Goal: Task Accomplishment & Management: Manage account settings

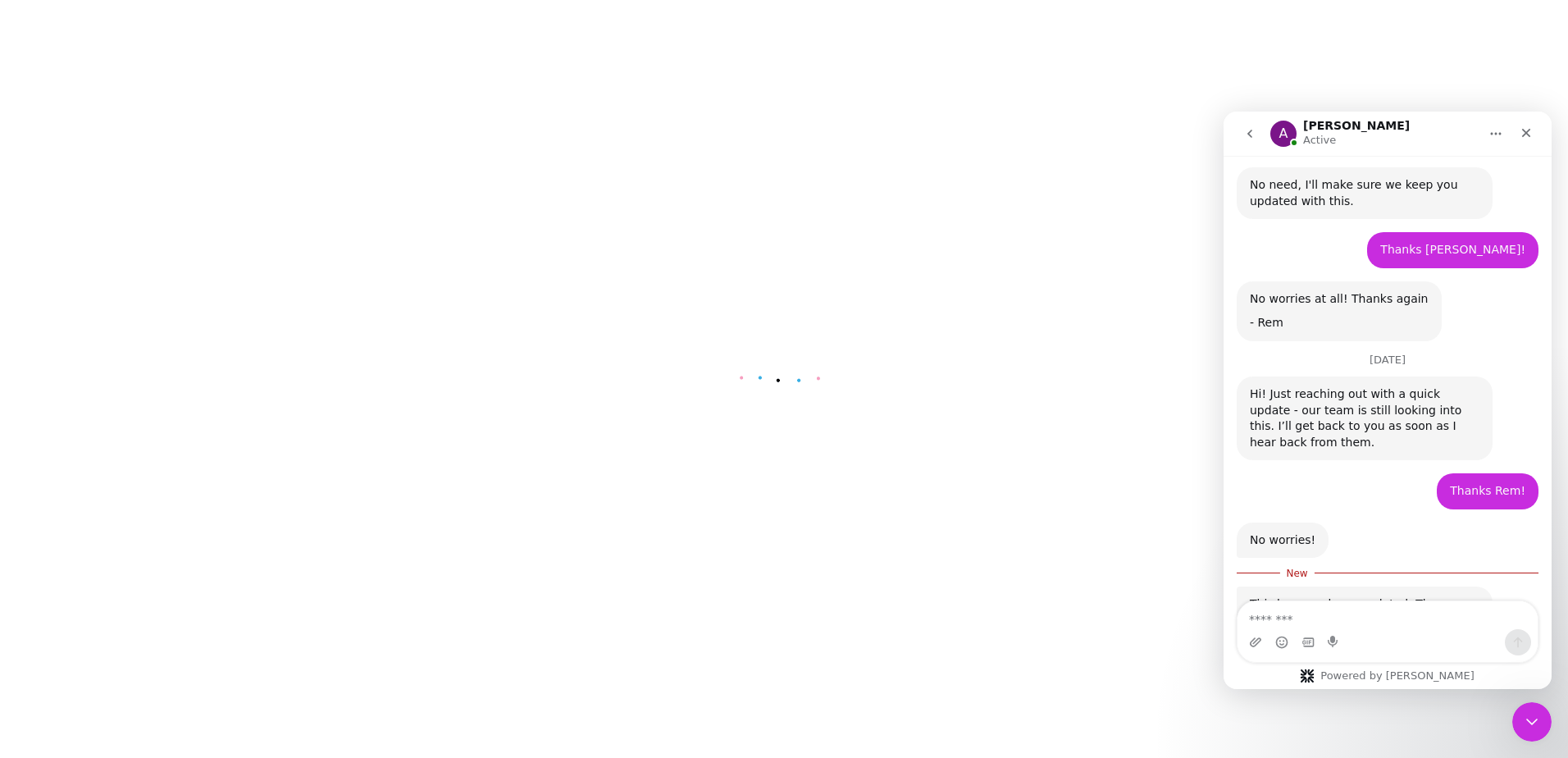
scroll to position [2605, 0]
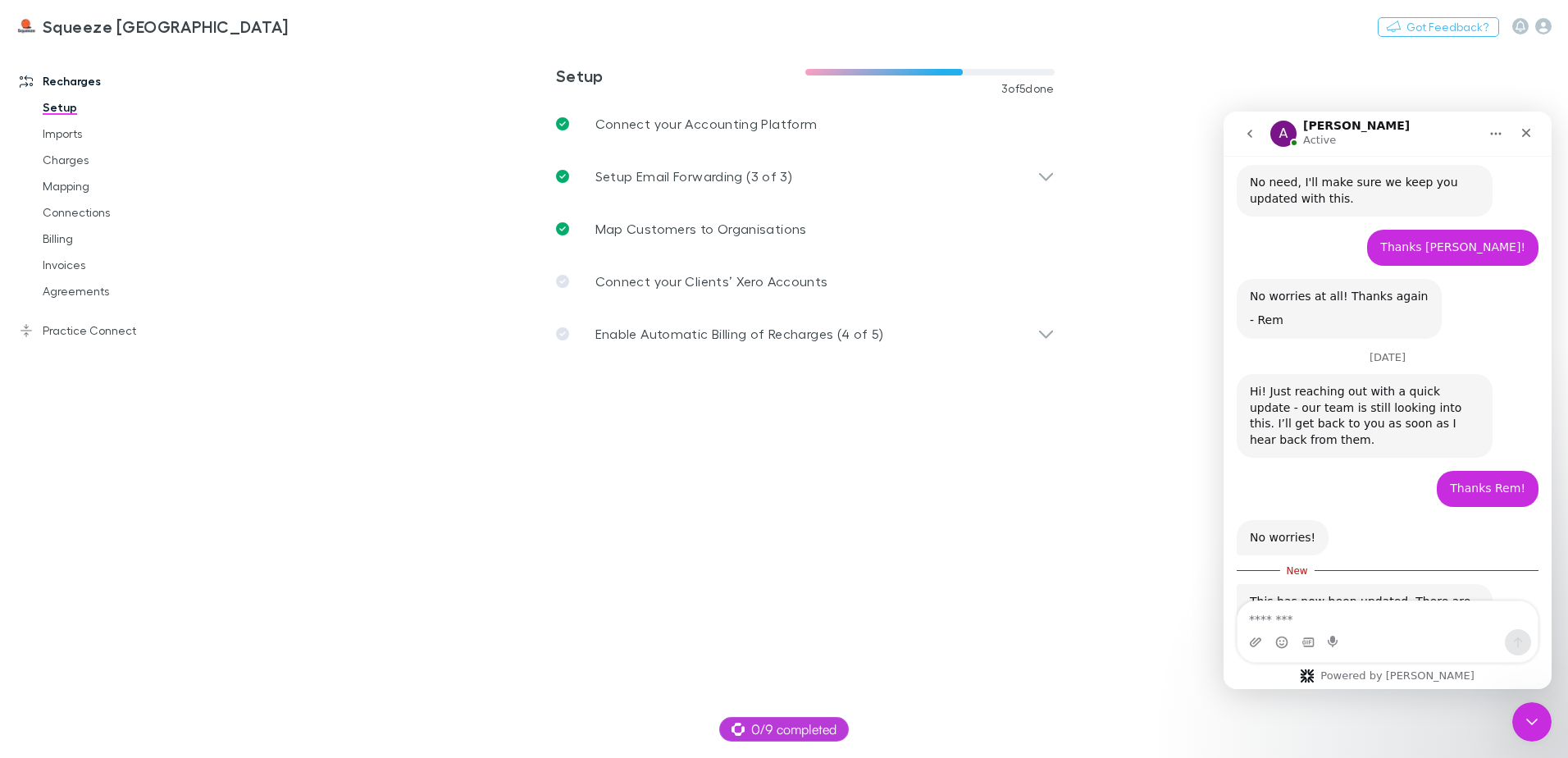
click at [1306, 625] on textarea "Message…" at bounding box center [1388, 615] width 300 height 28
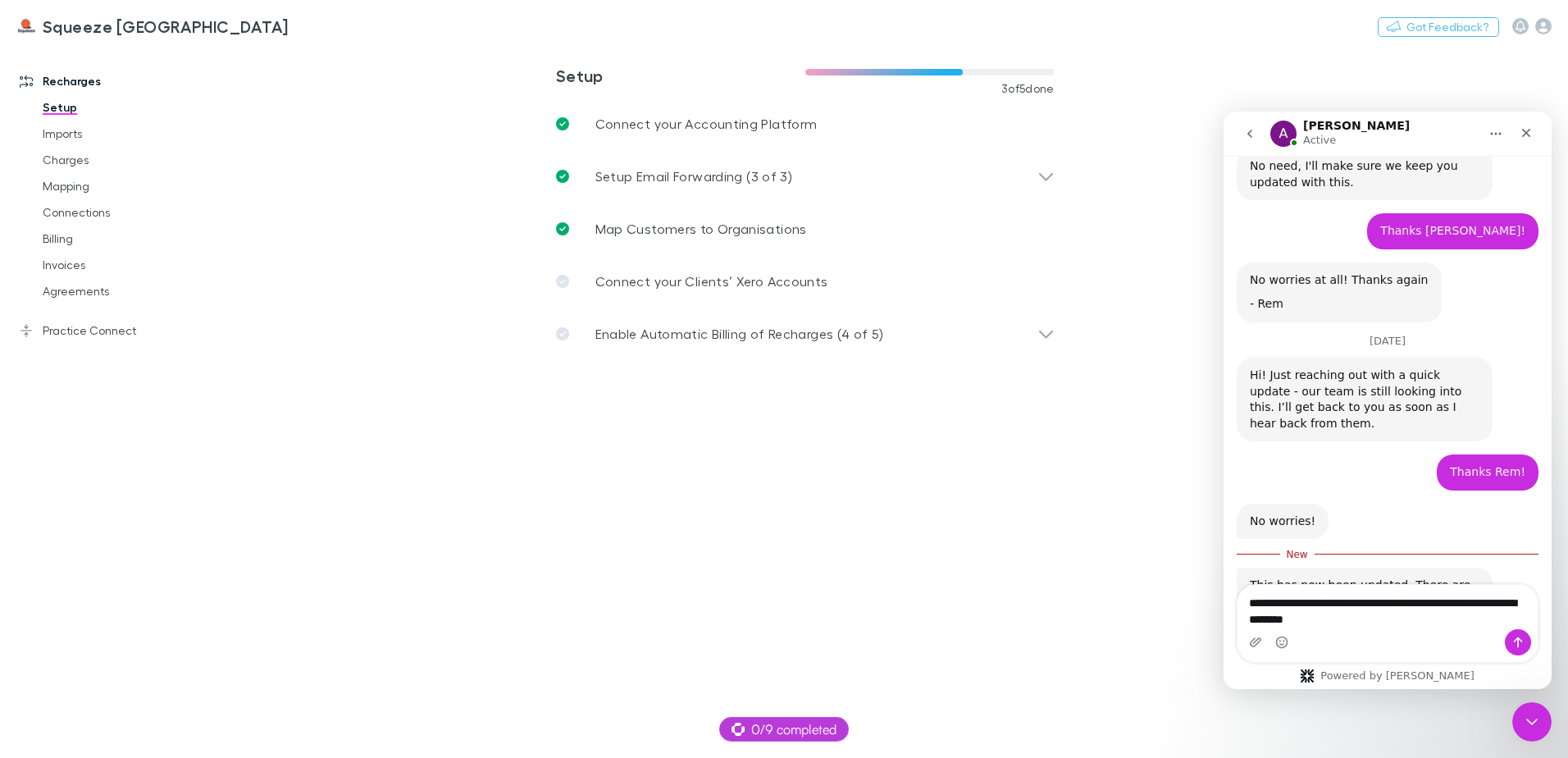
type textarea "**********"
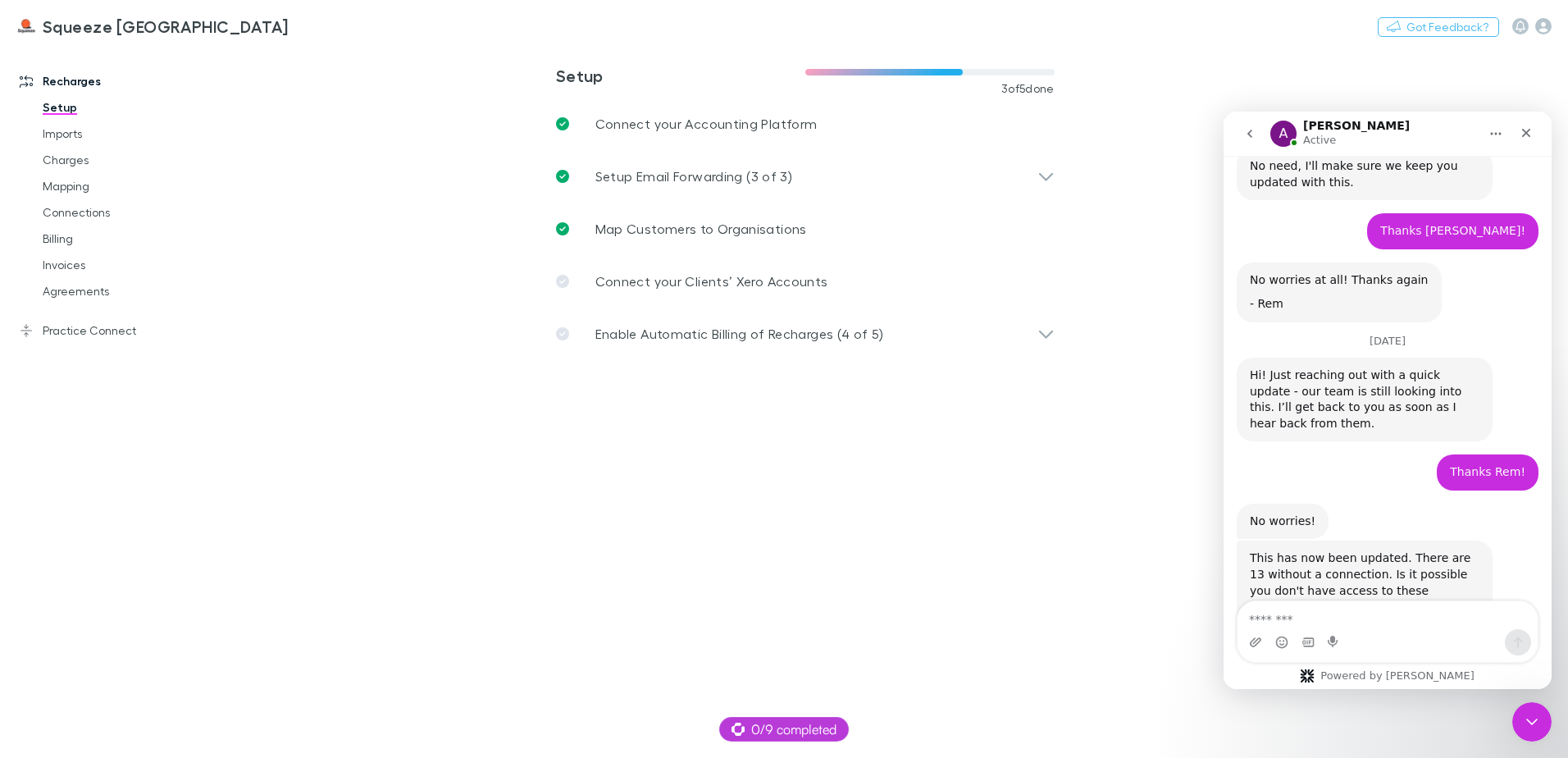
scroll to position [2644, 0]
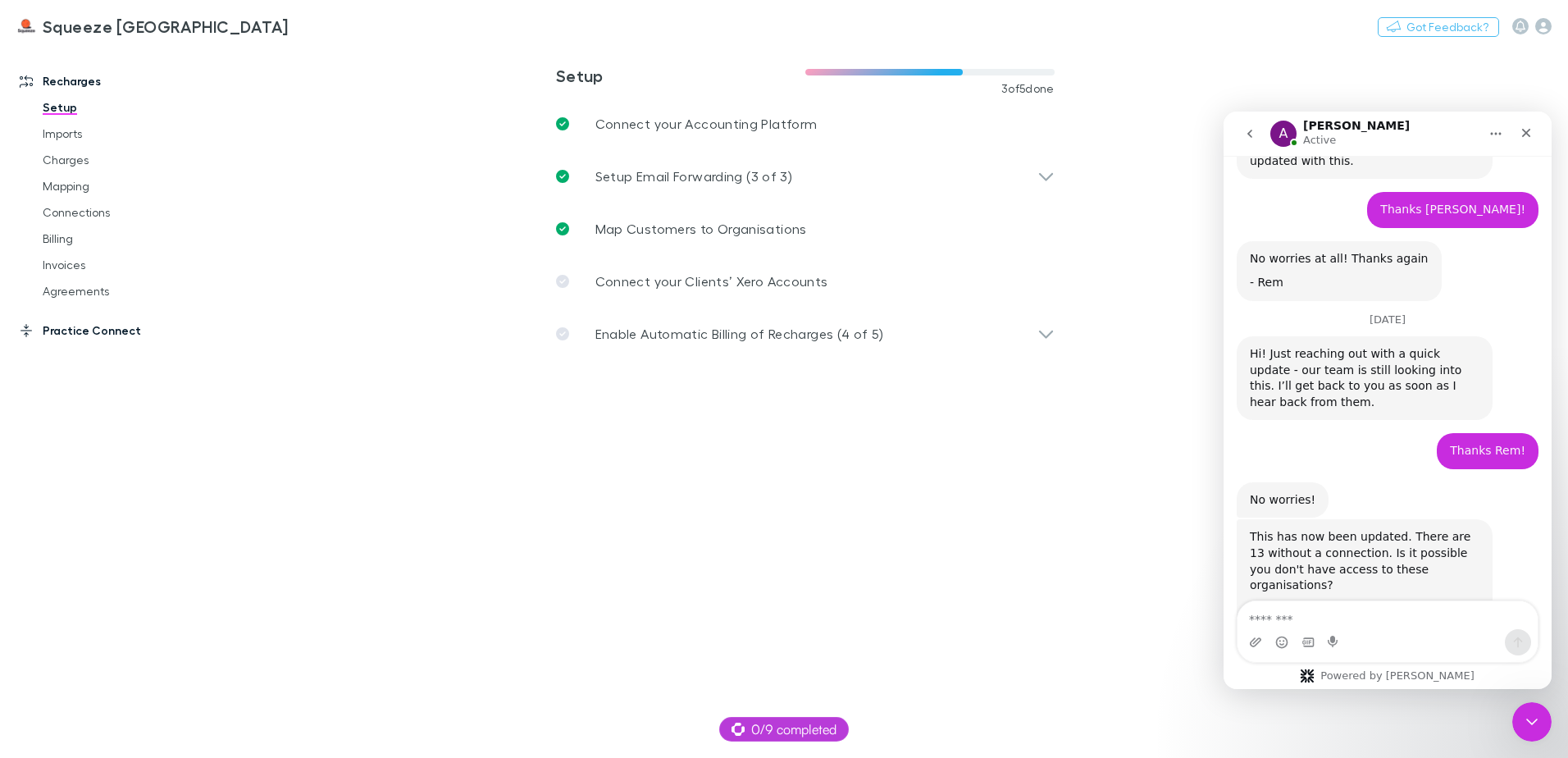
click at [58, 341] on link "Practice Connect" at bounding box center [113, 330] width 219 height 26
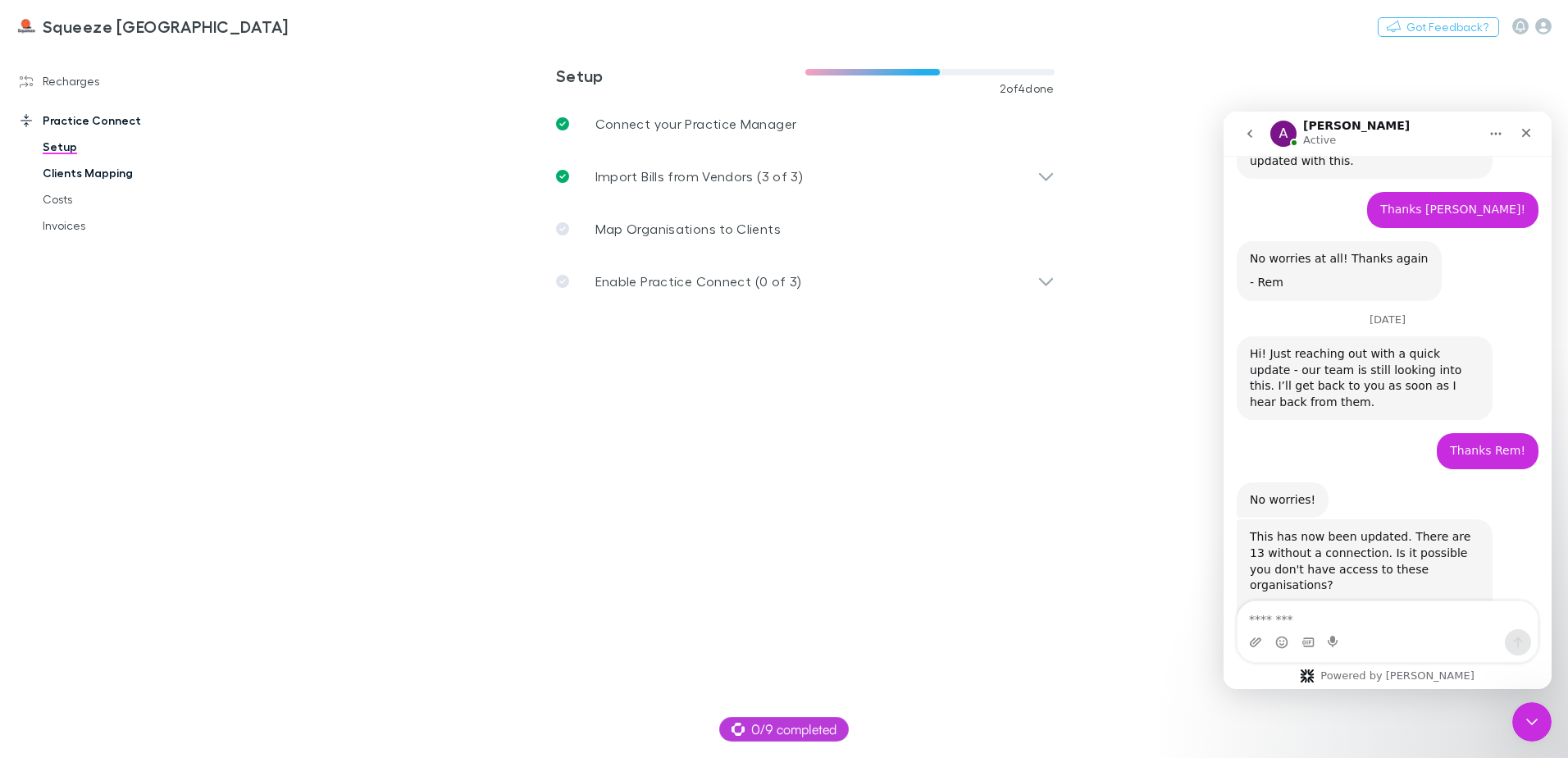
click at [80, 181] on link "Clients Mapping" at bounding box center [124, 172] width 195 height 26
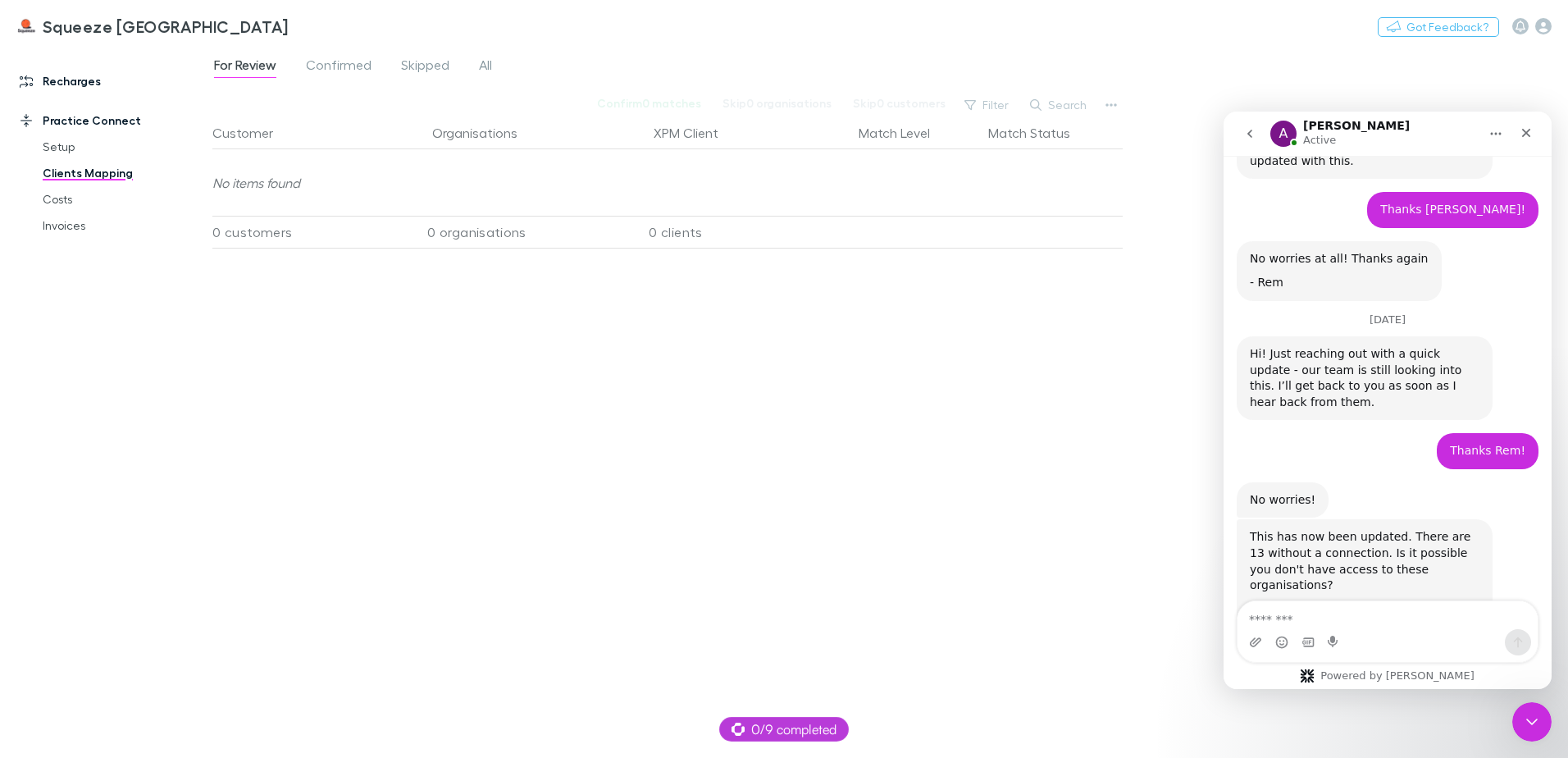
click at [46, 90] on link "Recharges" at bounding box center [113, 81] width 219 height 26
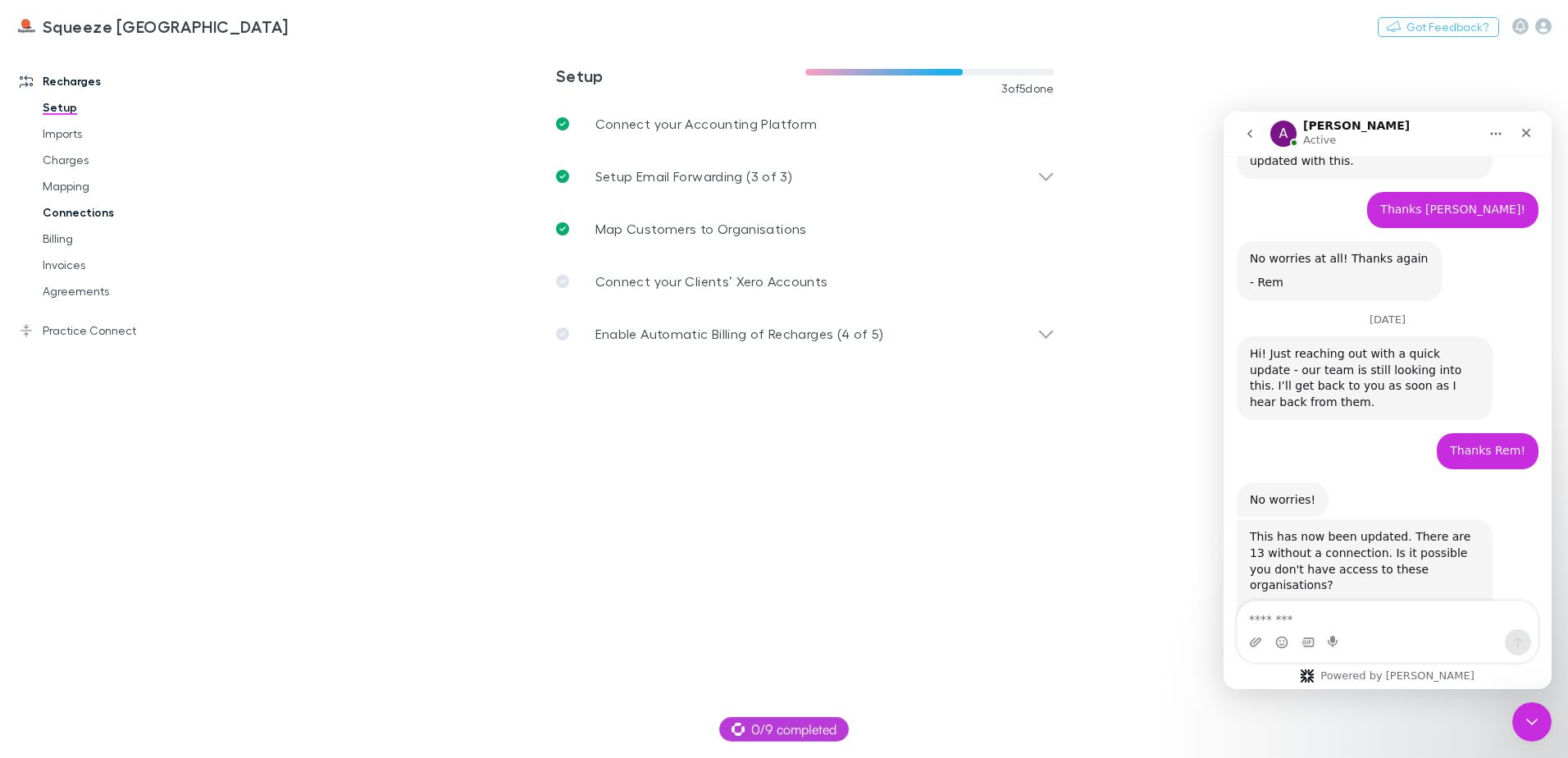
click at [70, 214] on link "Connections" at bounding box center [124, 212] width 195 height 26
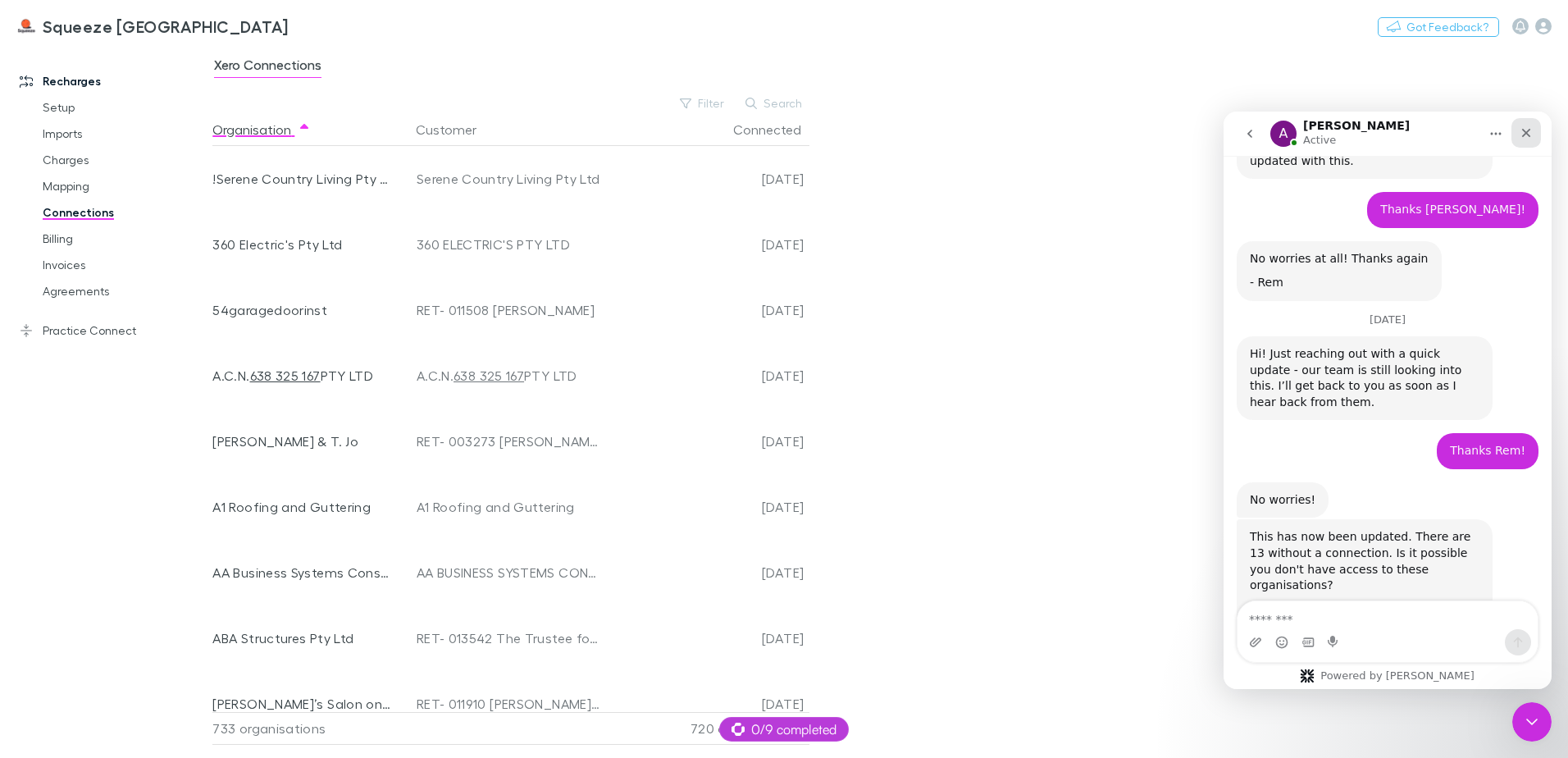
click at [1531, 137] on icon "Close" at bounding box center [1525, 132] width 13 height 13
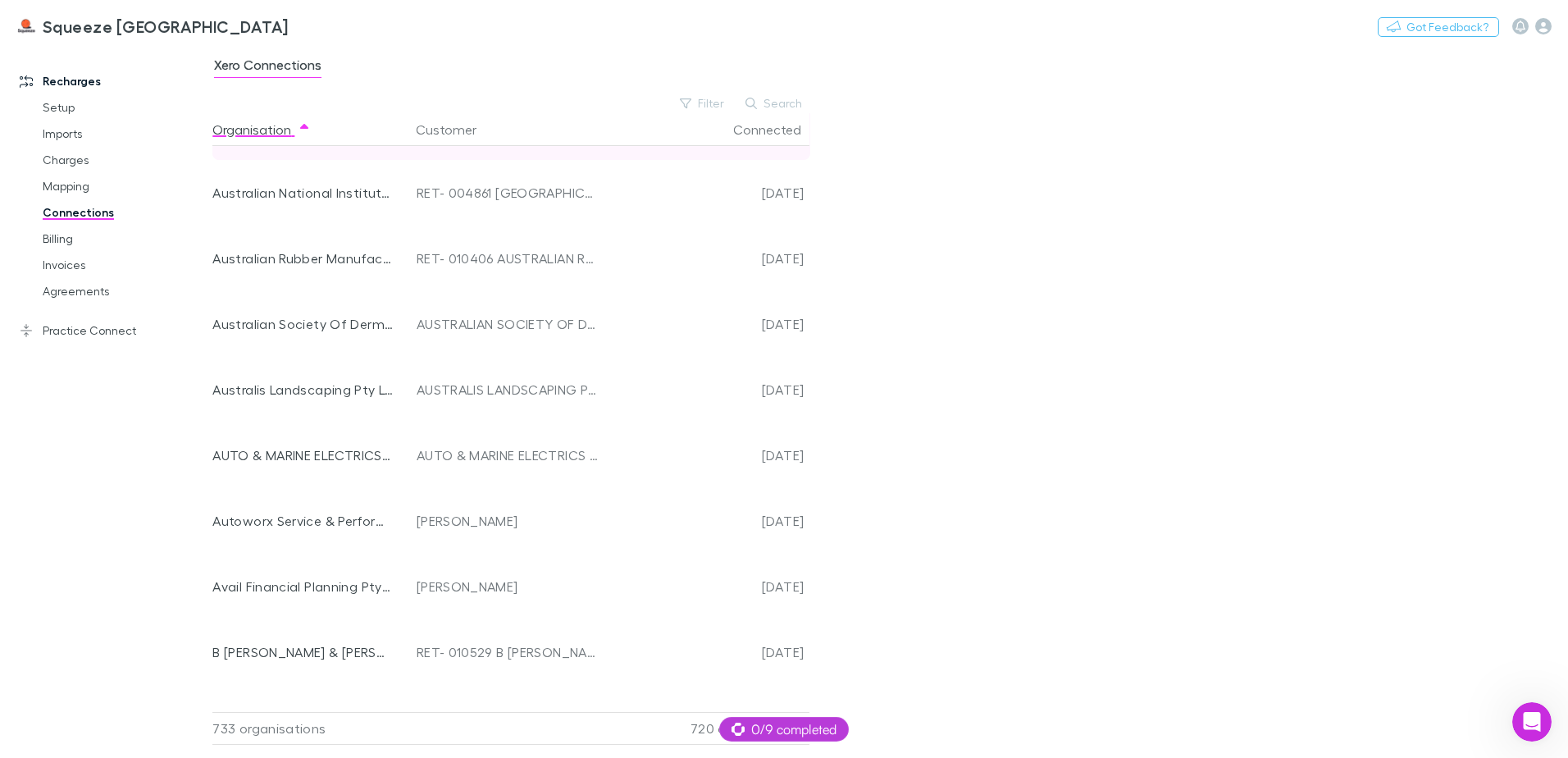
scroll to position [3700, 0]
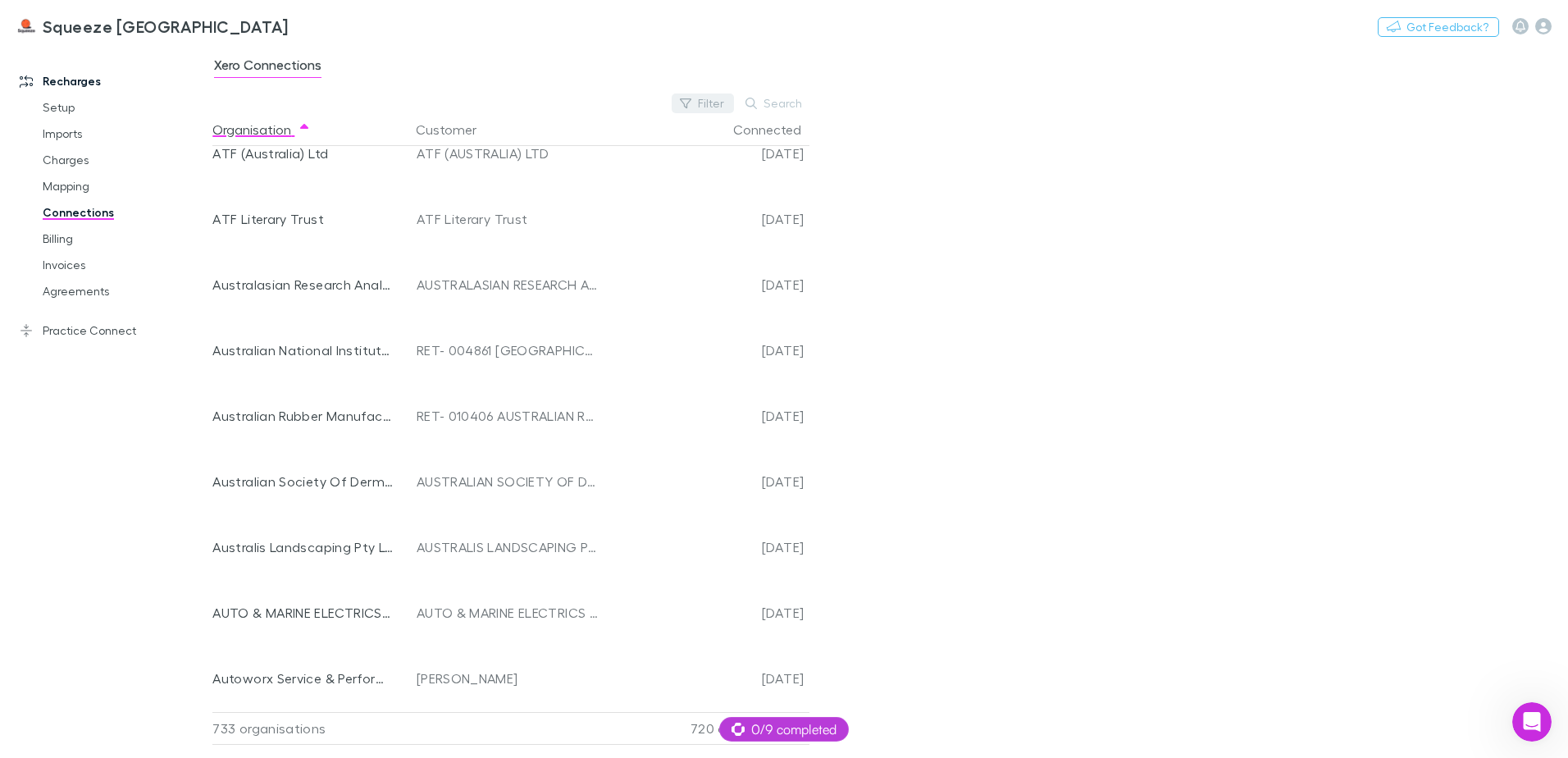
click at [725, 102] on button "Filter" at bounding box center [702, 103] width 62 height 20
click at [519, 215] on li "No" at bounding box center [592, 210] width 285 height 26
click at [1058, 353] on div at bounding box center [784, 379] width 1568 height 758
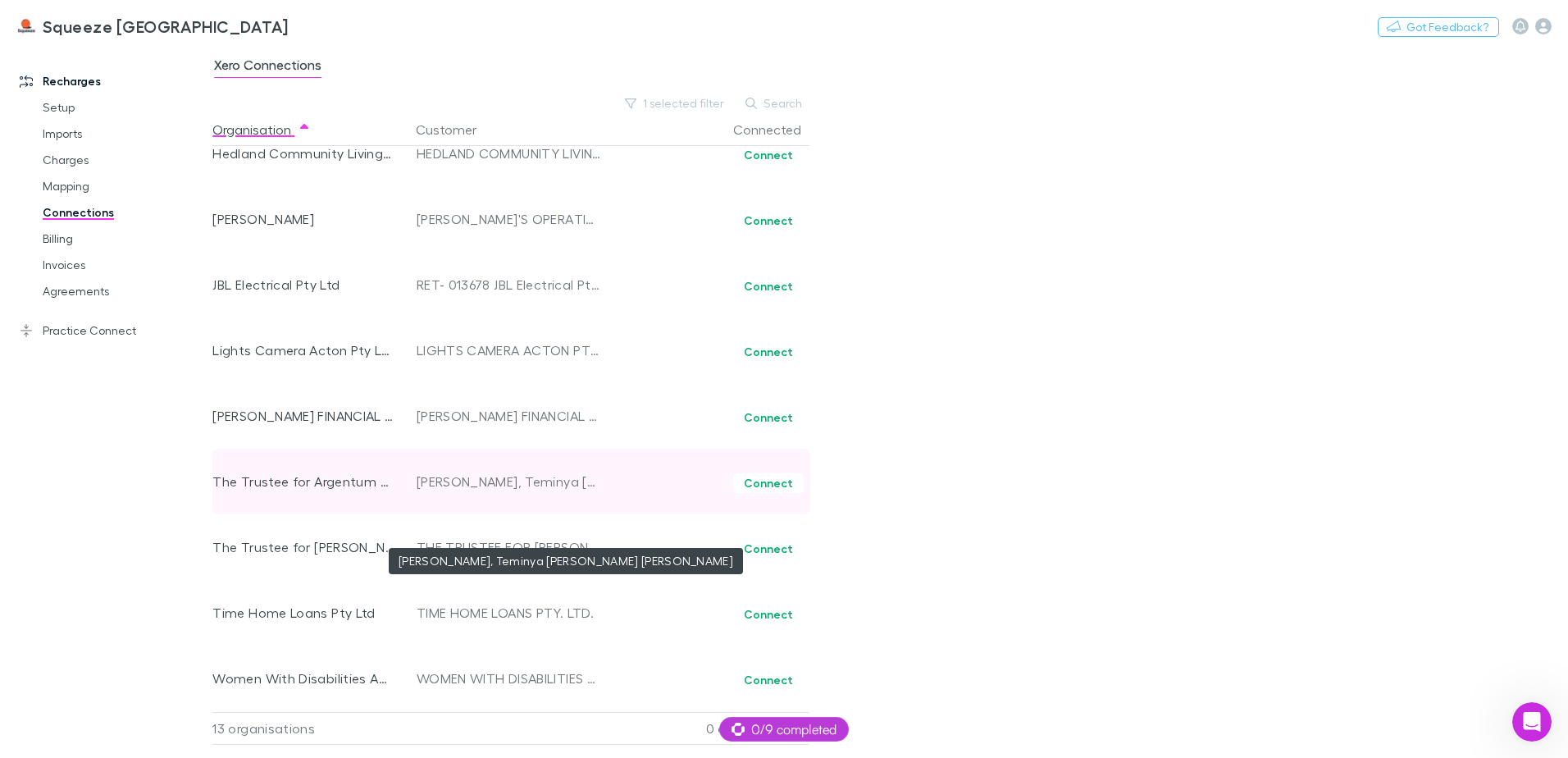
scroll to position [124, 0]
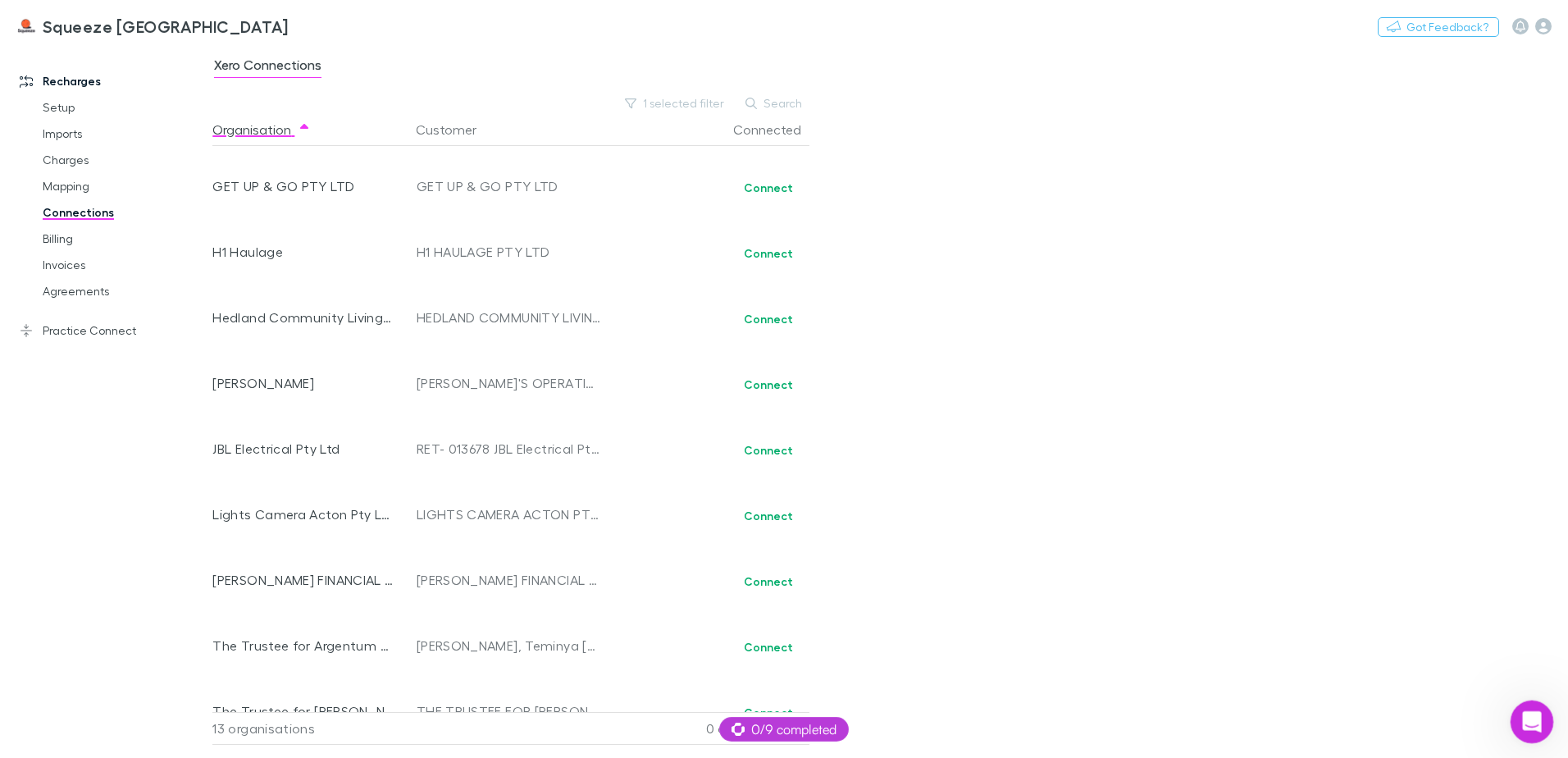
click at [1530, 720] on icon "Open Intercom Messenger" at bounding box center [1530, 720] width 27 height 27
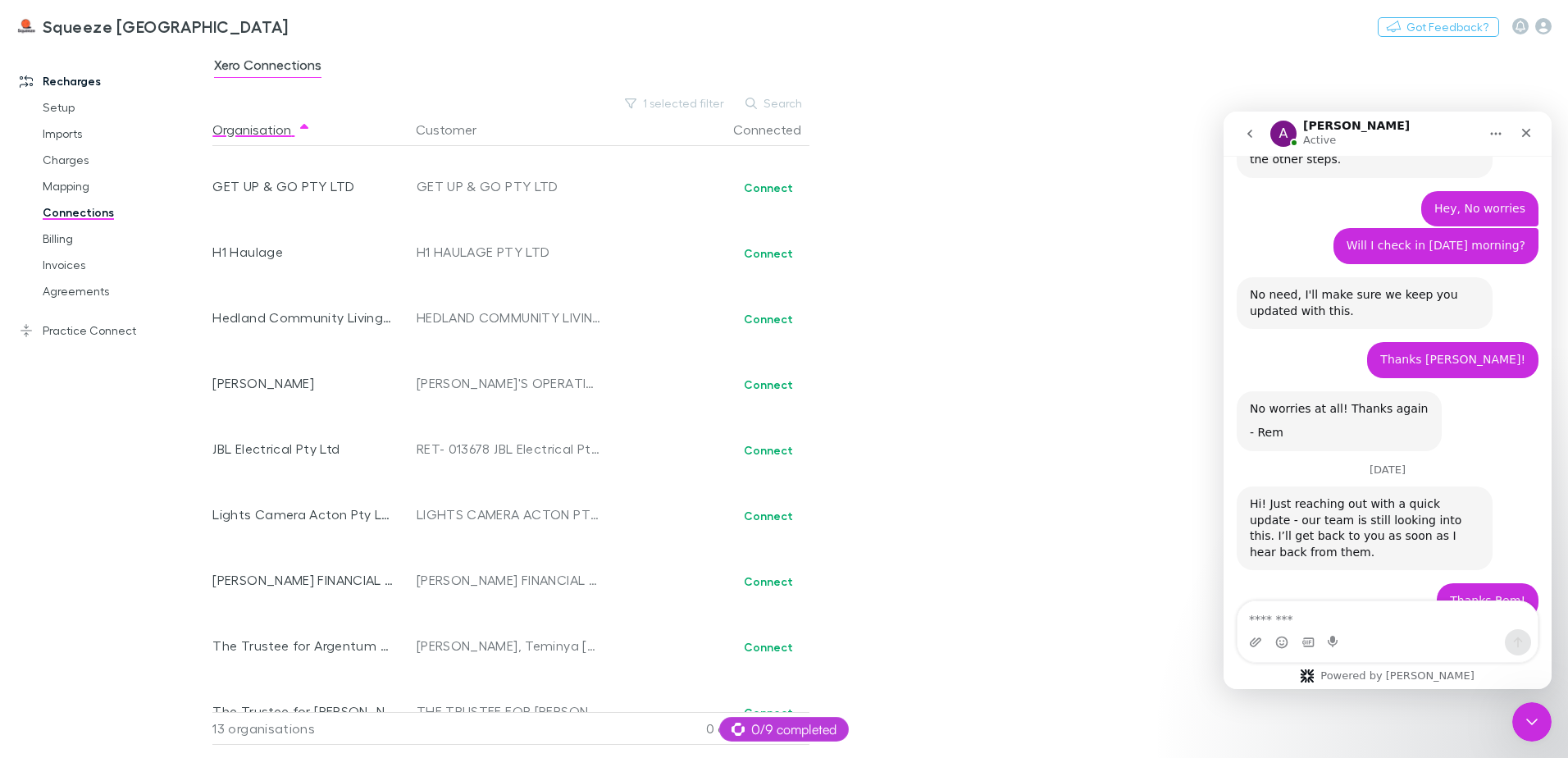
scroll to position [2644, 0]
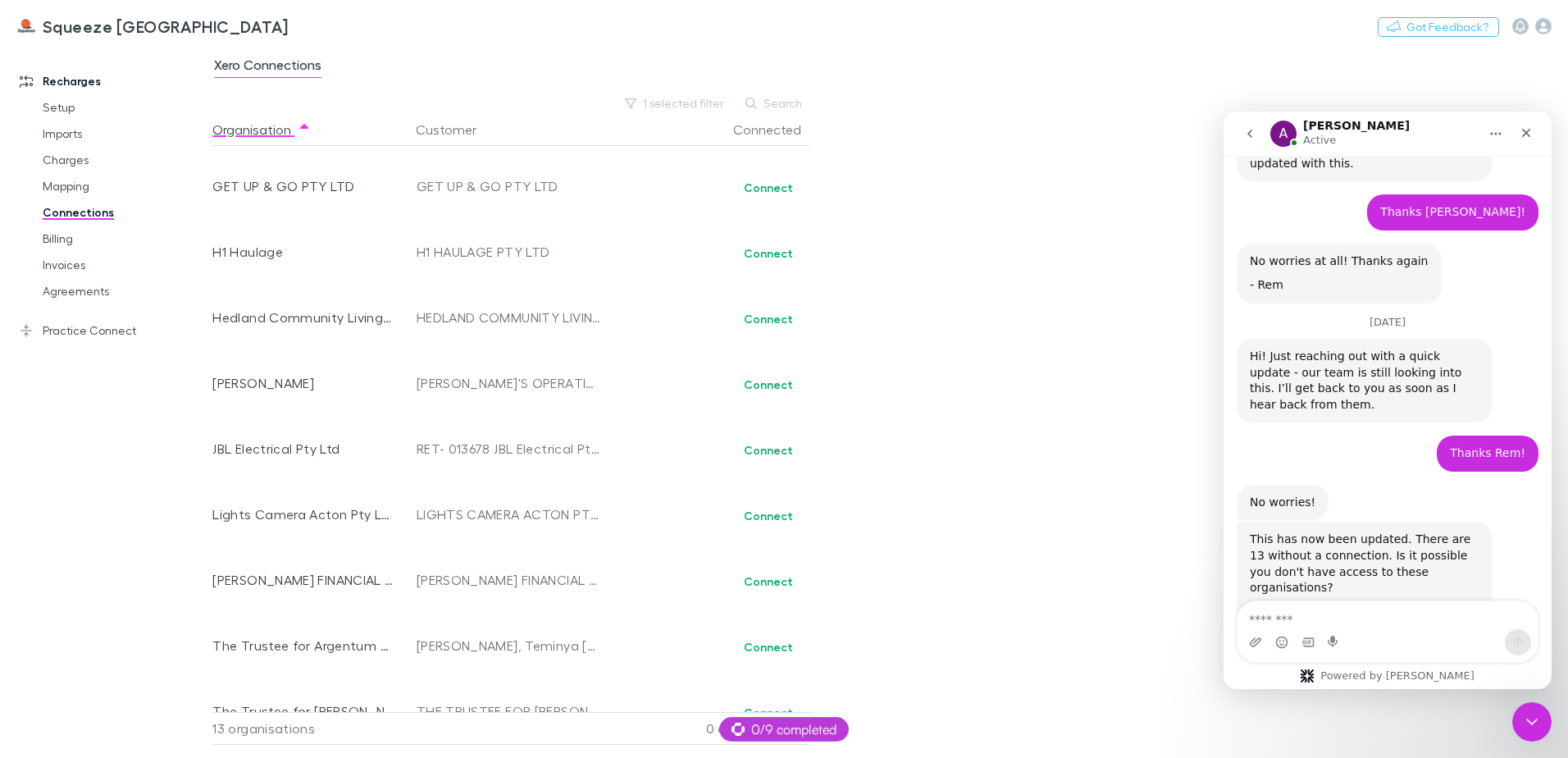
click at [1382, 601] on textarea "Message…" at bounding box center [1388, 615] width 300 height 28
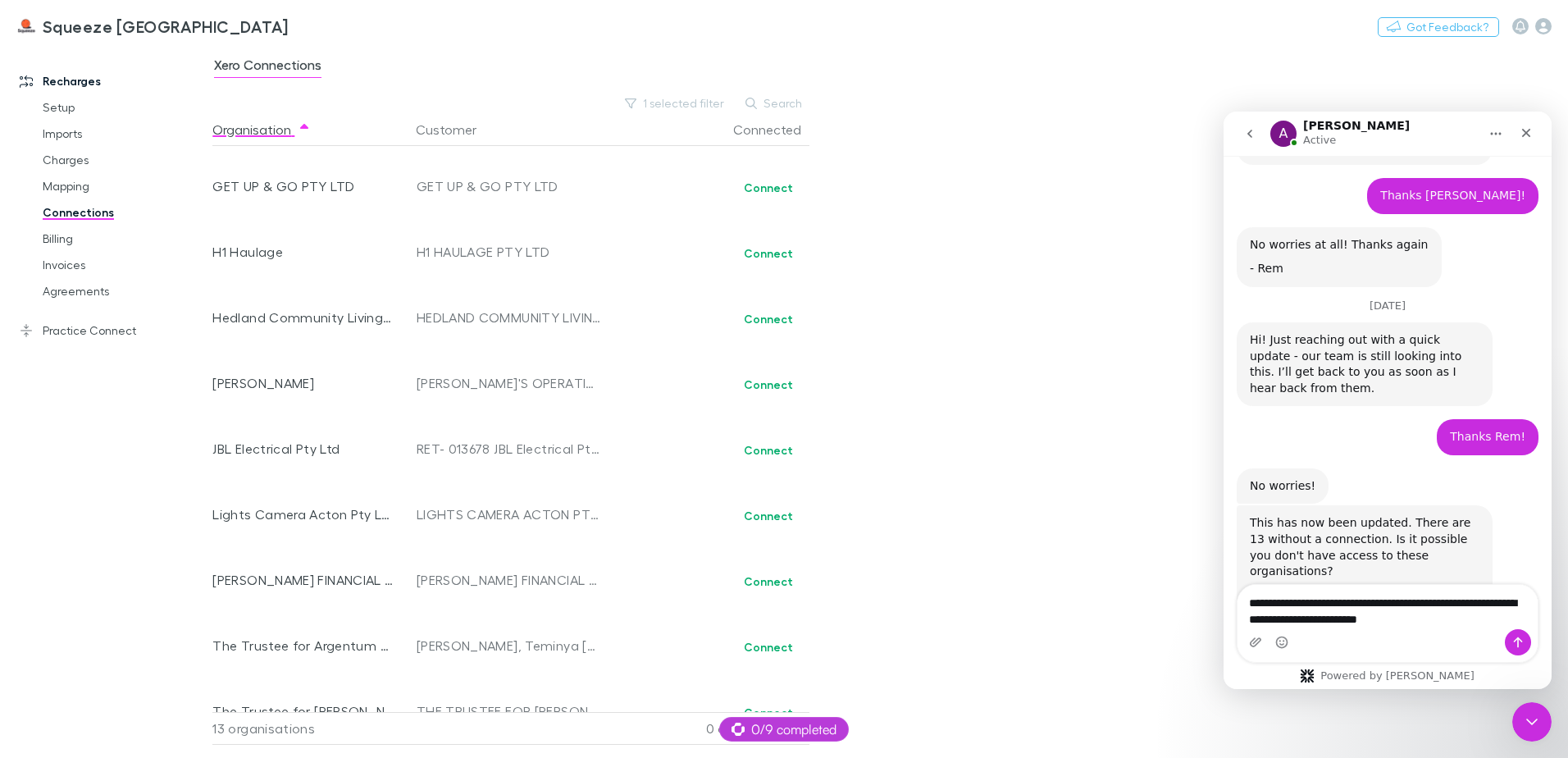
type textarea "**********"
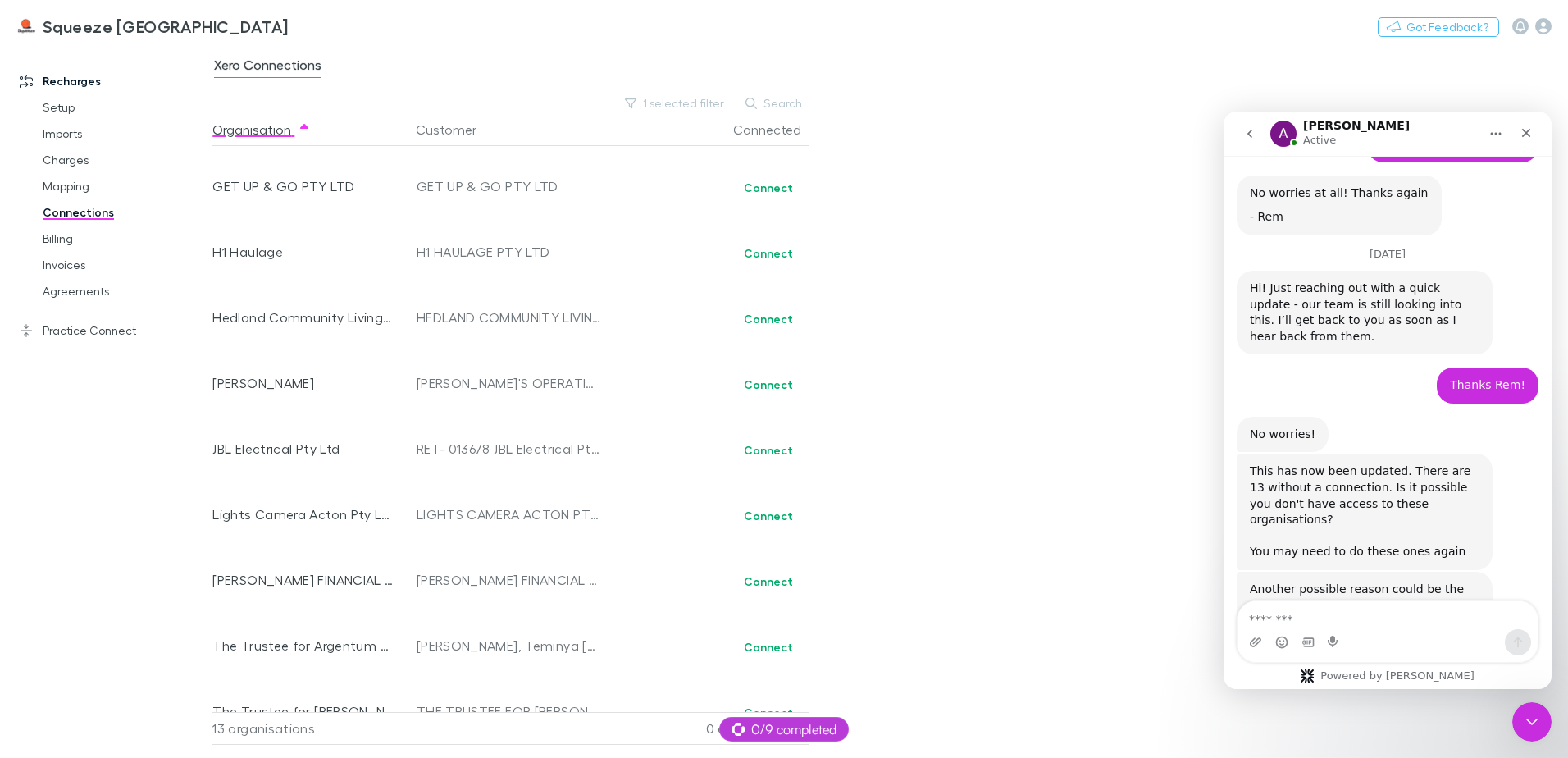
scroll to position [2713, 0]
click at [945, 305] on div "Xero Connections 1 selected filter Search Organisation Customer Connected Cryst…" at bounding box center [890, 402] width 1355 height 712
click at [1524, 139] on div "Close" at bounding box center [1526, 132] width 30 height 30
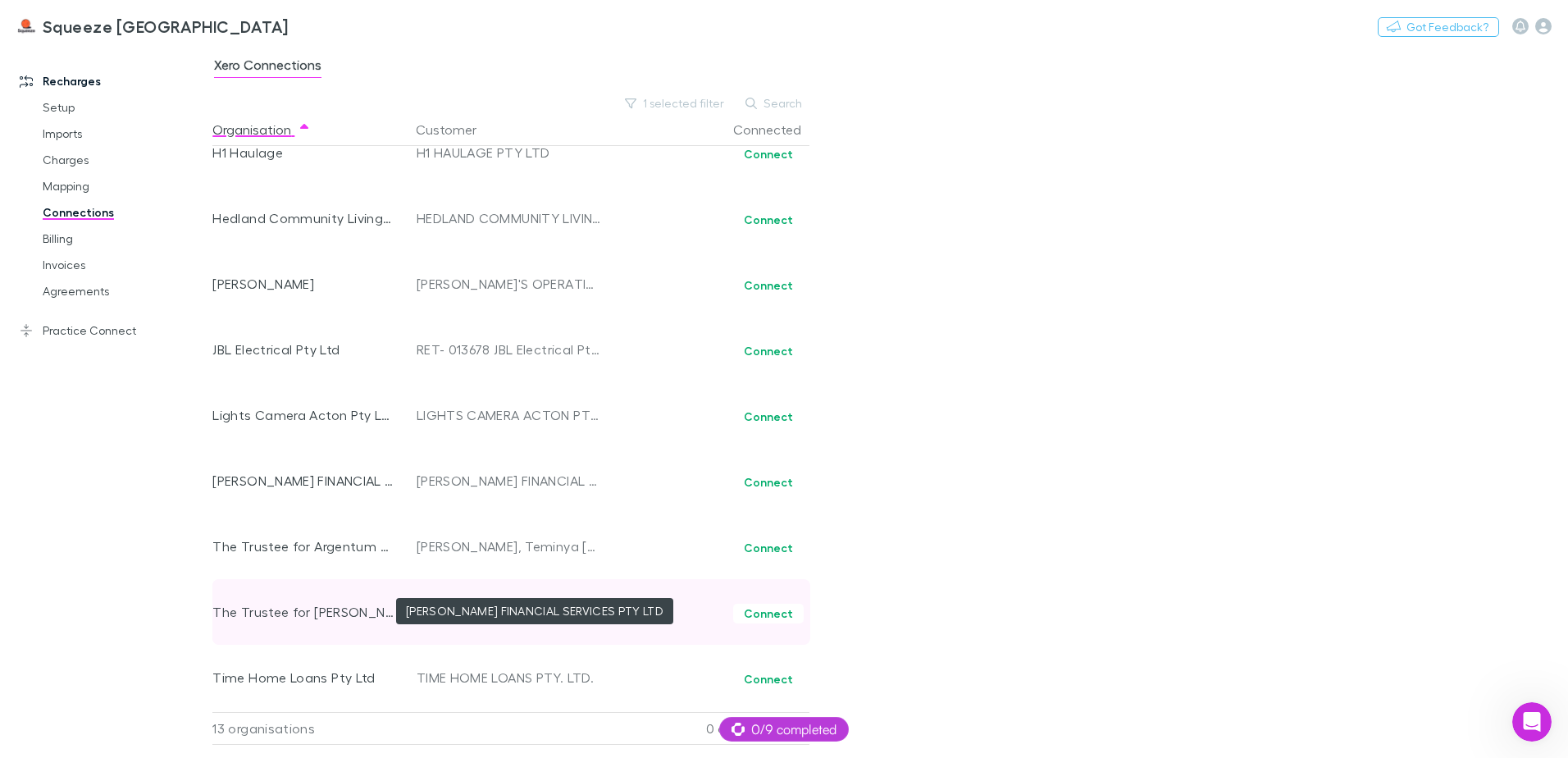
scroll to position [288, 0]
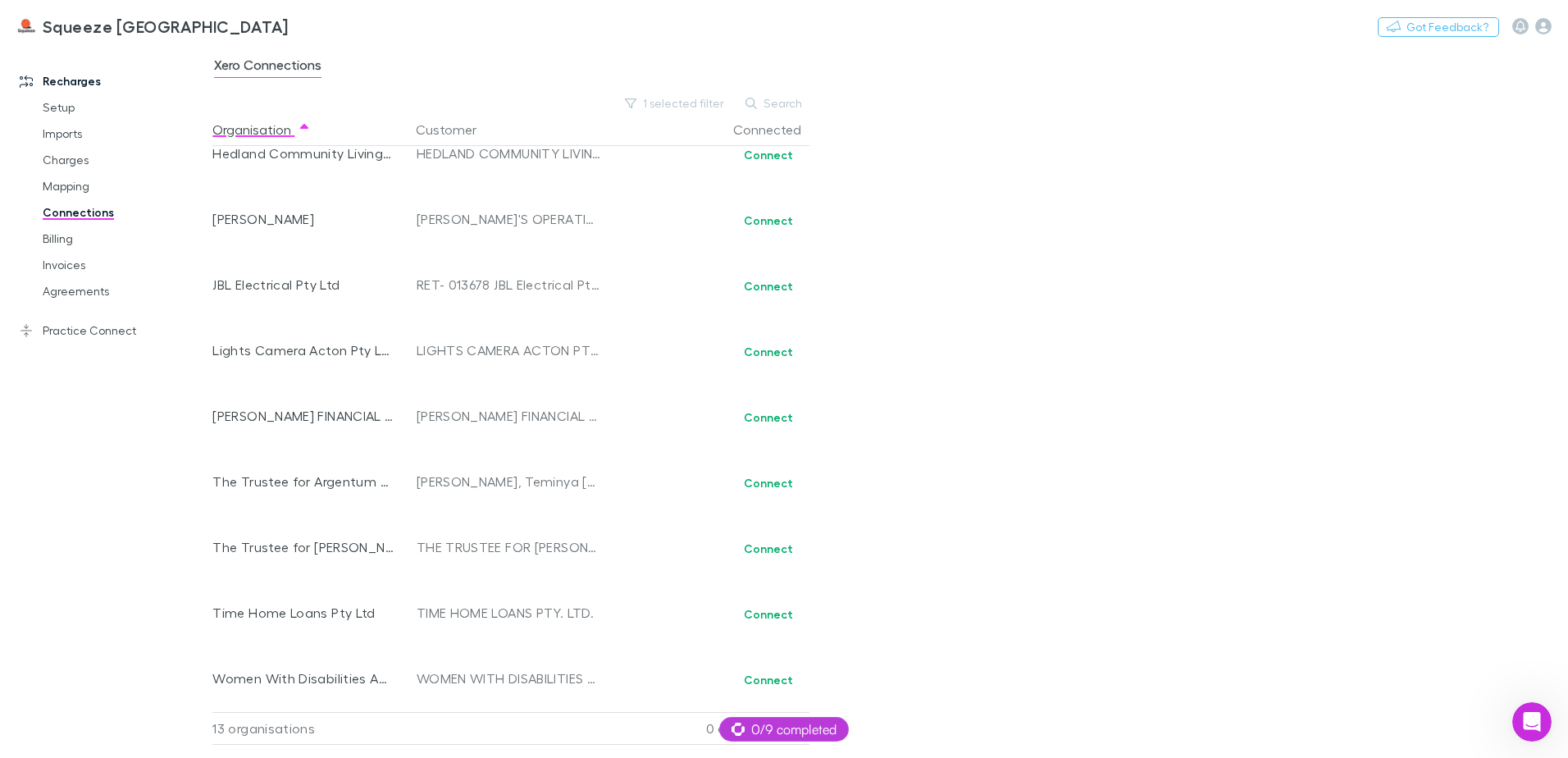
click at [166, 548] on div "Recharges Setup Imports Charges Mapping Connections Billing Invoices Agreements…" at bounding box center [112, 398] width 224 height 692
click at [59, 179] on link "Mapping" at bounding box center [124, 186] width 195 height 26
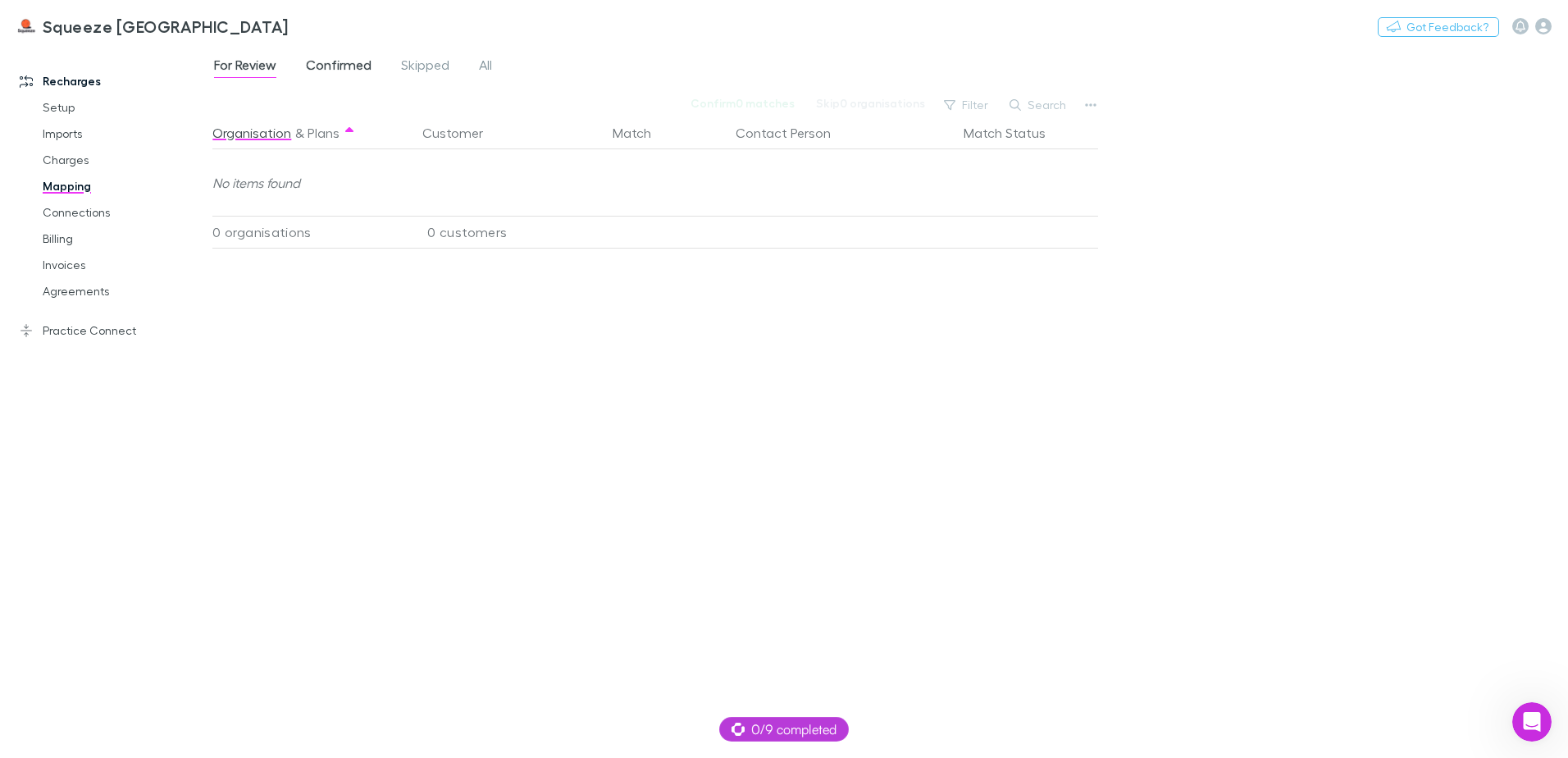
click at [346, 68] on span "Confirmed" at bounding box center [338, 67] width 66 height 21
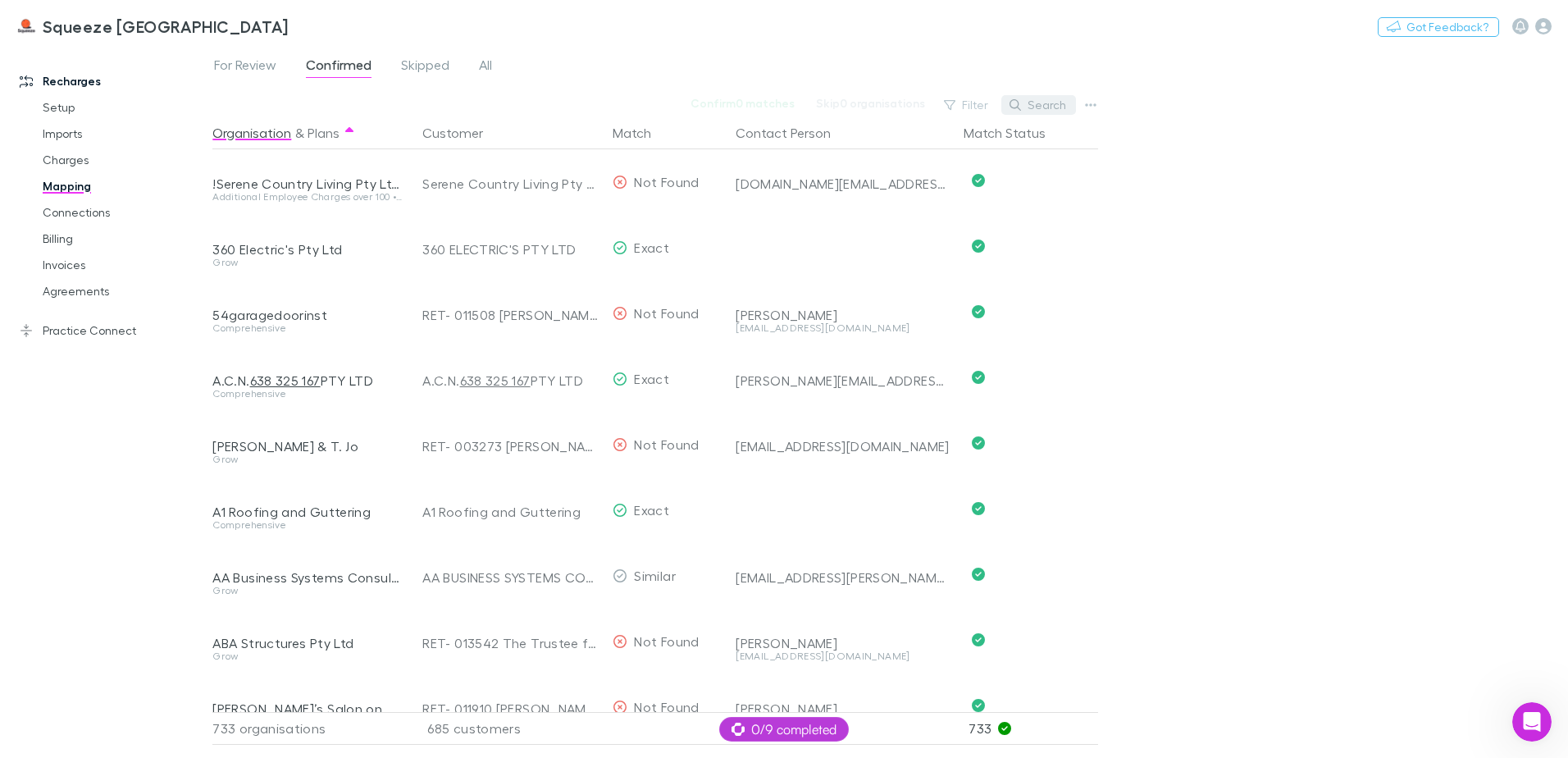
click at [1032, 96] on button "Search" at bounding box center [1038, 104] width 74 height 20
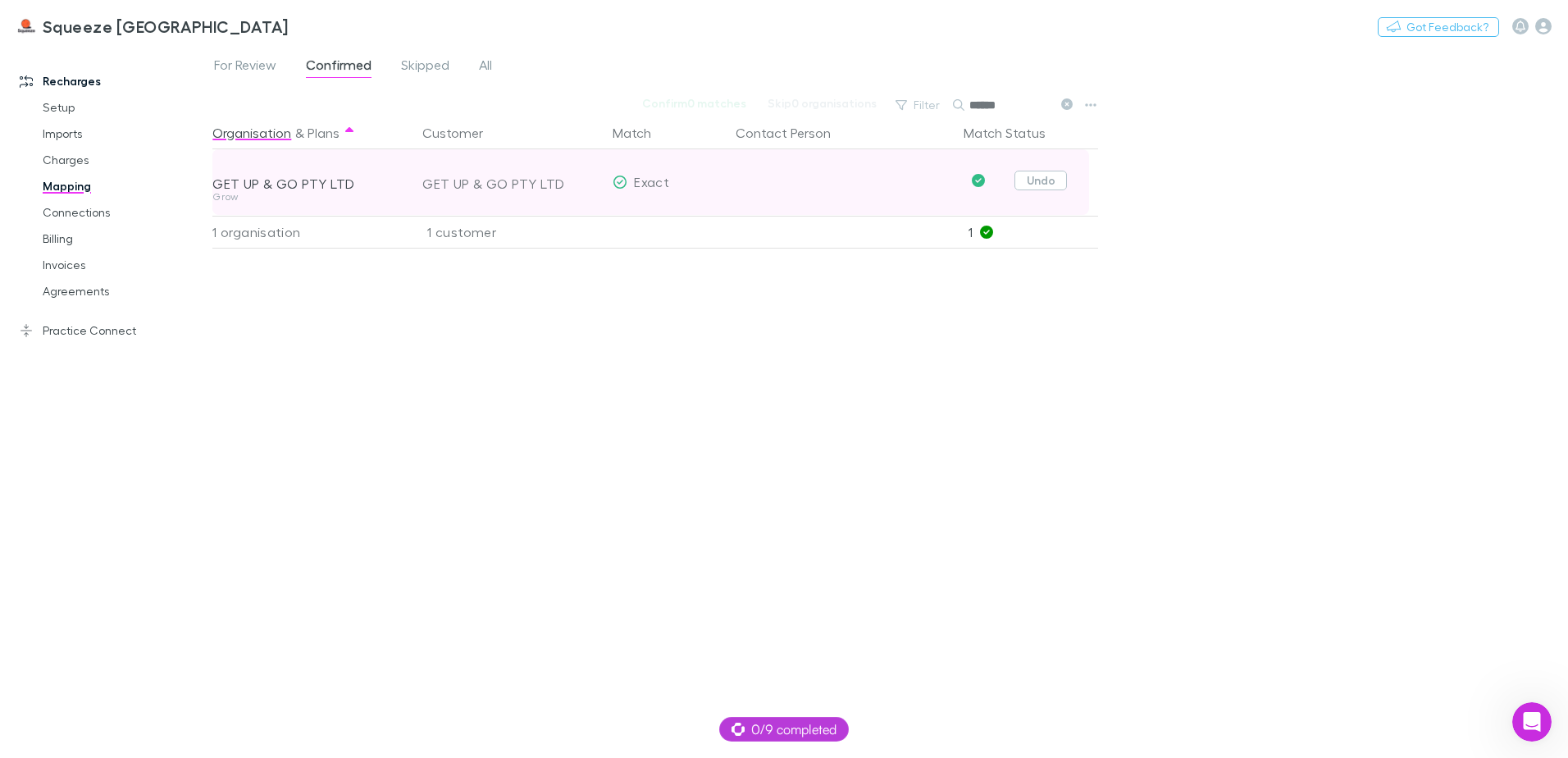
click at [1061, 178] on button "Undo" at bounding box center [1040, 180] width 52 height 20
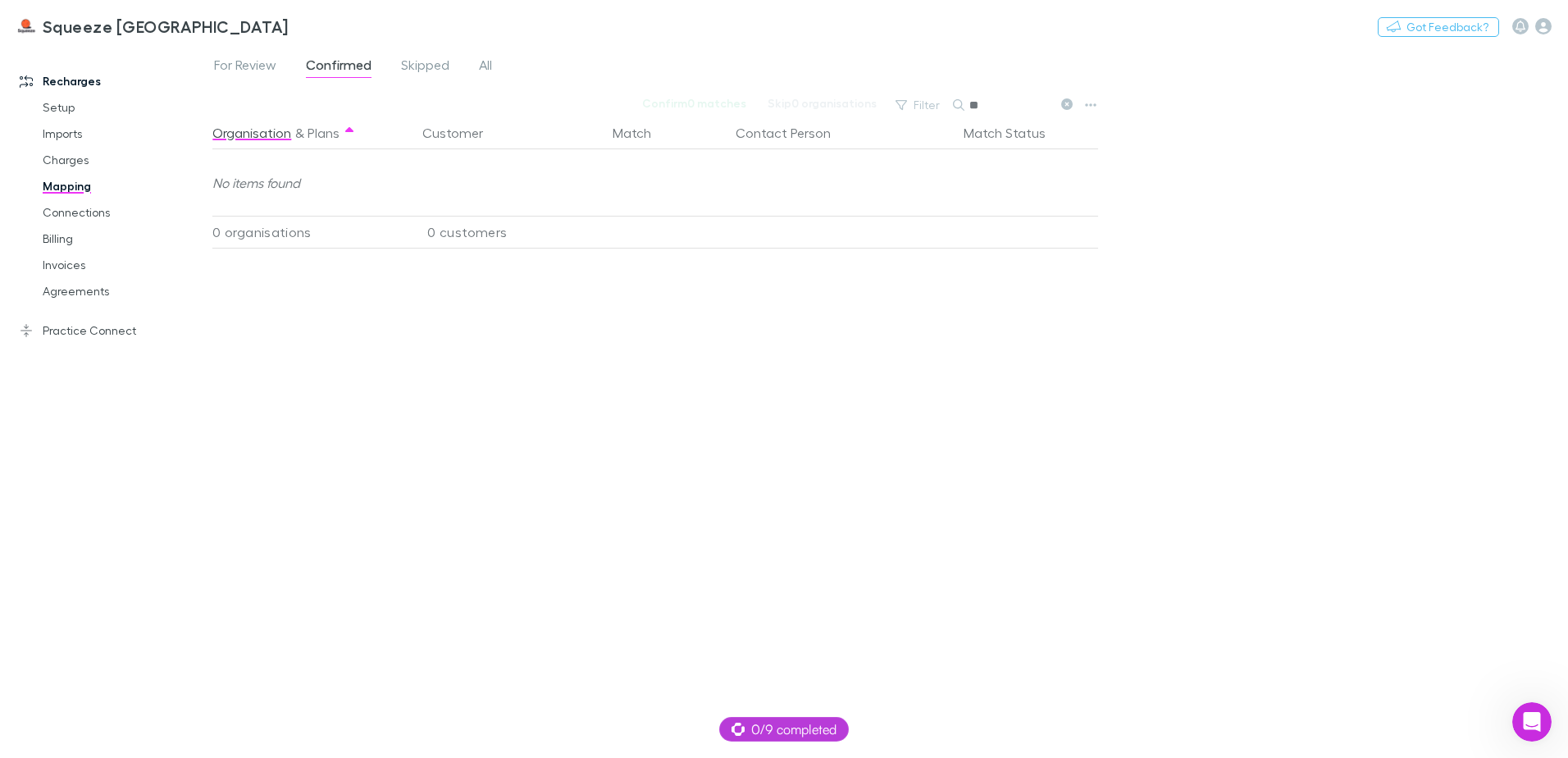
type input "*"
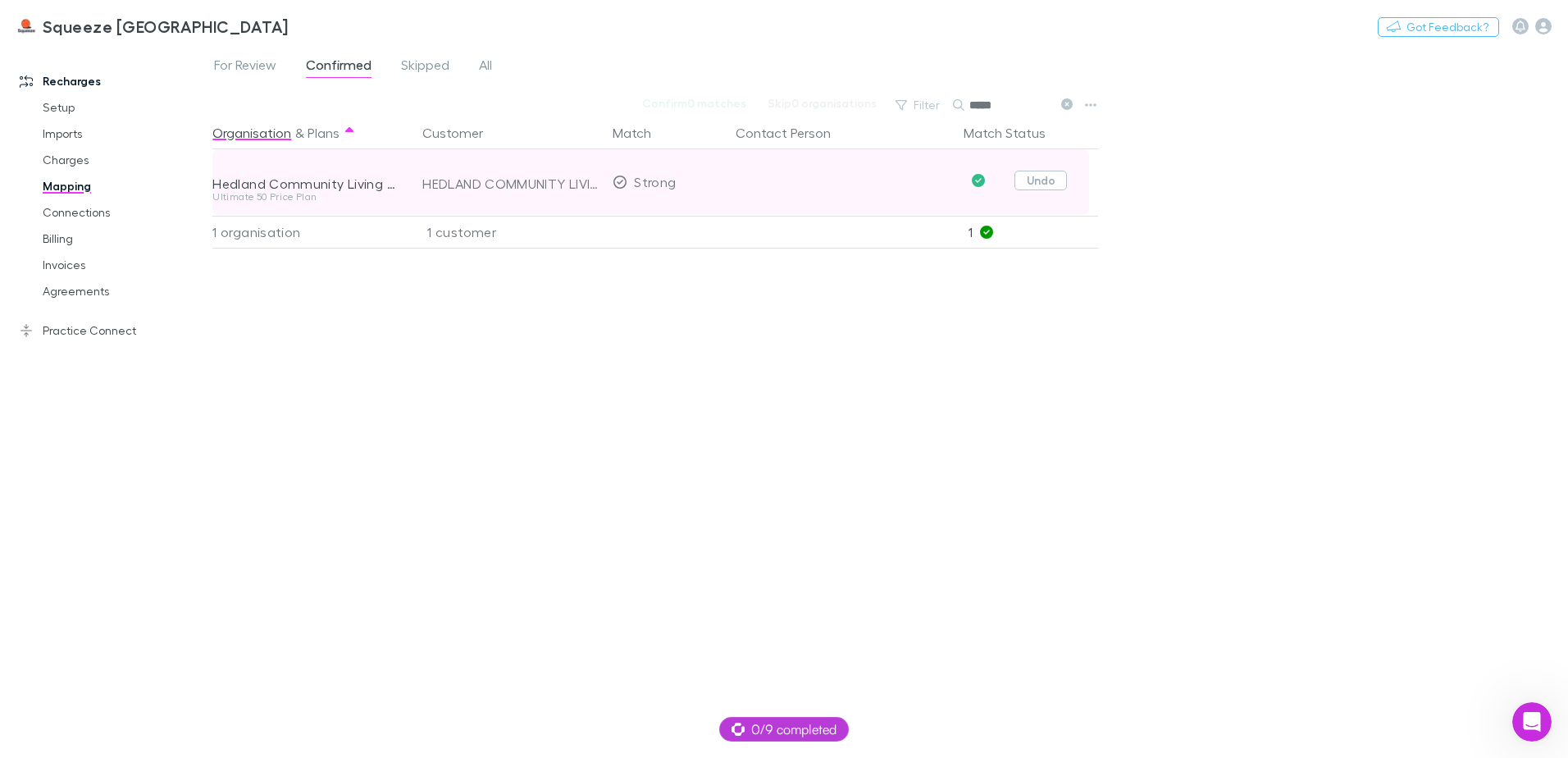
click at [1058, 177] on button "Undo" at bounding box center [1040, 180] width 52 height 20
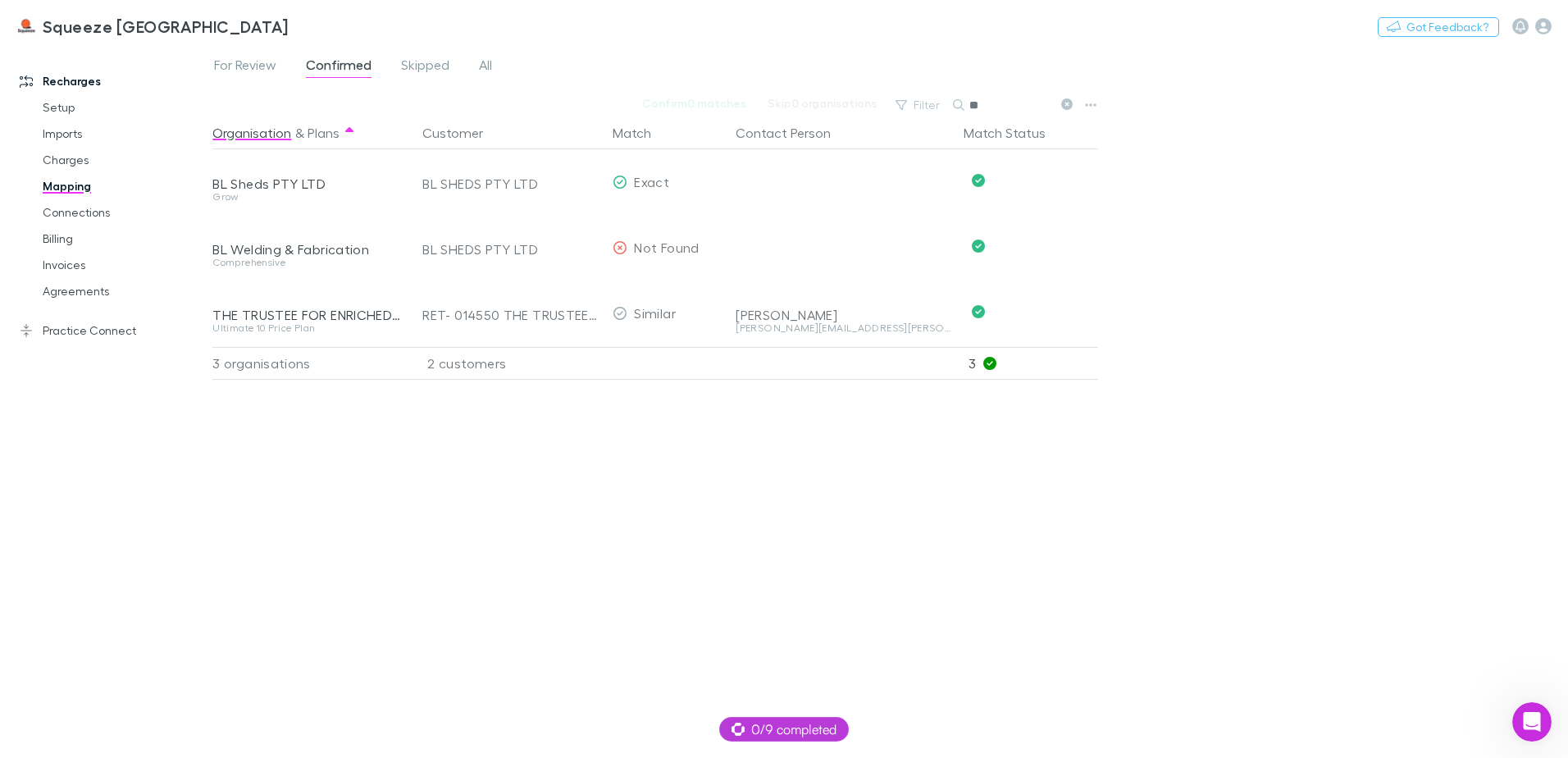
type input "*"
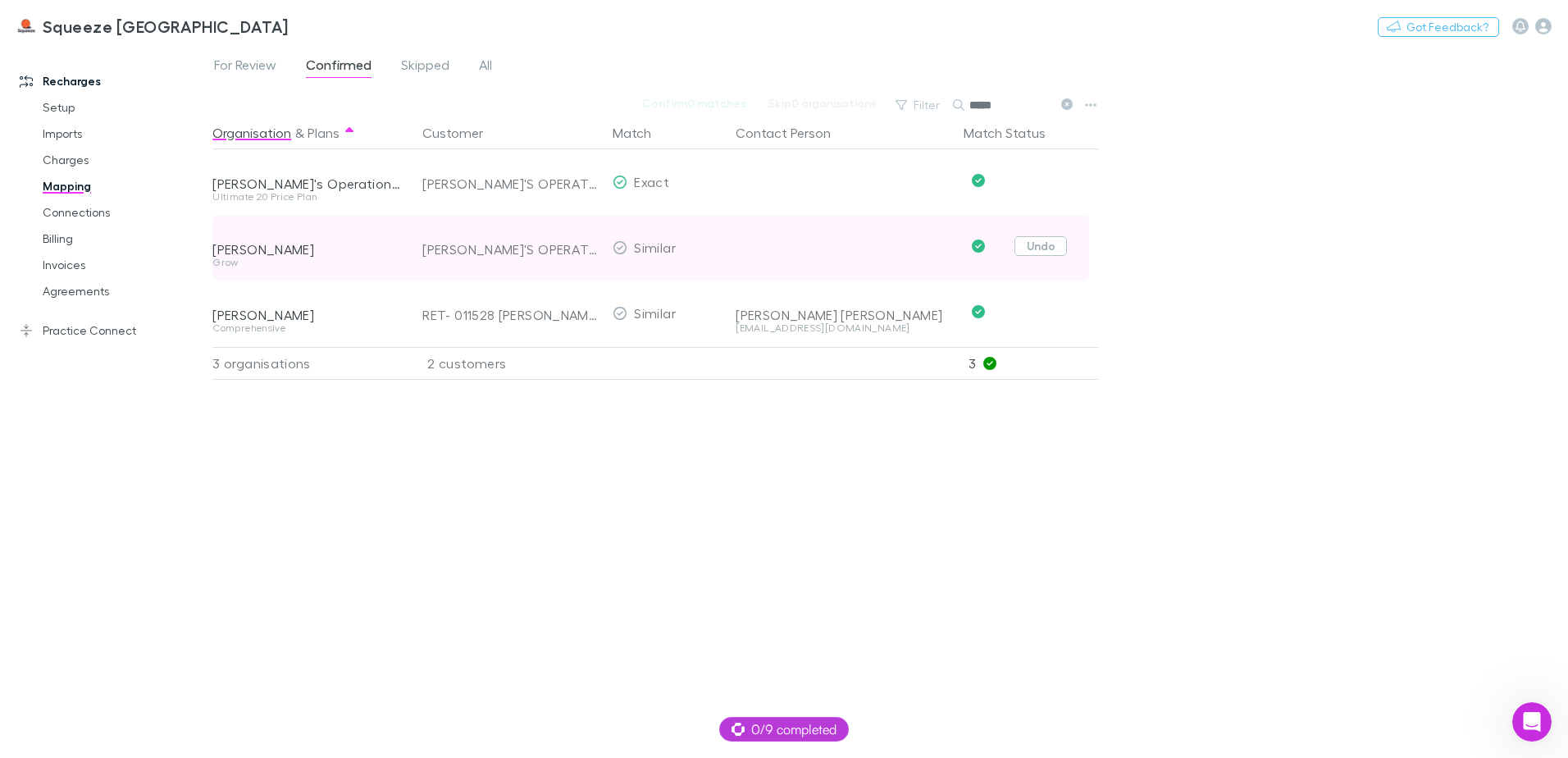
click at [1066, 248] on button "Undo" at bounding box center [1040, 246] width 52 height 20
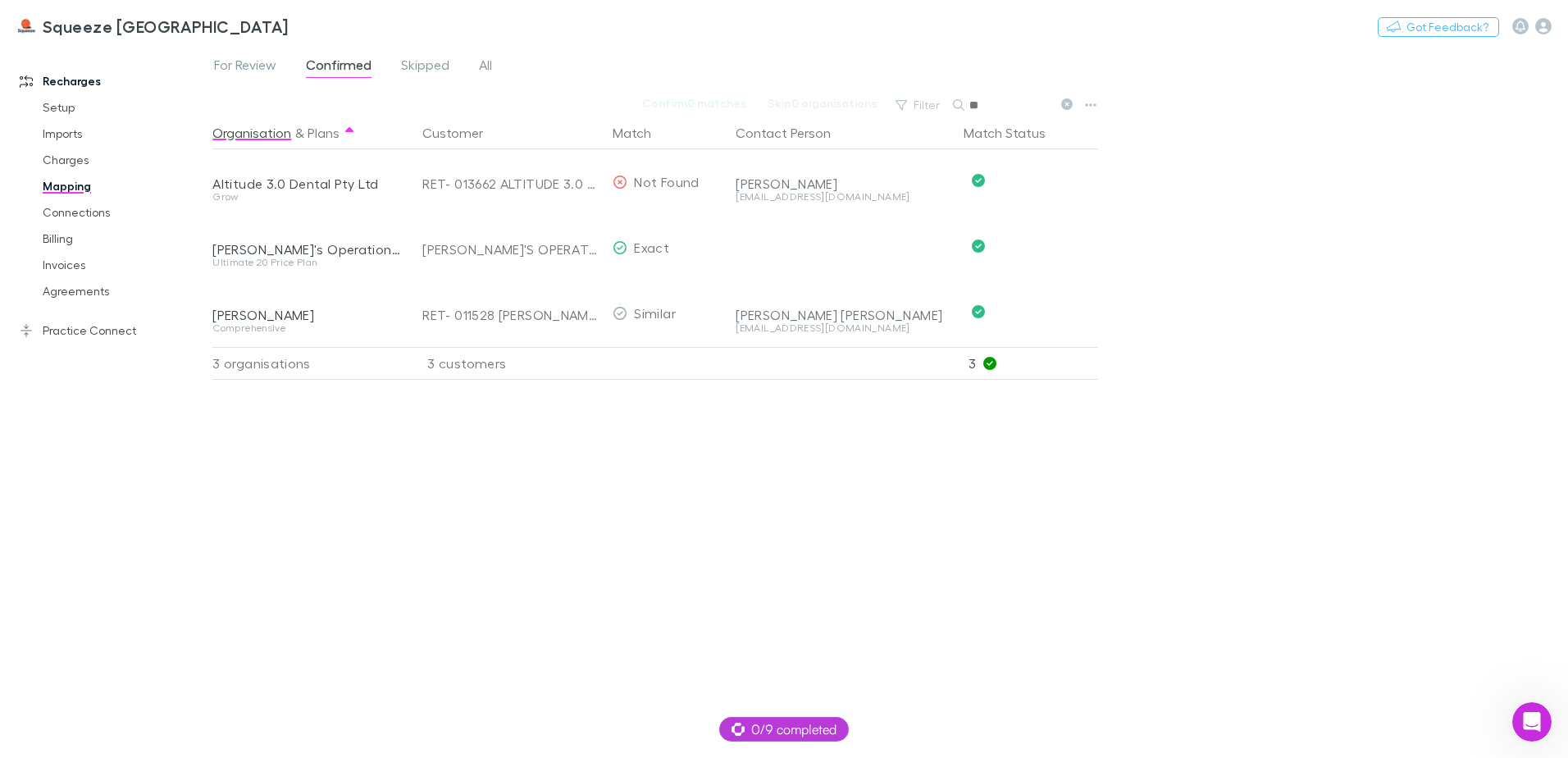
type input "*"
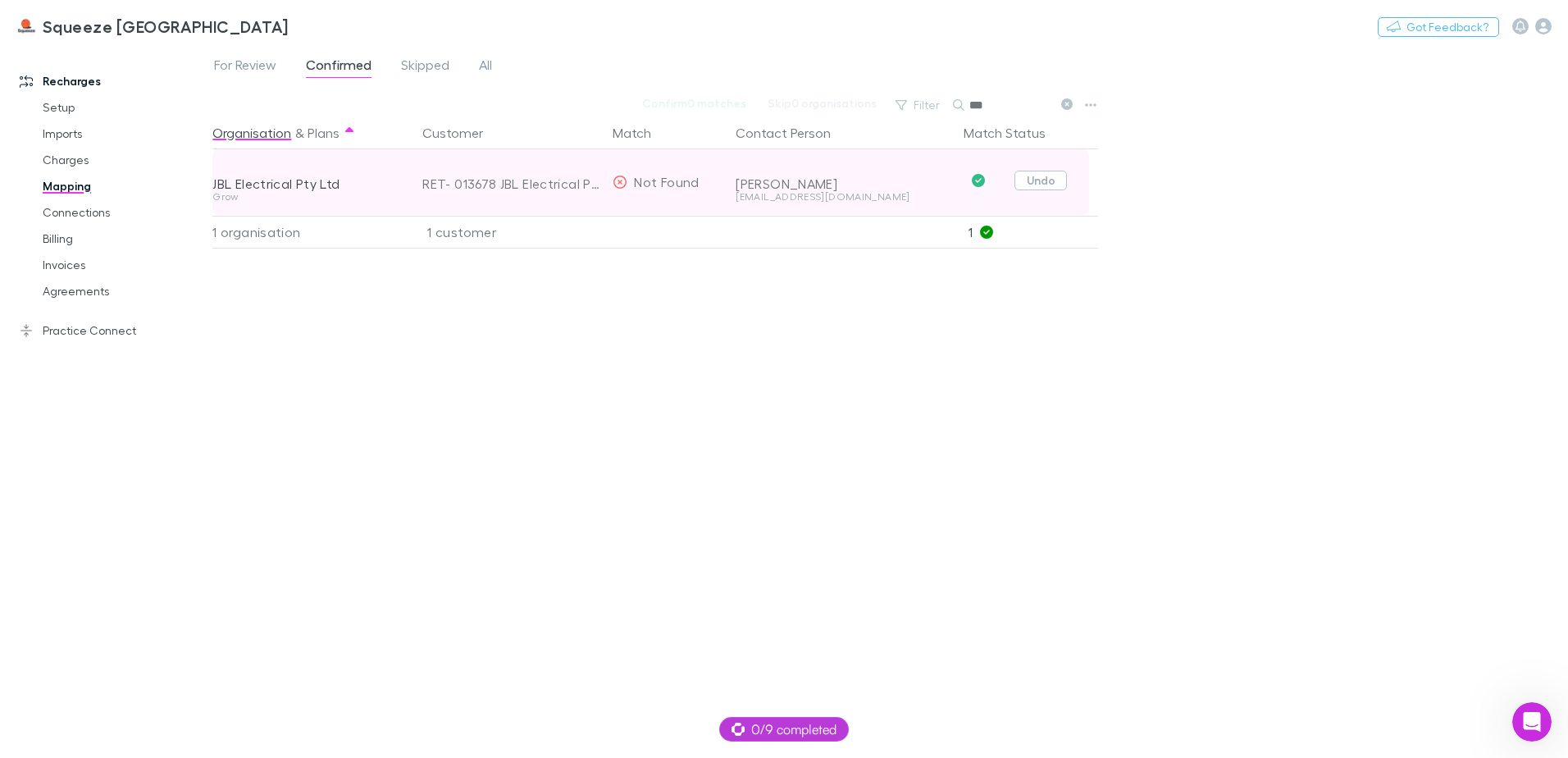
click at [1038, 178] on button "Undo" at bounding box center [1040, 180] width 52 height 20
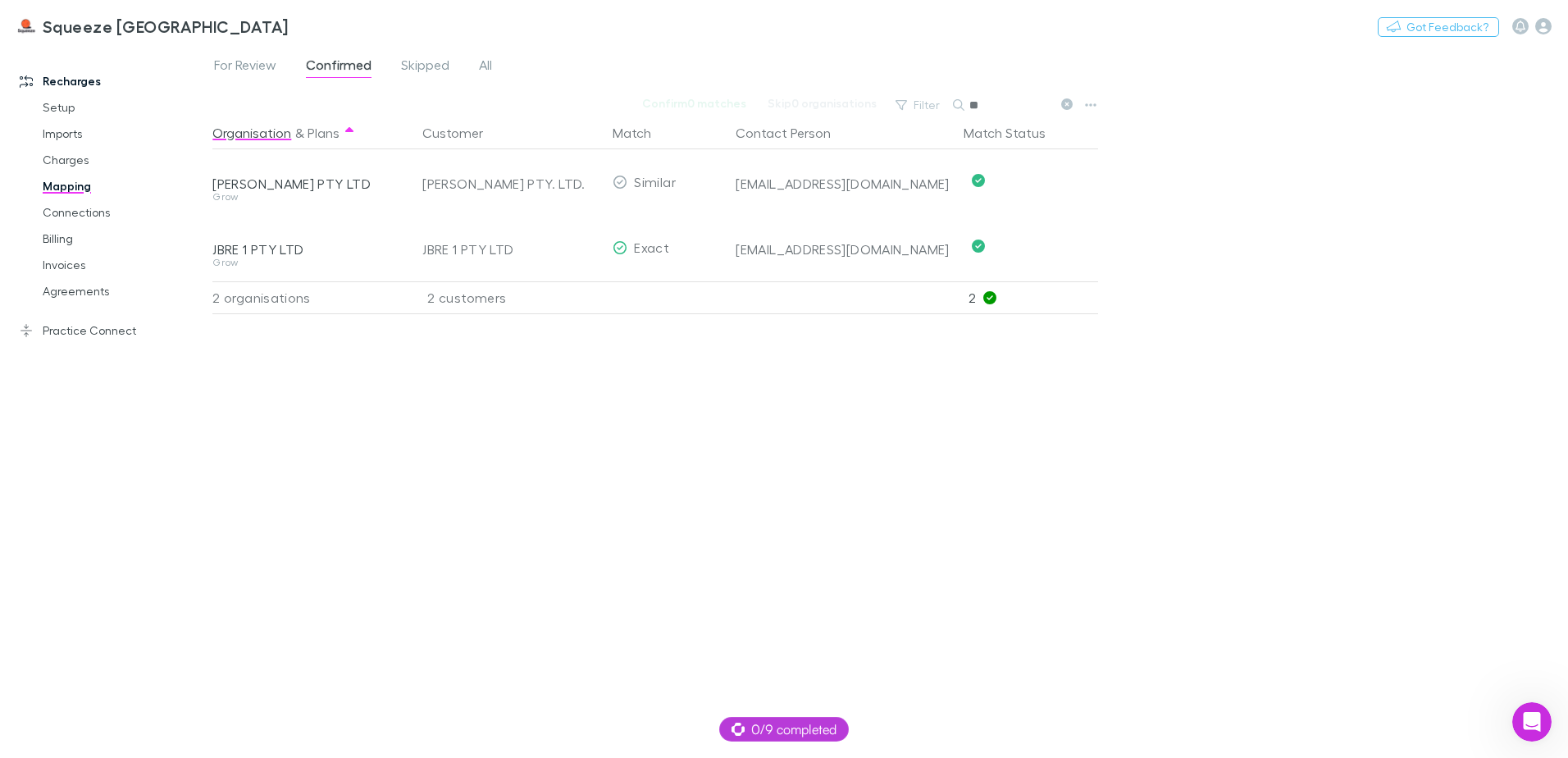
type input "*"
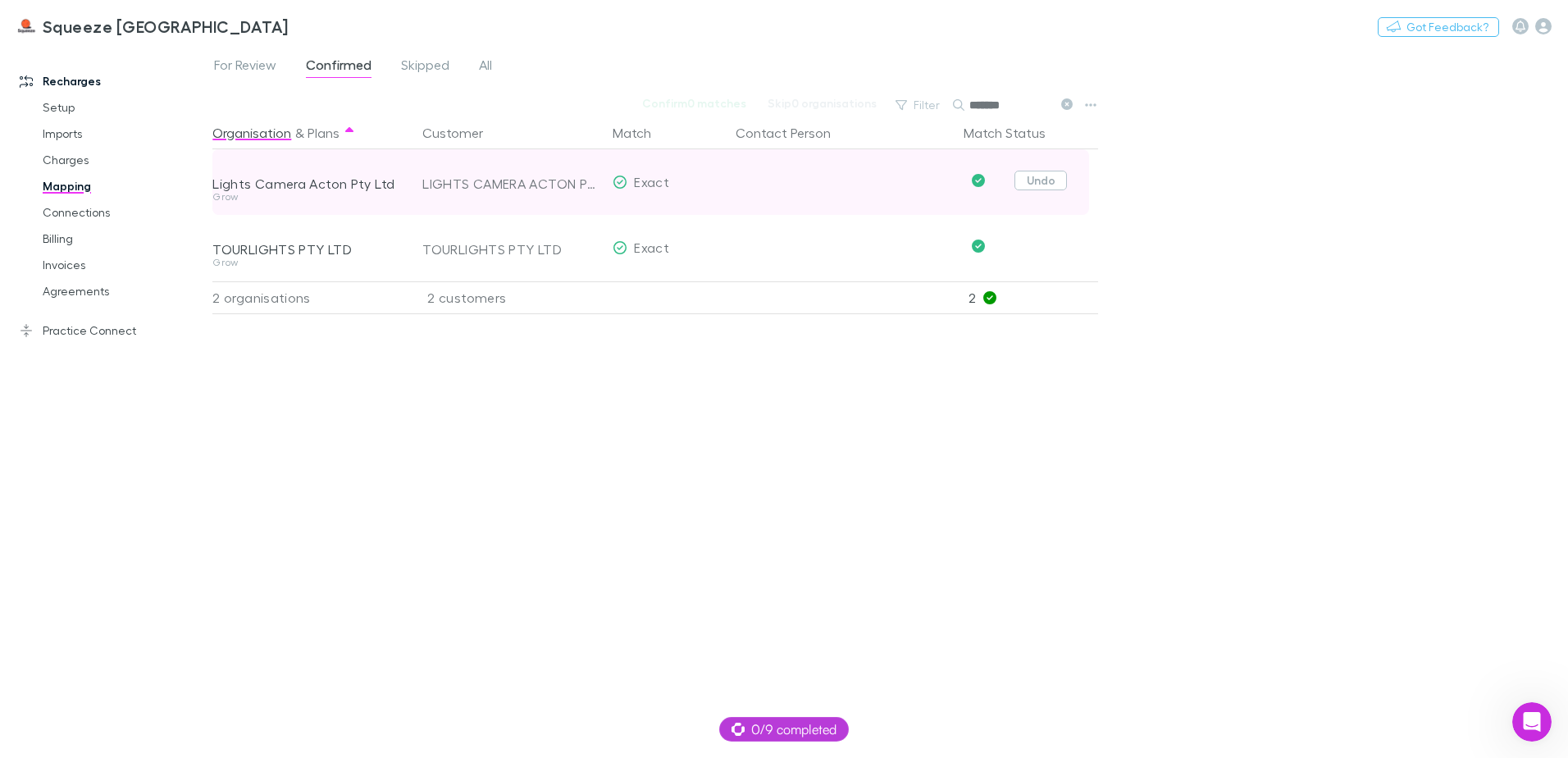
click at [1033, 183] on button "Undo" at bounding box center [1040, 180] width 52 height 20
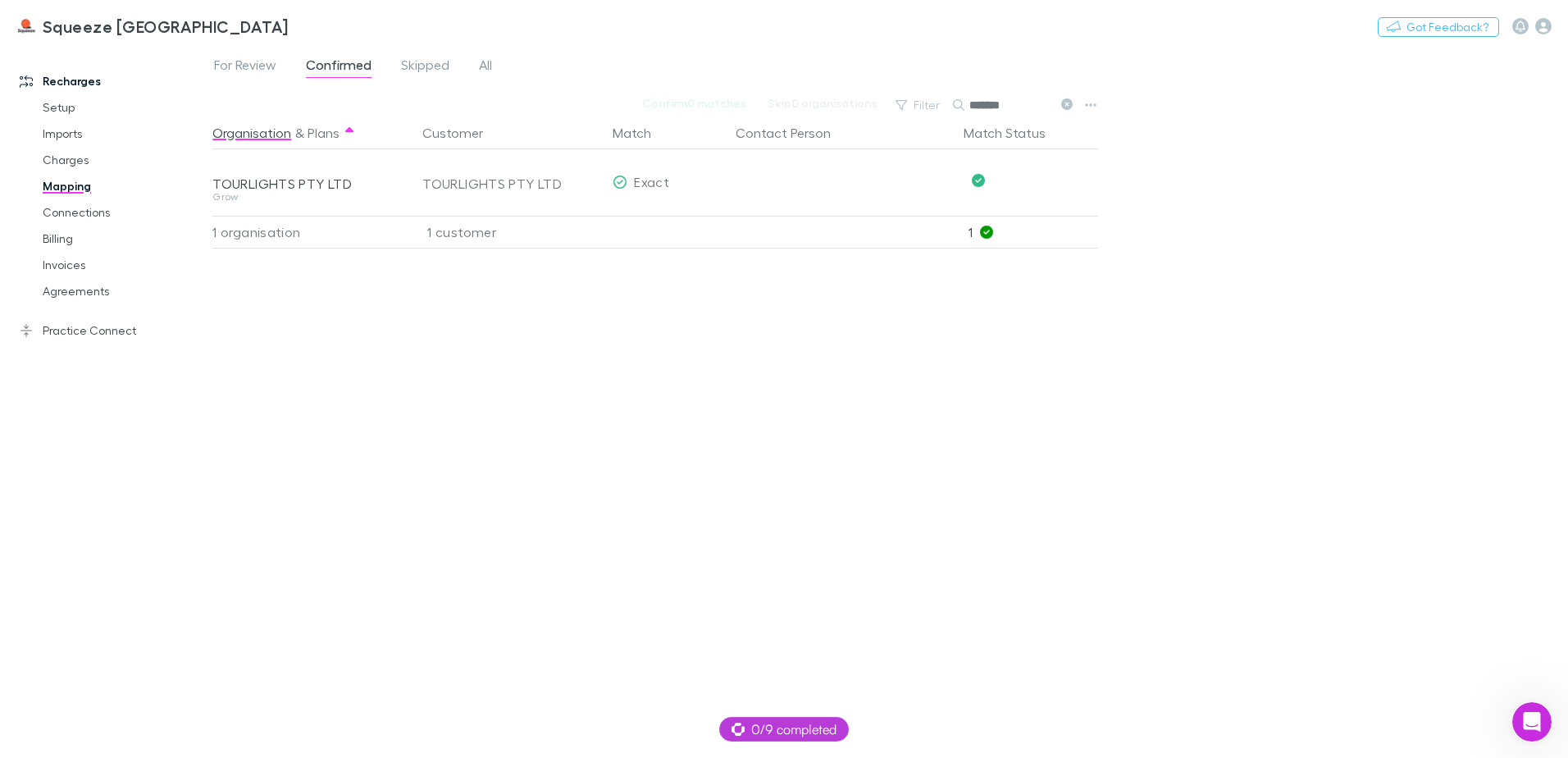
click at [1015, 103] on input "******" at bounding box center [1011, 105] width 82 height 23
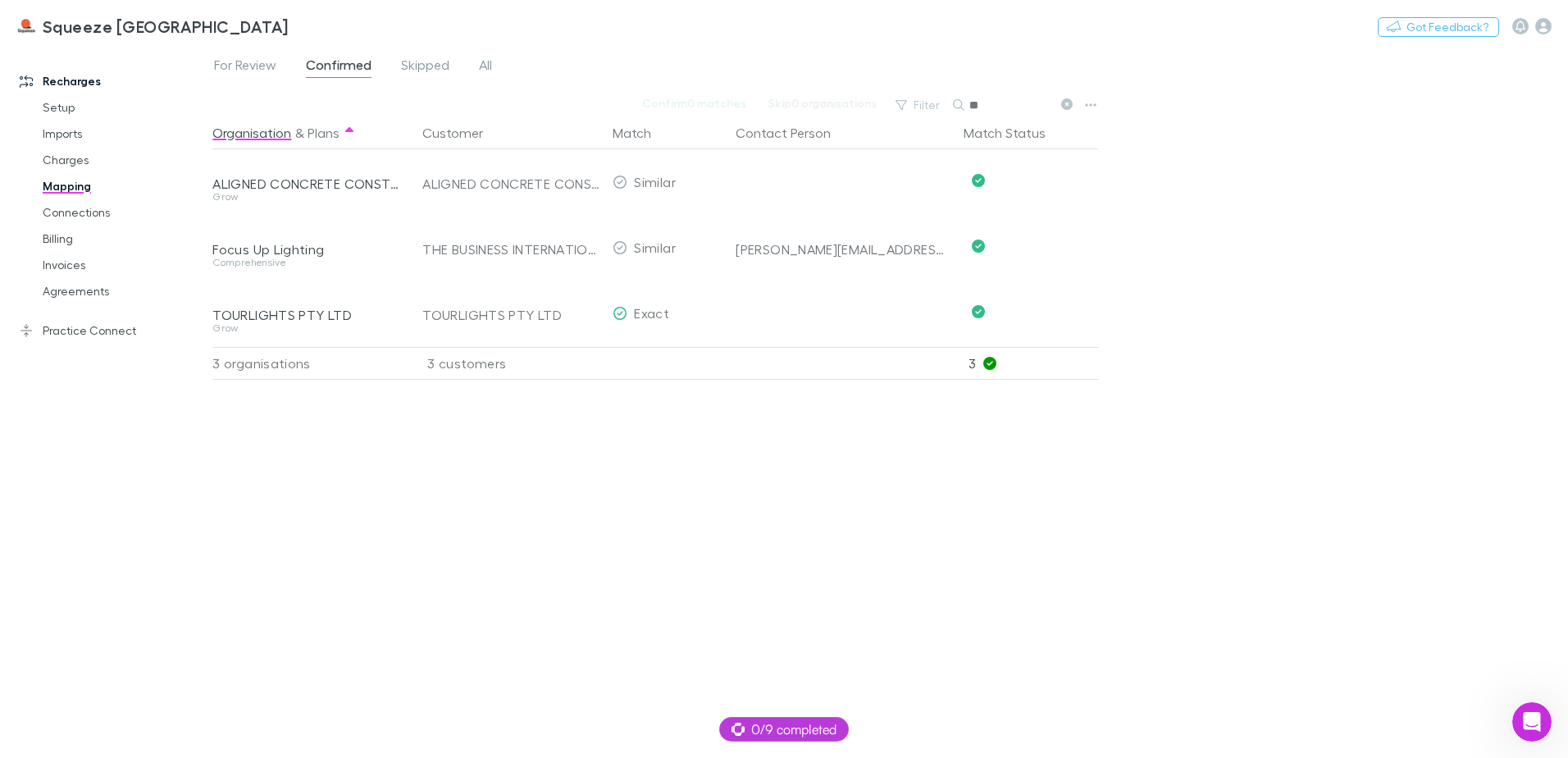
type input "*"
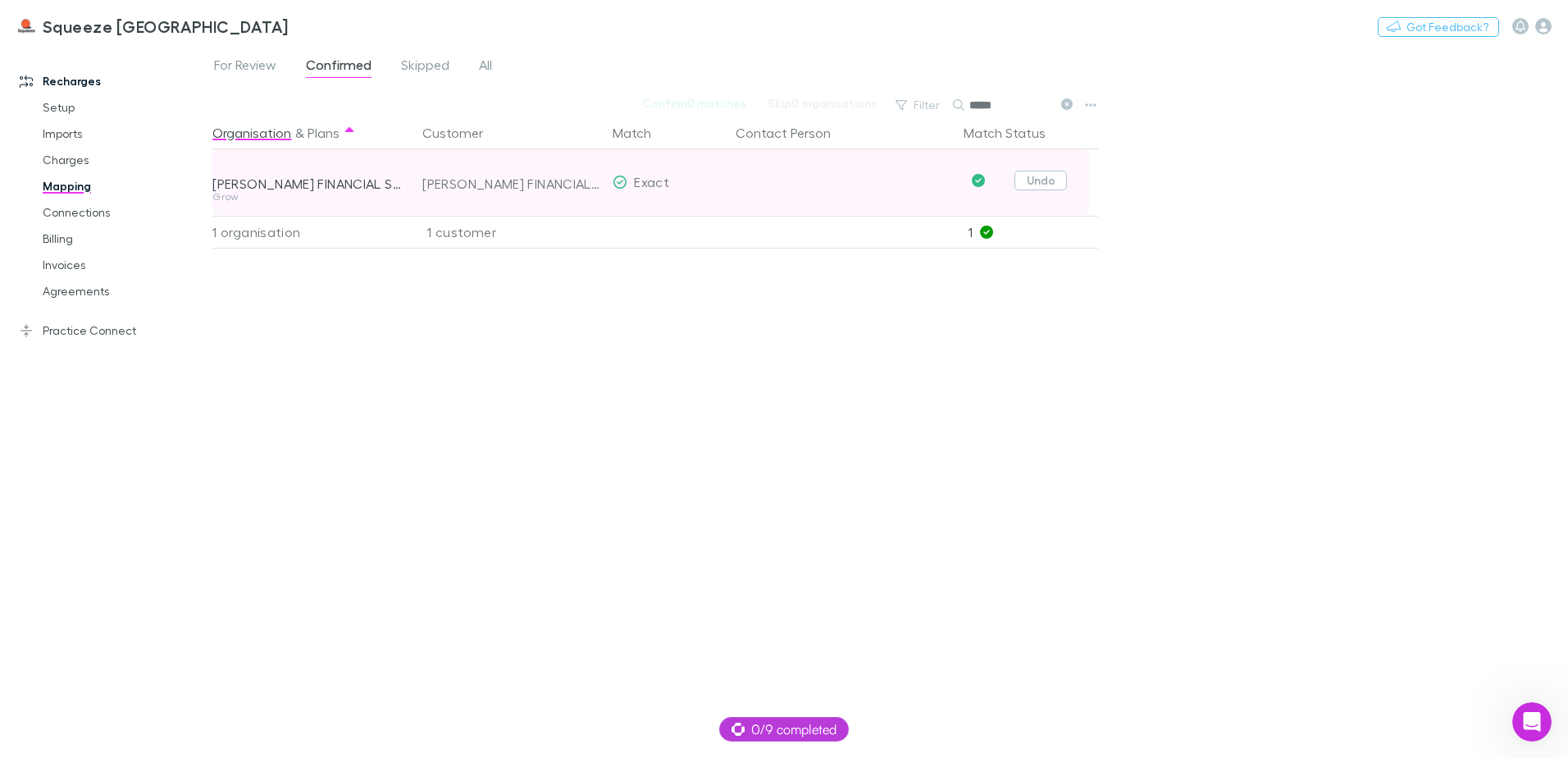
click at [1036, 172] on button "Undo" at bounding box center [1040, 180] width 52 height 20
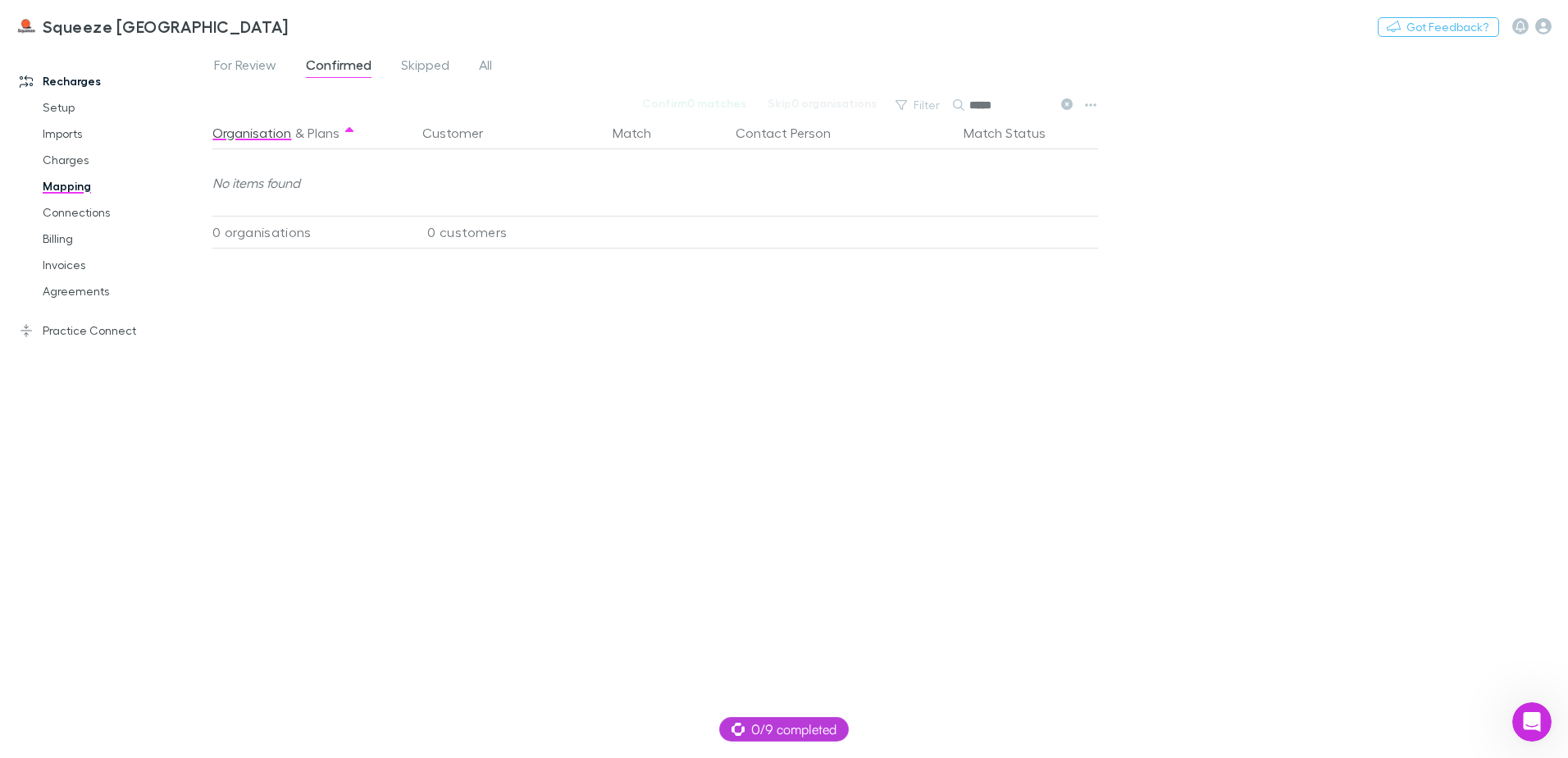
click at [1015, 106] on input "*****" at bounding box center [1011, 105] width 82 height 23
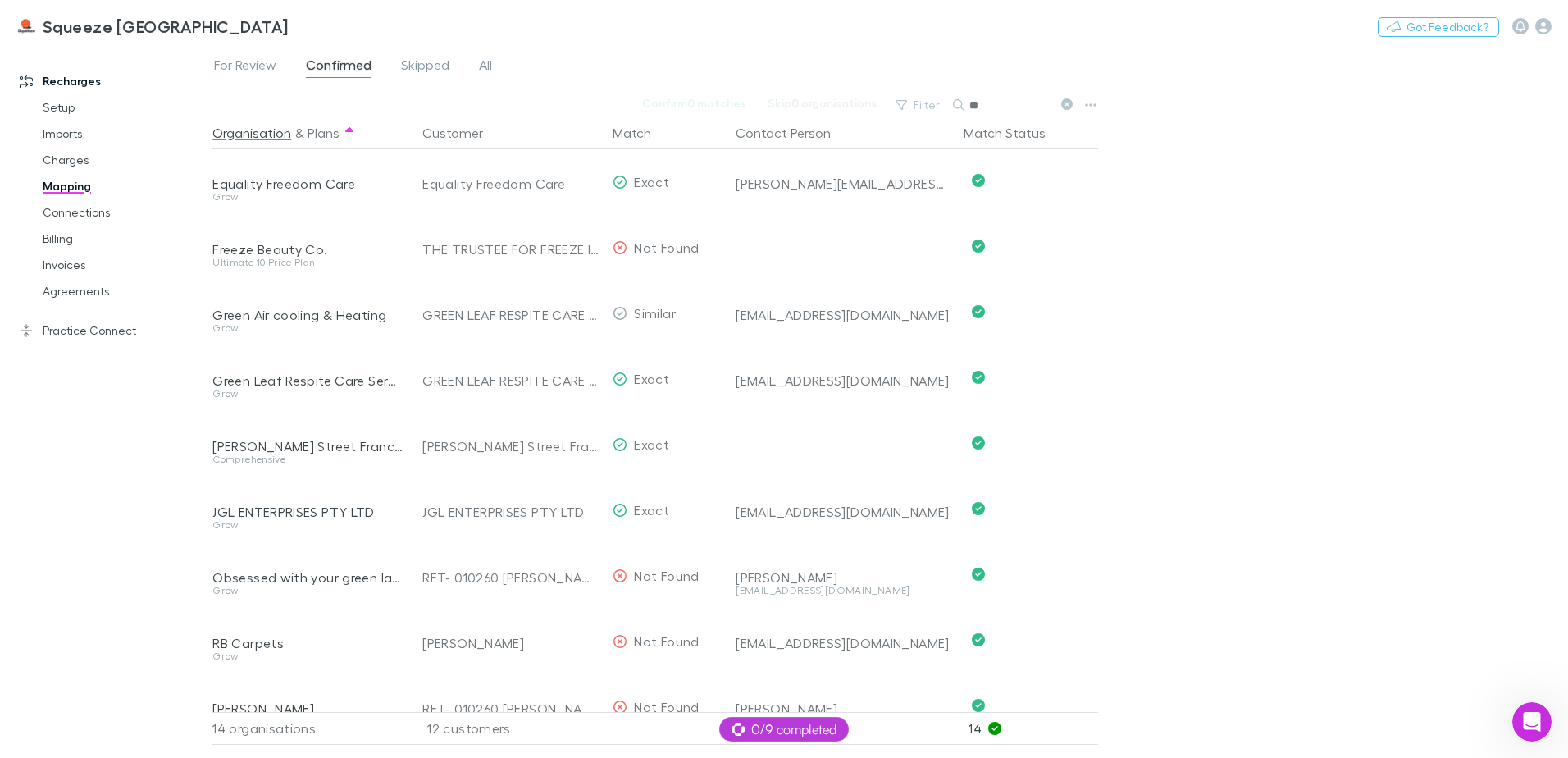
type input "*"
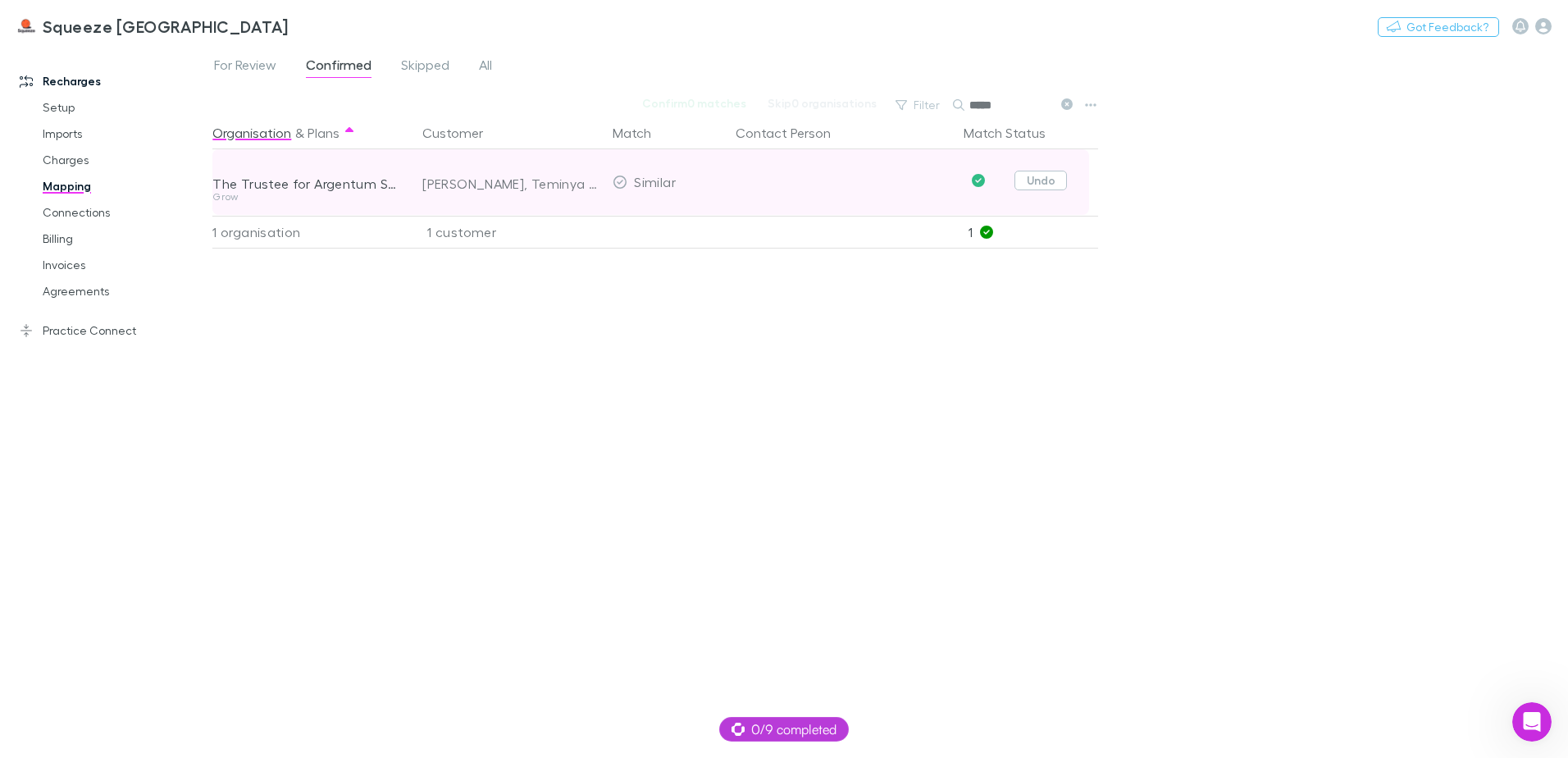
click at [1041, 184] on button "Undo" at bounding box center [1040, 180] width 52 height 20
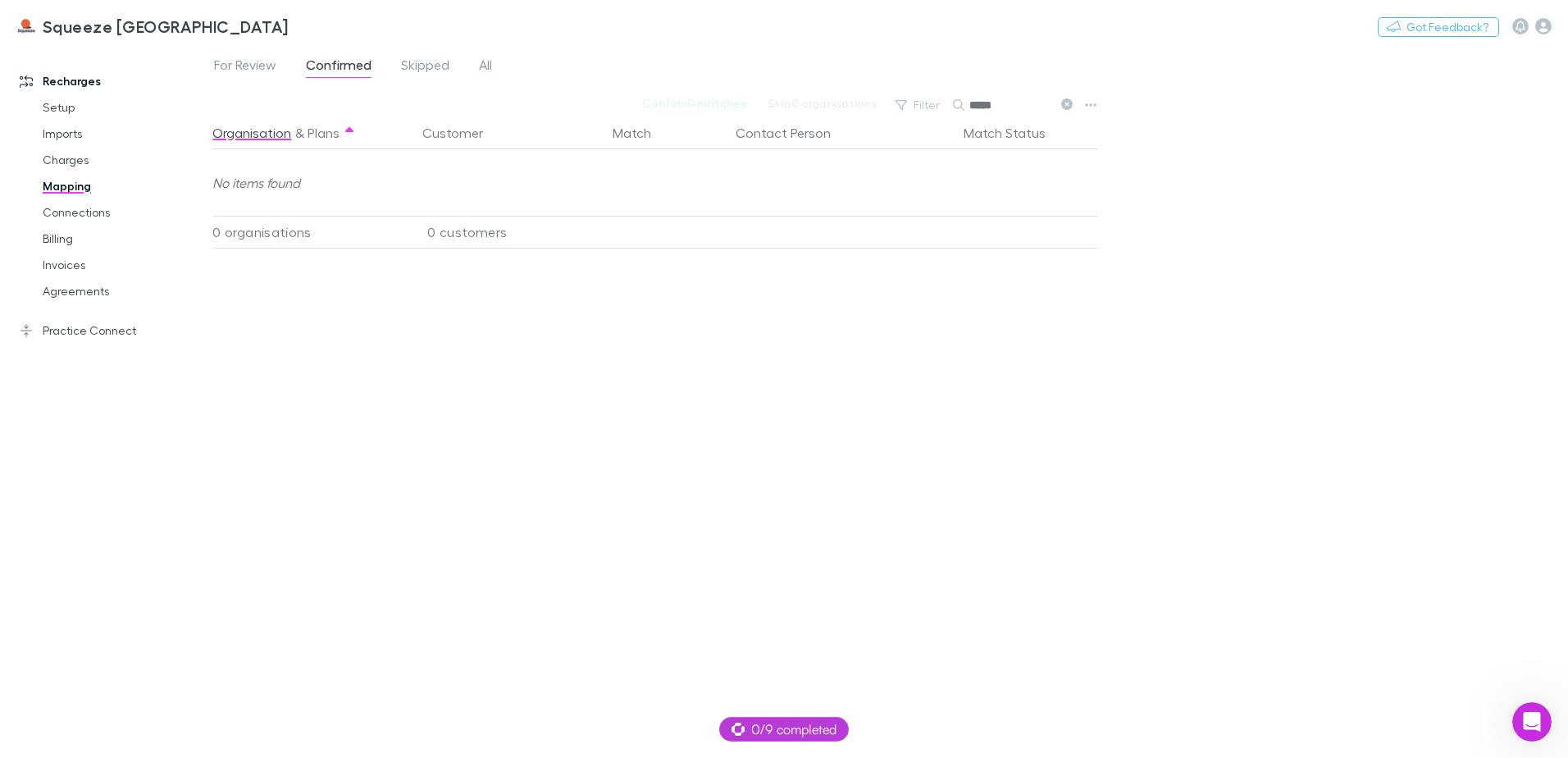
click at [1034, 110] on input "*****" at bounding box center [1011, 105] width 82 height 23
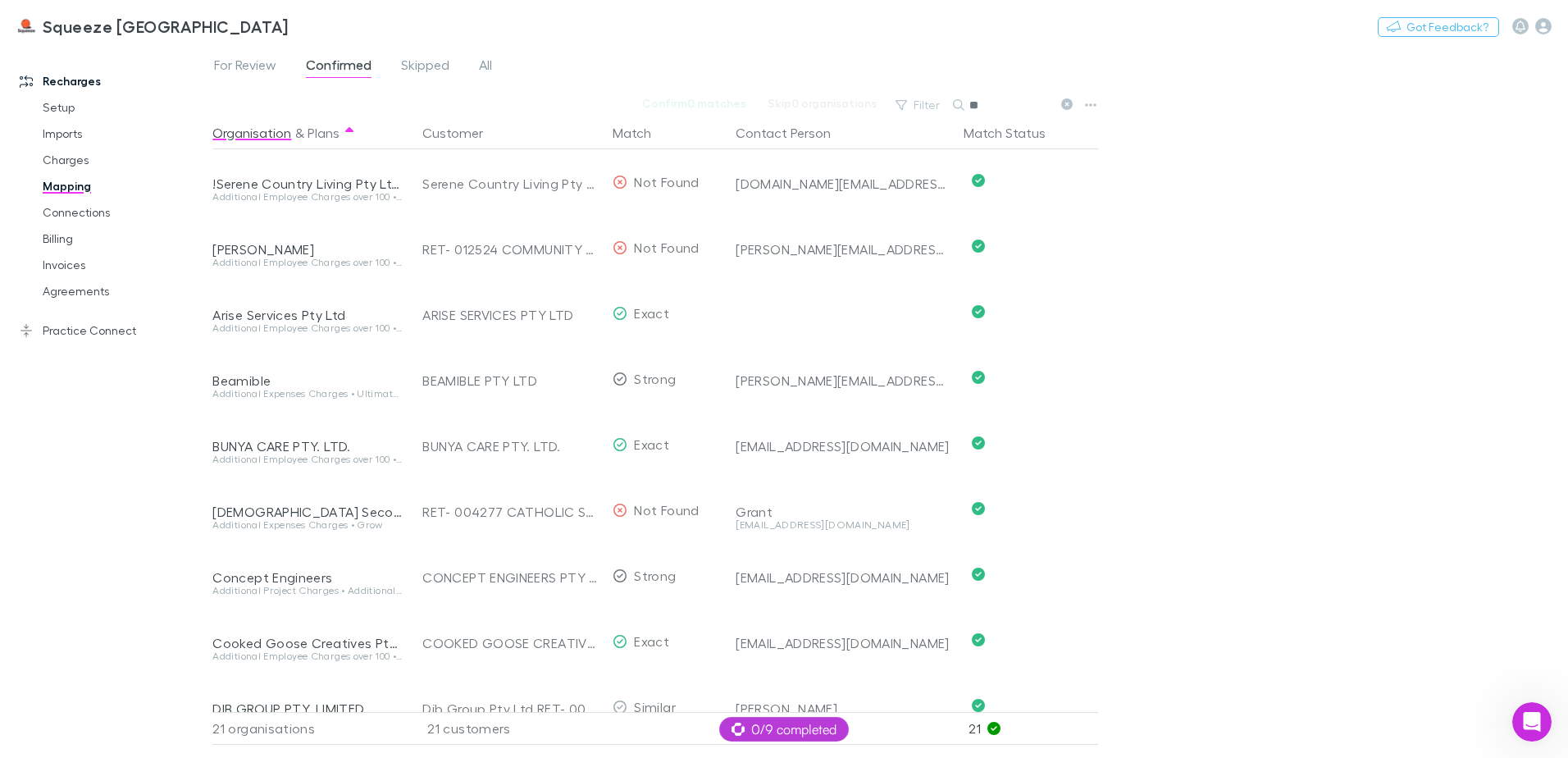
type input "*"
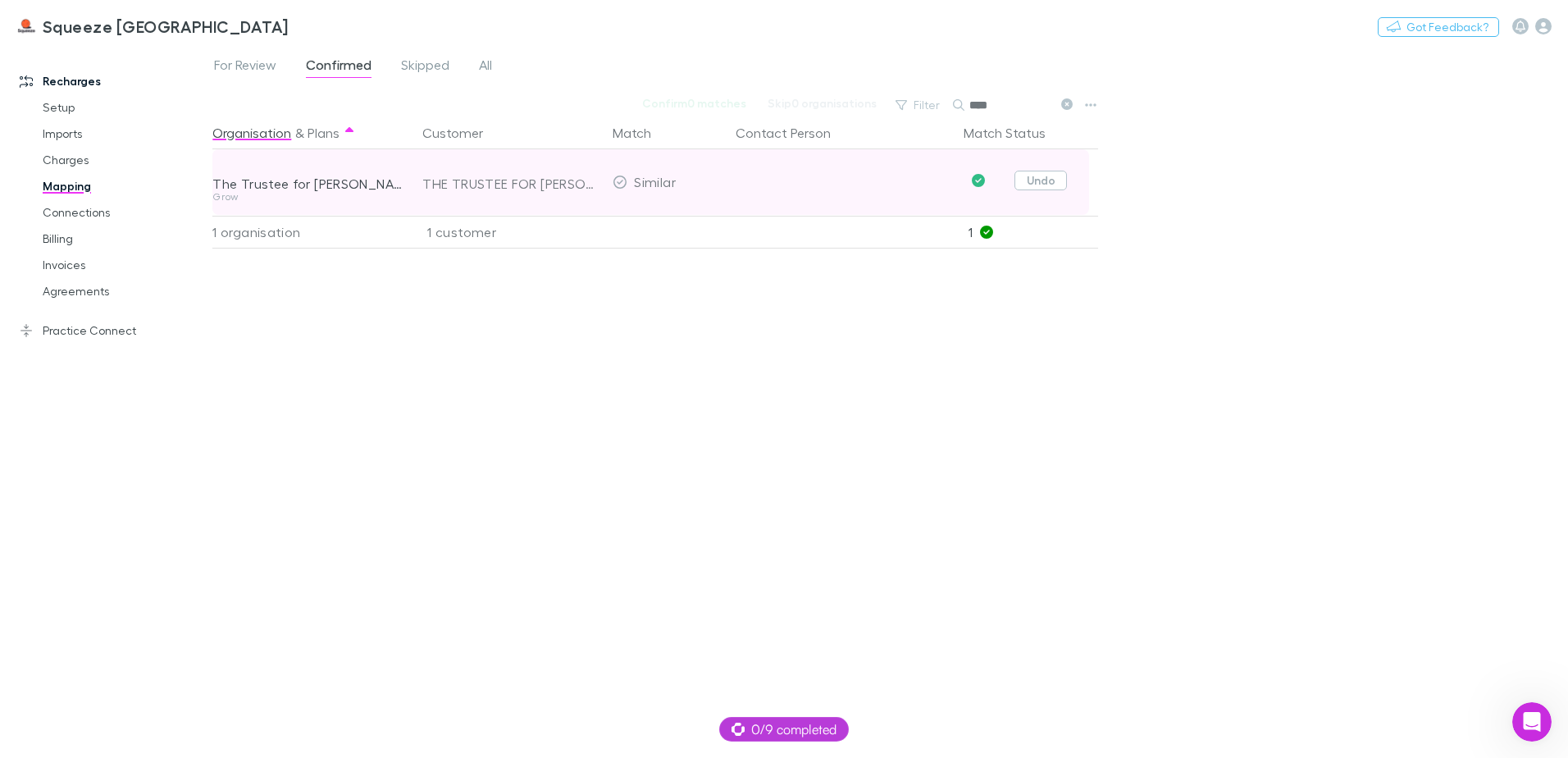
click at [1032, 178] on button "Undo" at bounding box center [1040, 180] width 52 height 20
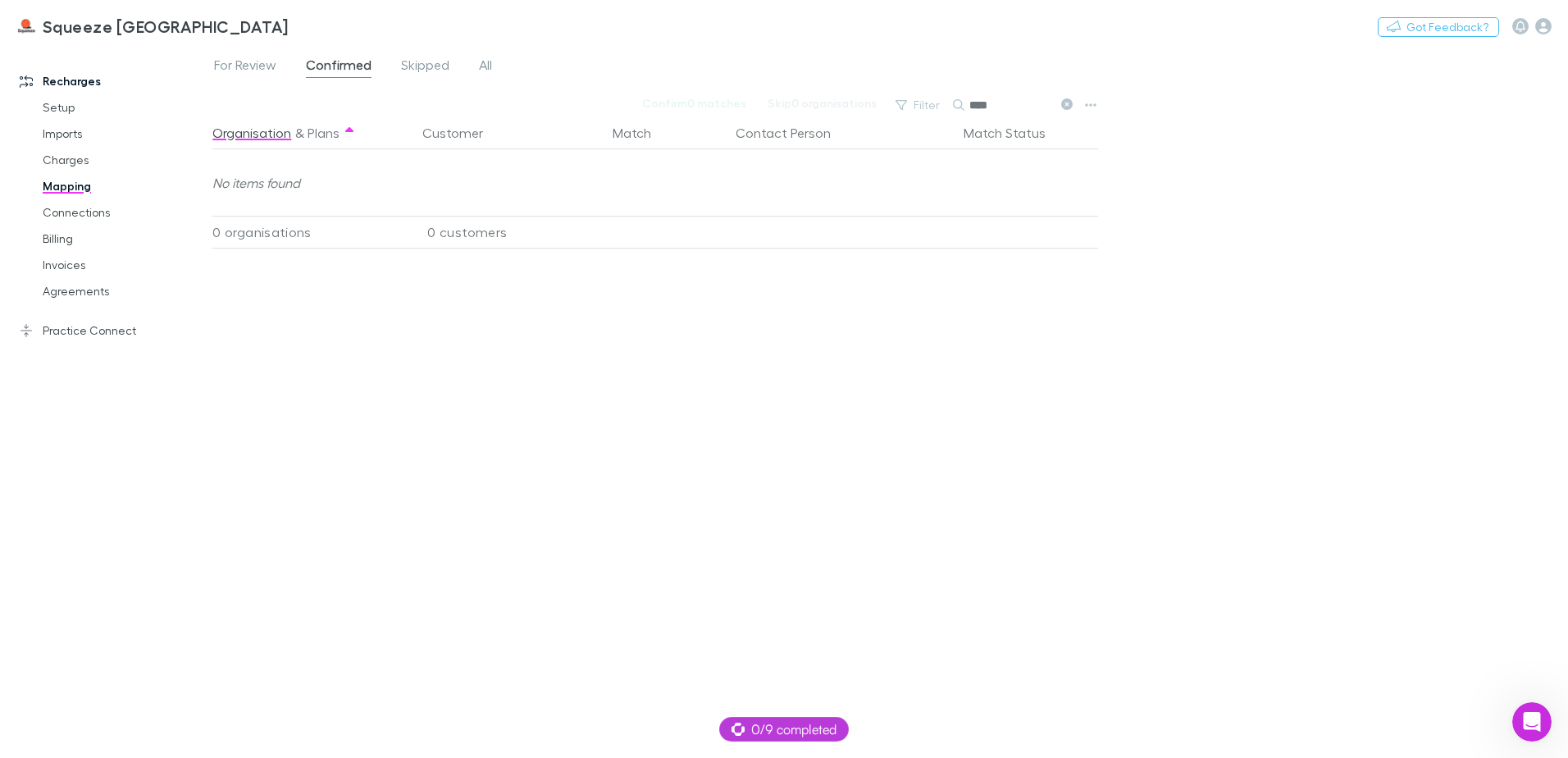
click at [1016, 104] on input "****" at bounding box center [1011, 105] width 82 height 23
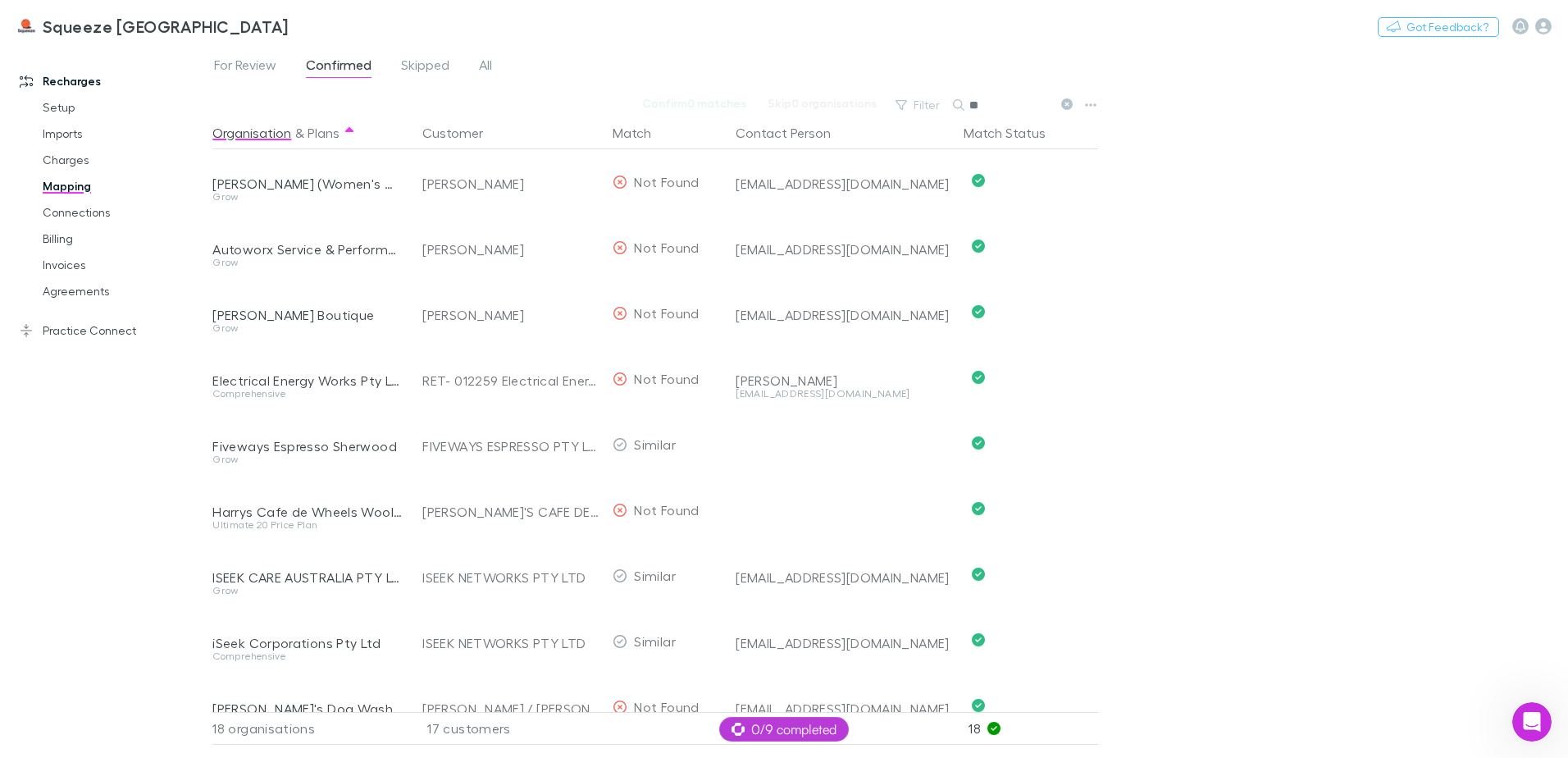
type input "*"
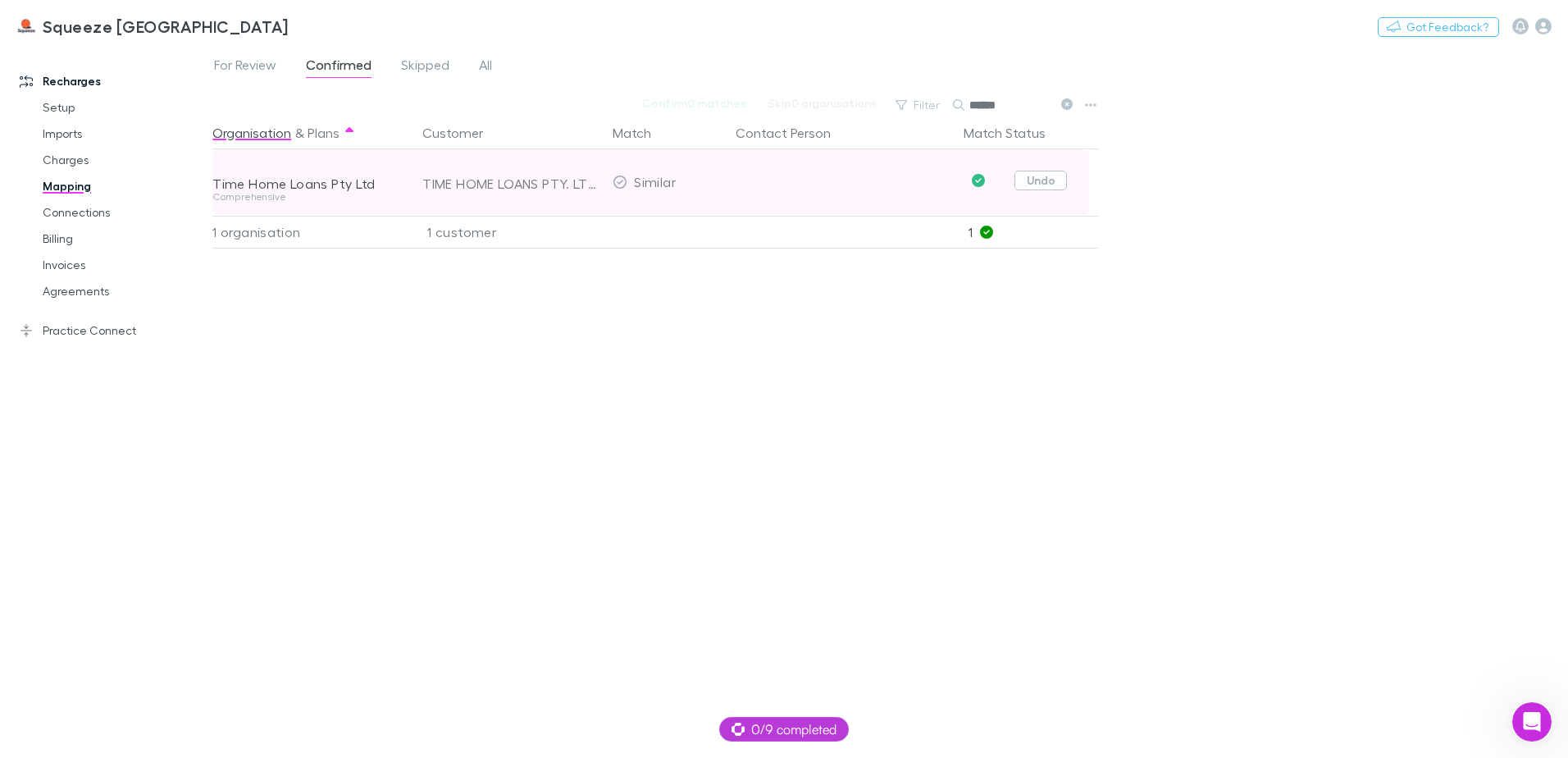
click at [1056, 172] on button "Undo" at bounding box center [1040, 180] width 52 height 20
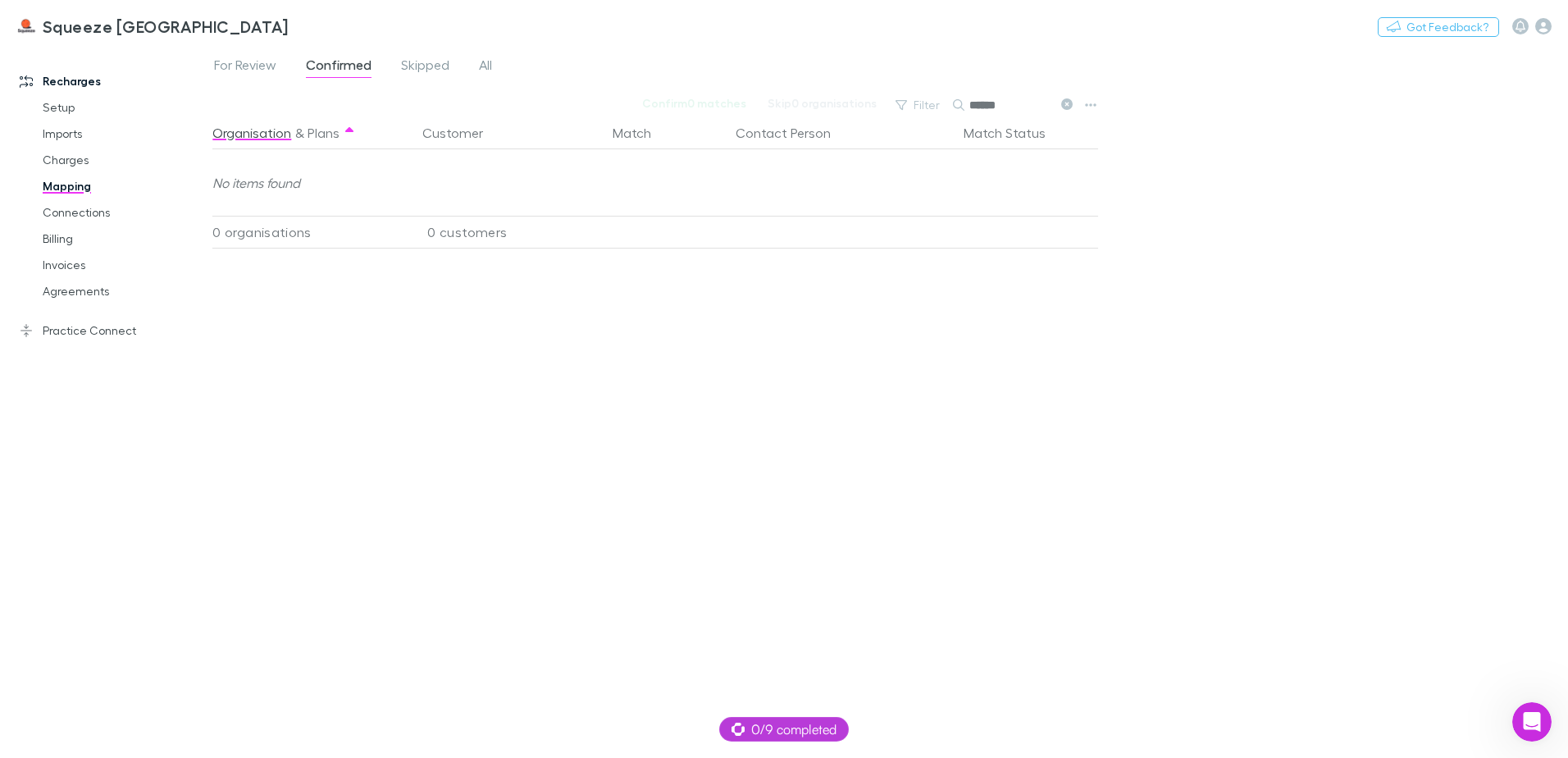
click at [1013, 102] on input "******" at bounding box center [1011, 105] width 82 height 23
type input "*"
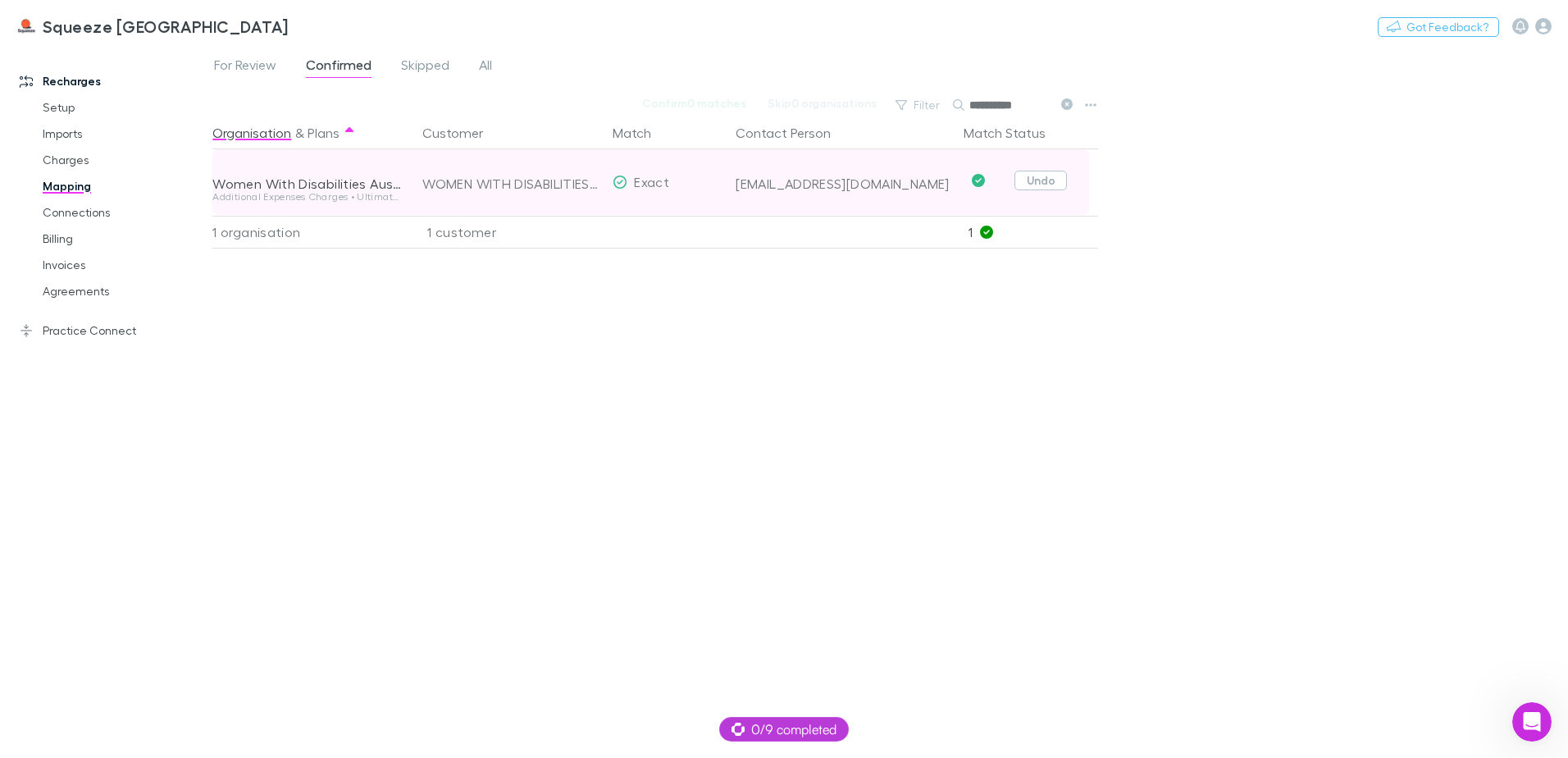
type input "**********"
click at [1062, 172] on button "Undo" at bounding box center [1040, 180] width 52 height 20
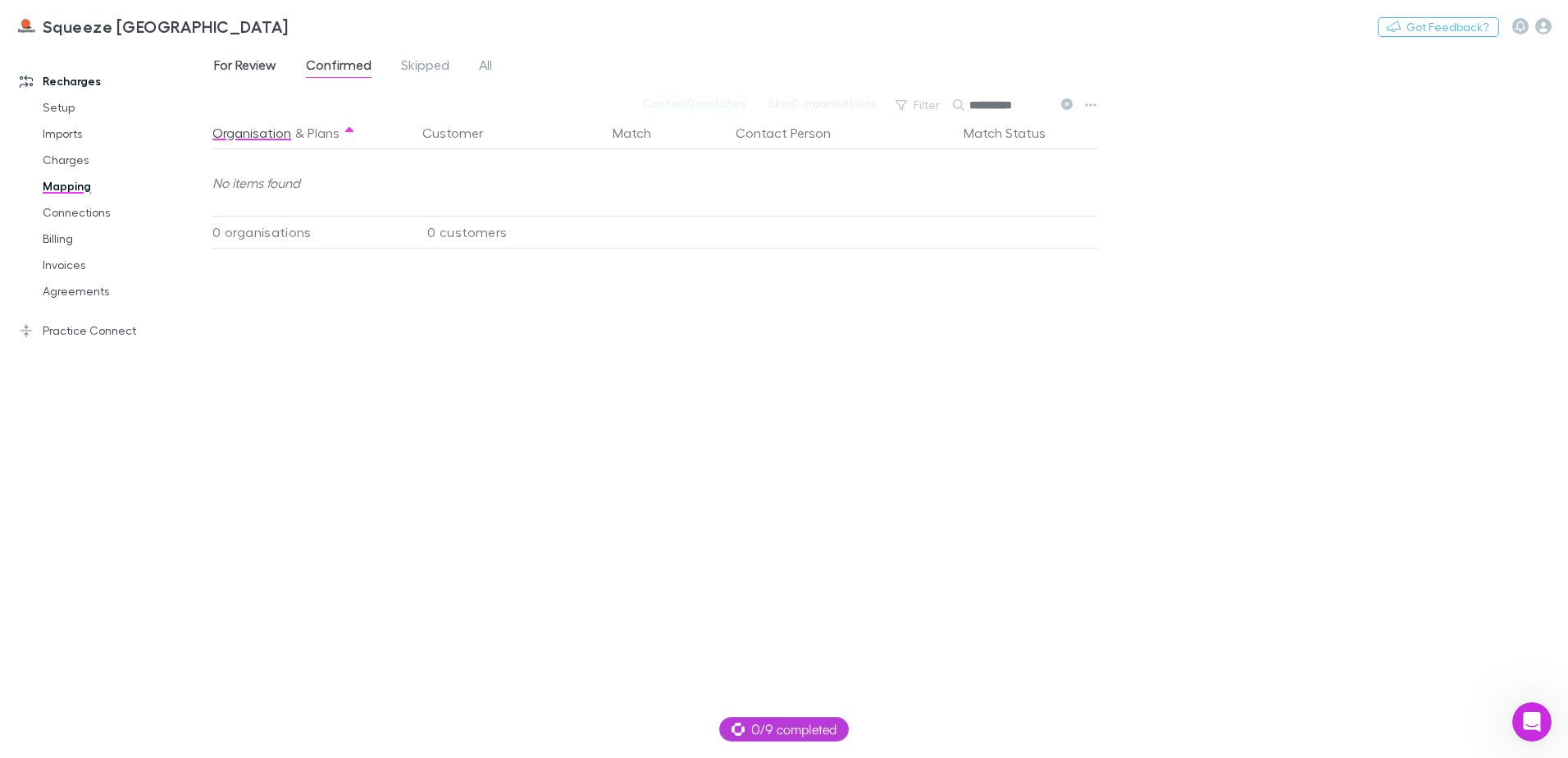
click at [267, 60] on span "For Review" at bounding box center [245, 67] width 62 height 21
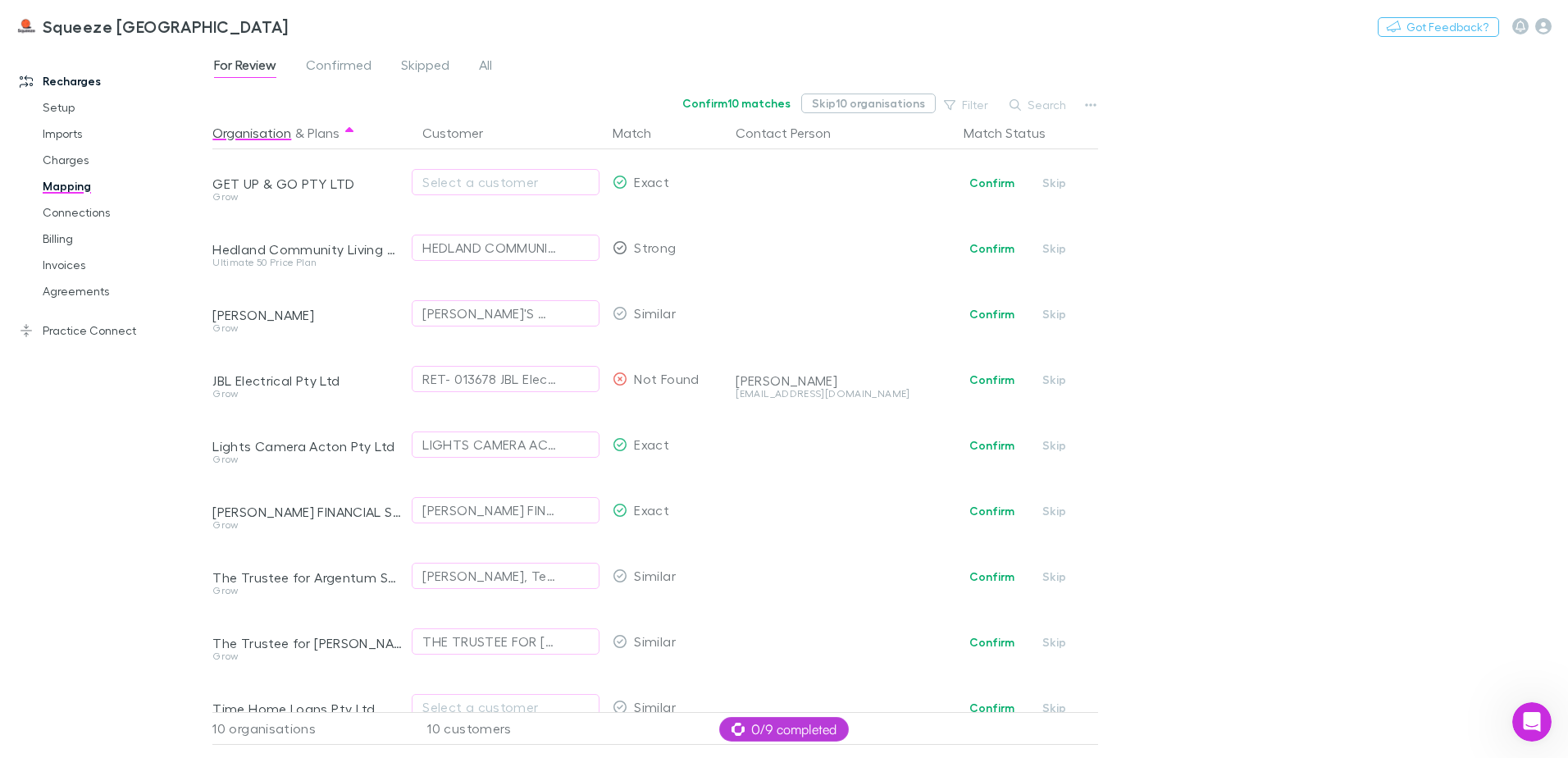
click at [871, 98] on button "Skip 10 organisations" at bounding box center [869, 103] width 135 height 20
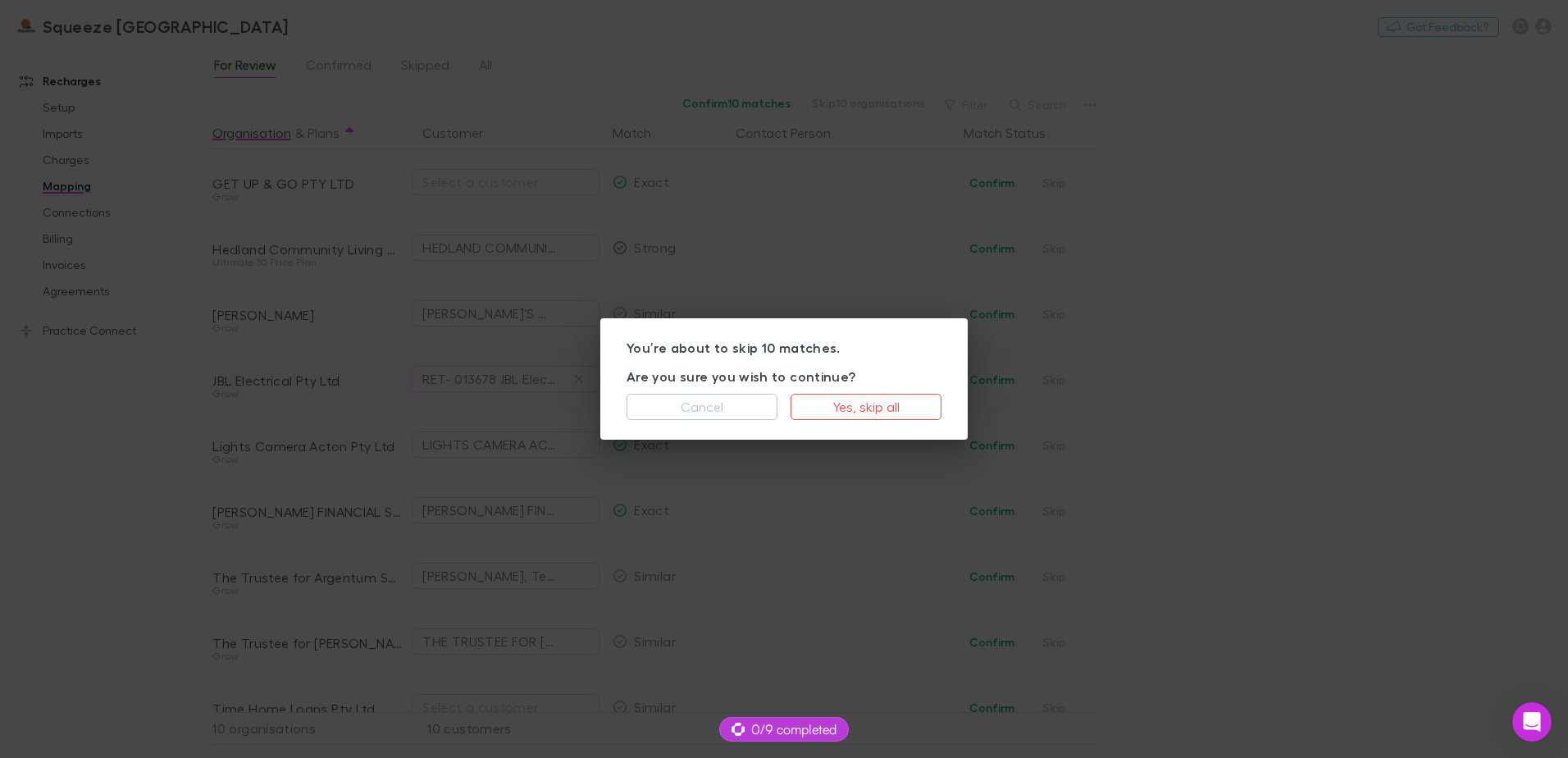
click at [857, 405] on button "Yes, skip all" at bounding box center [866, 406] width 151 height 26
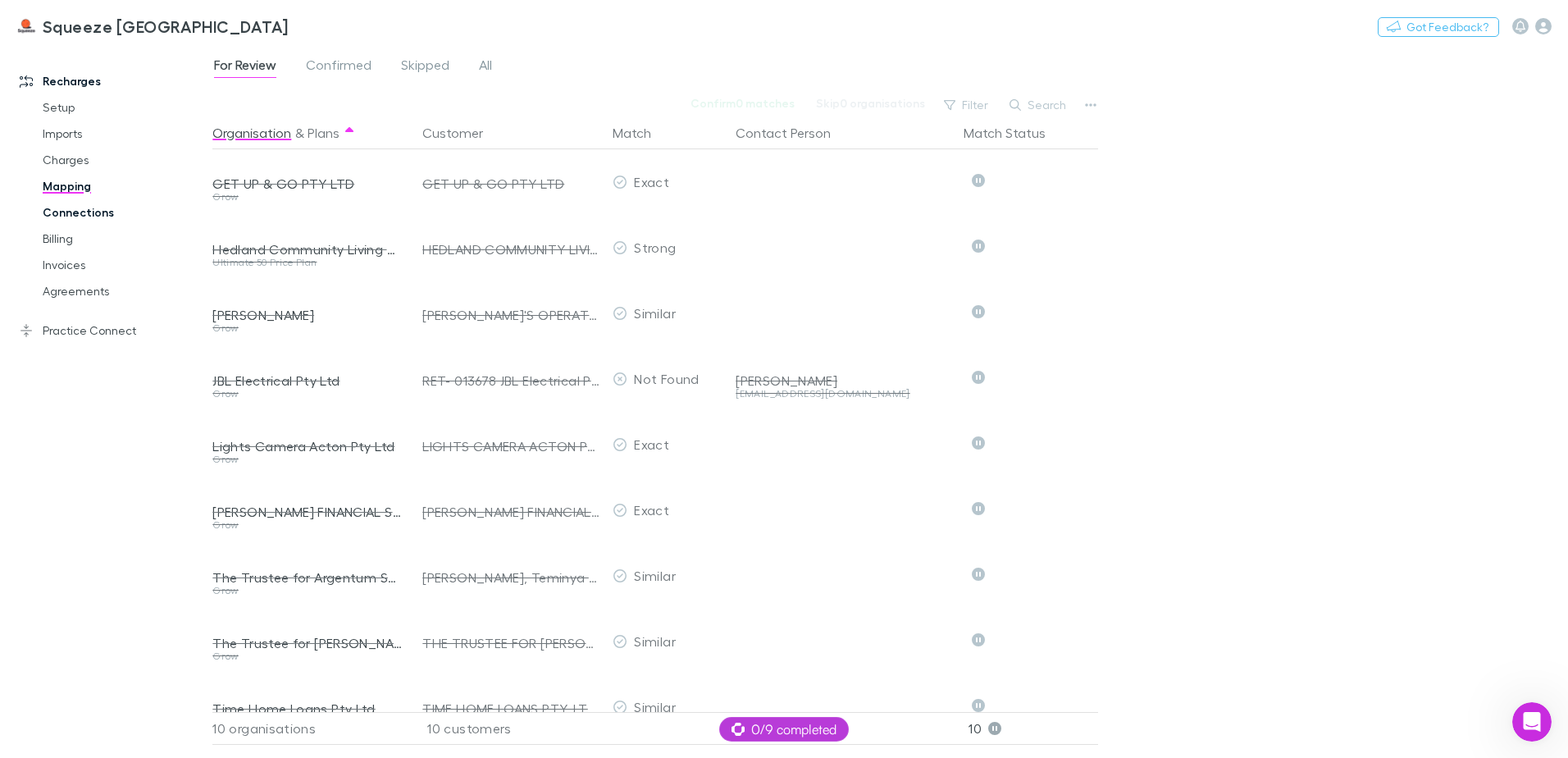
click at [98, 219] on link "Connections" at bounding box center [124, 212] width 195 height 26
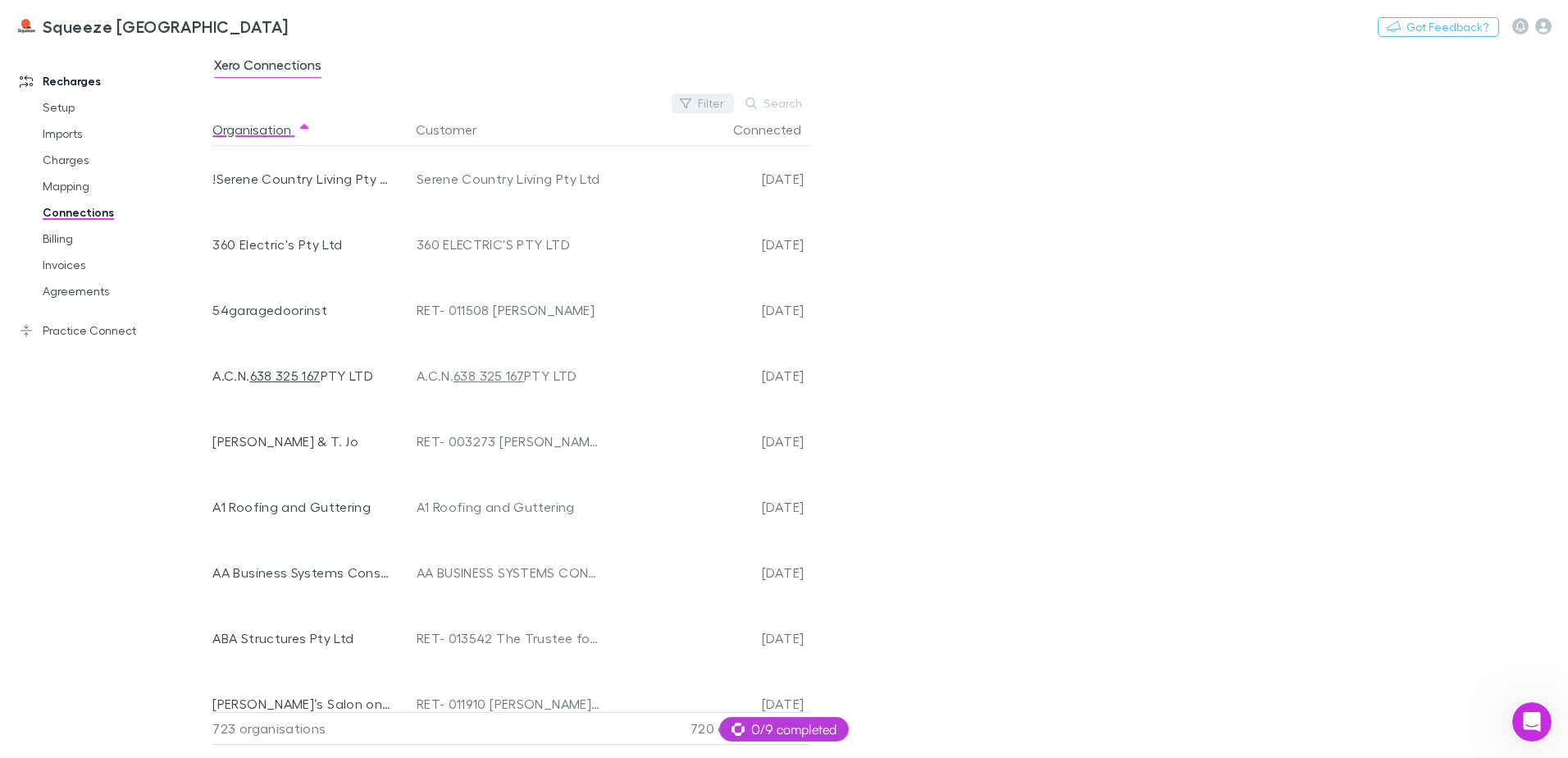
click at [704, 103] on button "Filter" at bounding box center [702, 103] width 62 height 20
click at [523, 231] on li "No" at bounding box center [592, 236] width 285 height 26
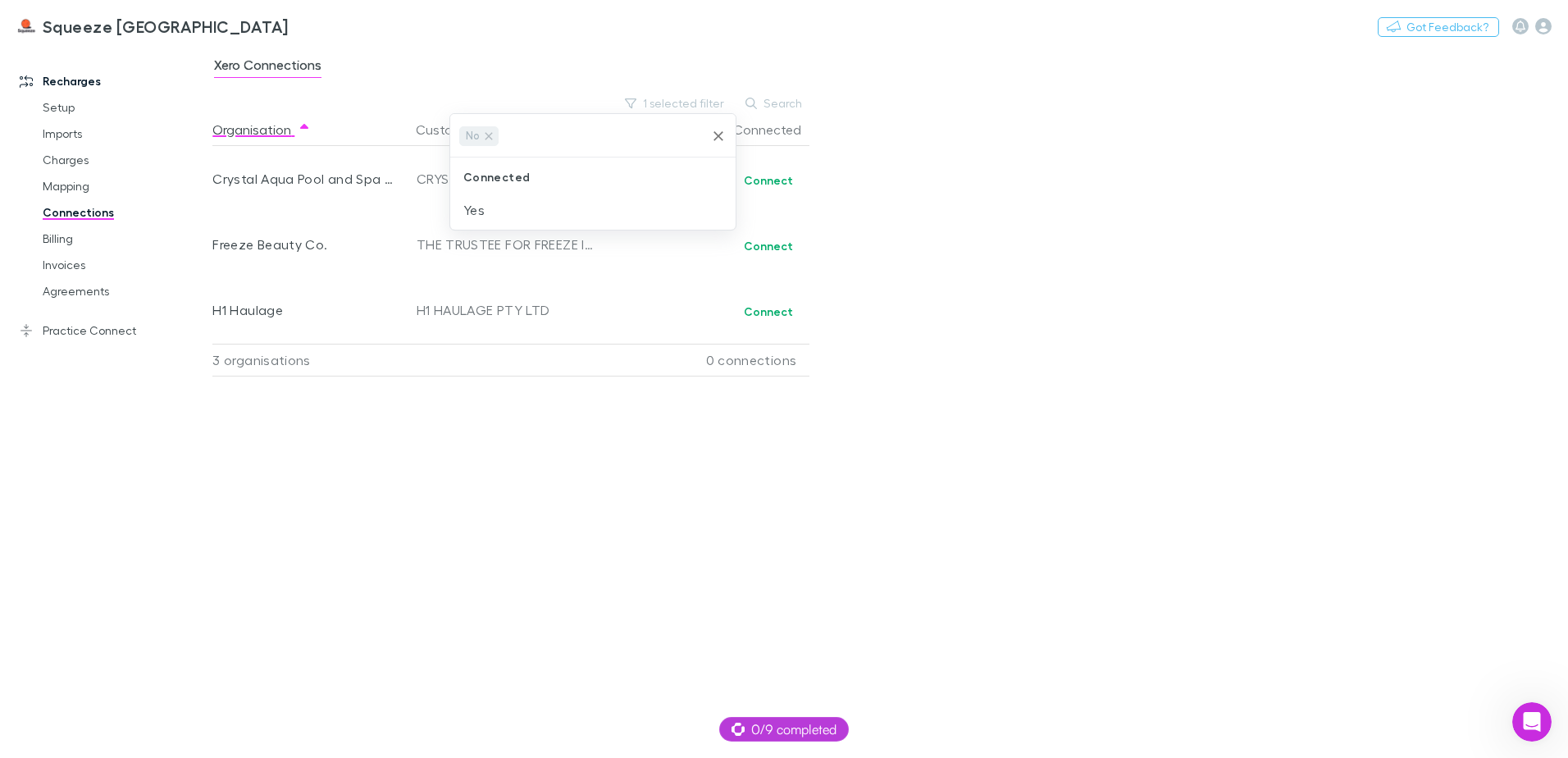
click at [1076, 229] on div at bounding box center [784, 379] width 1568 height 758
click at [1196, 391] on div "Xero Connections 1 selected filter Search Organisation Customer Connected Cryst…" at bounding box center [890, 402] width 1355 height 712
click at [80, 191] on link "Mapping" at bounding box center [124, 186] width 195 height 26
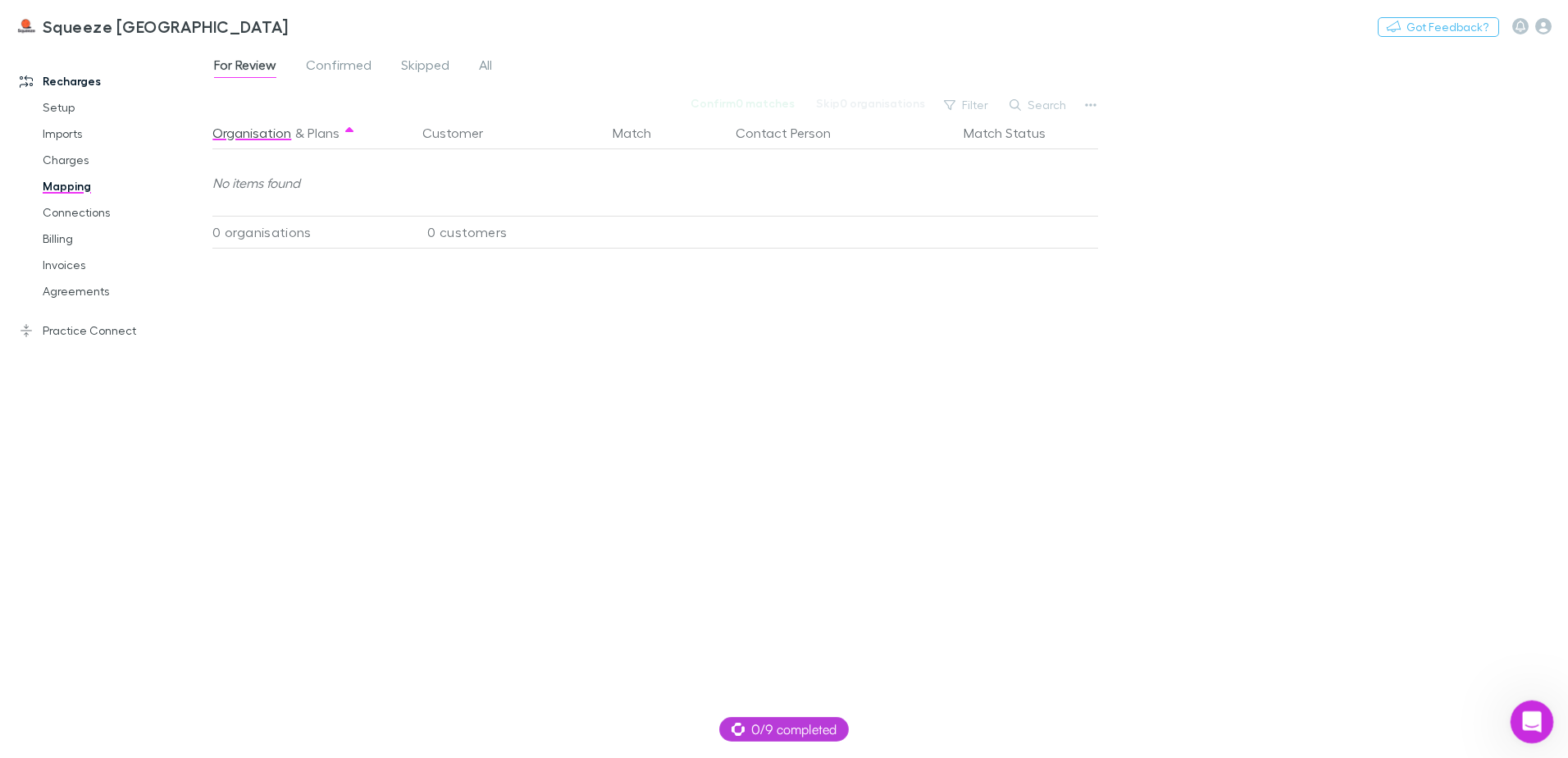
click at [1512, 715] on div "Open Intercom Messenger" at bounding box center [1529, 719] width 54 height 54
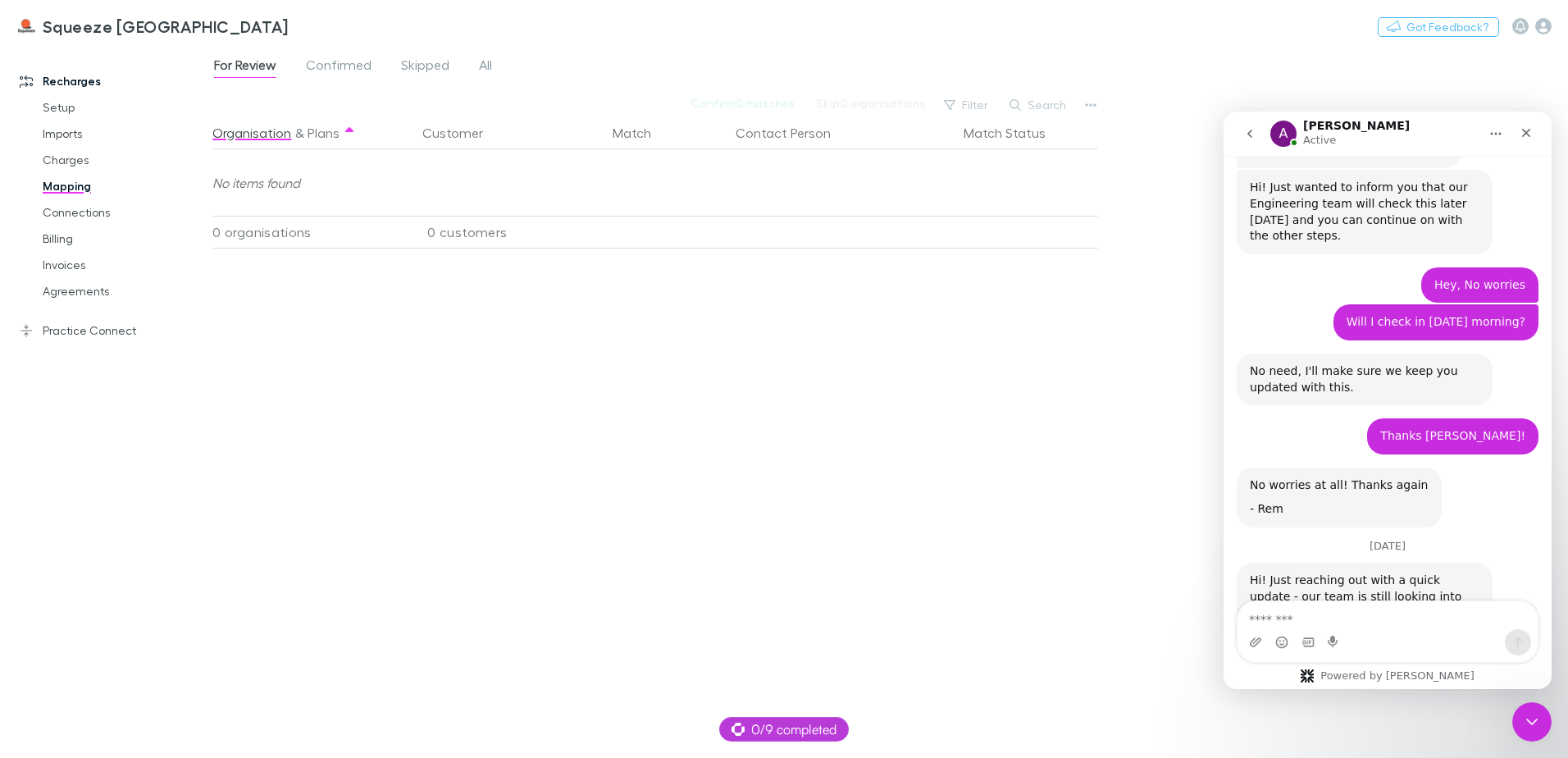
scroll to position [2713, 0]
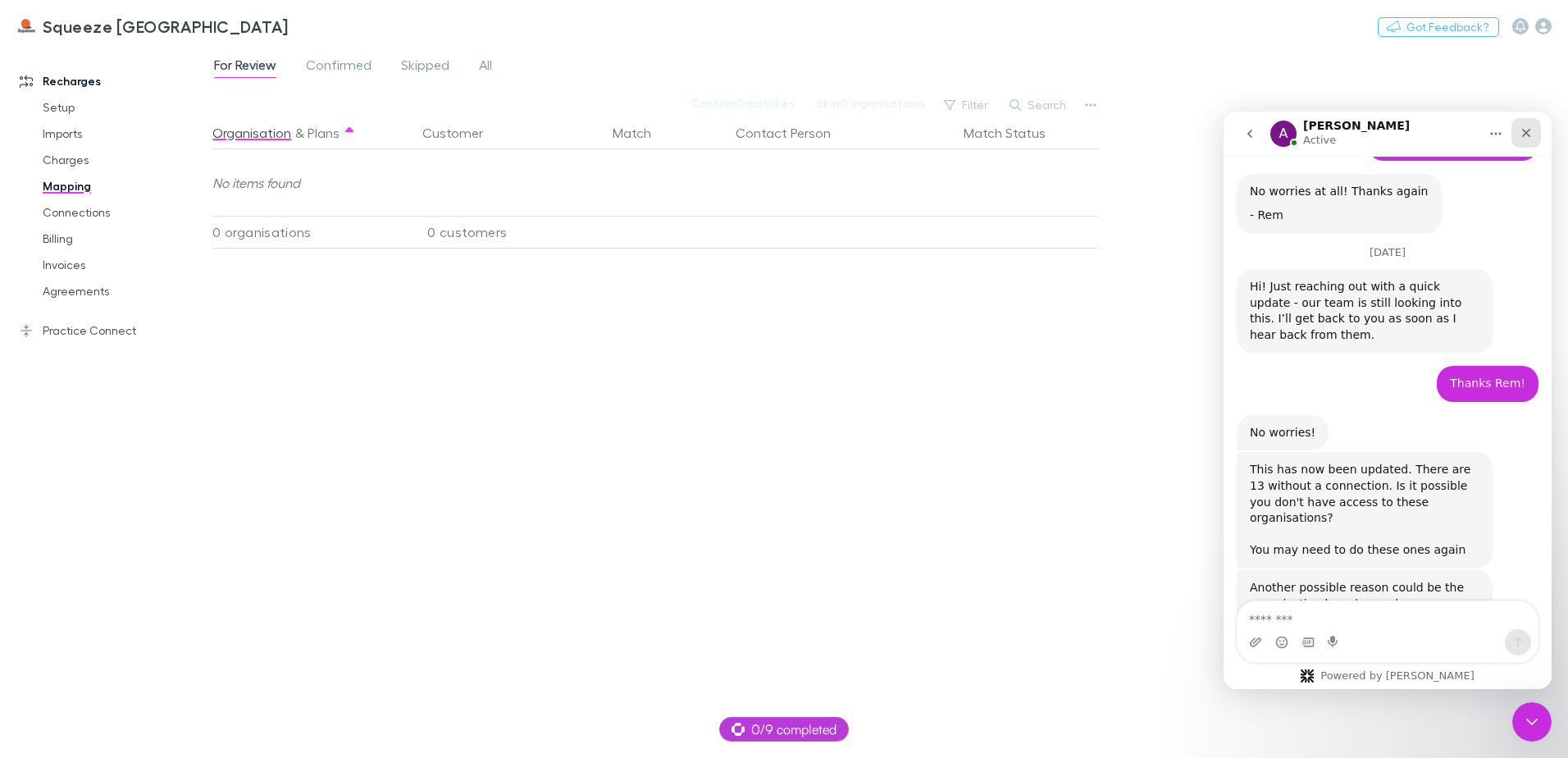
click at [1521, 137] on icon "Close" at bounding box center [1525, 132] width 13 height 13
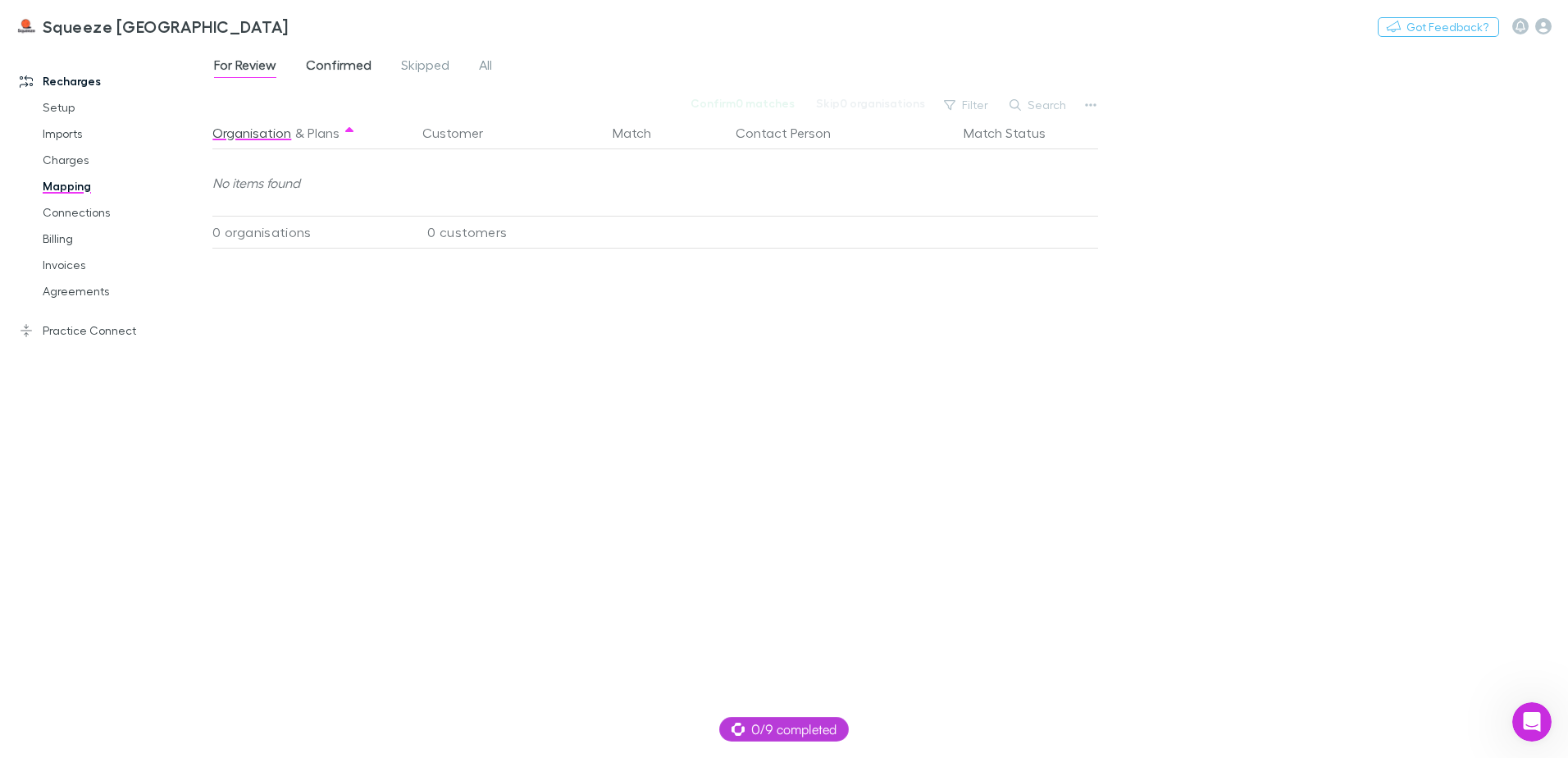
click at [366, 62] on span "Confirmed" at bounding box center [338, 67] width 66 height 21
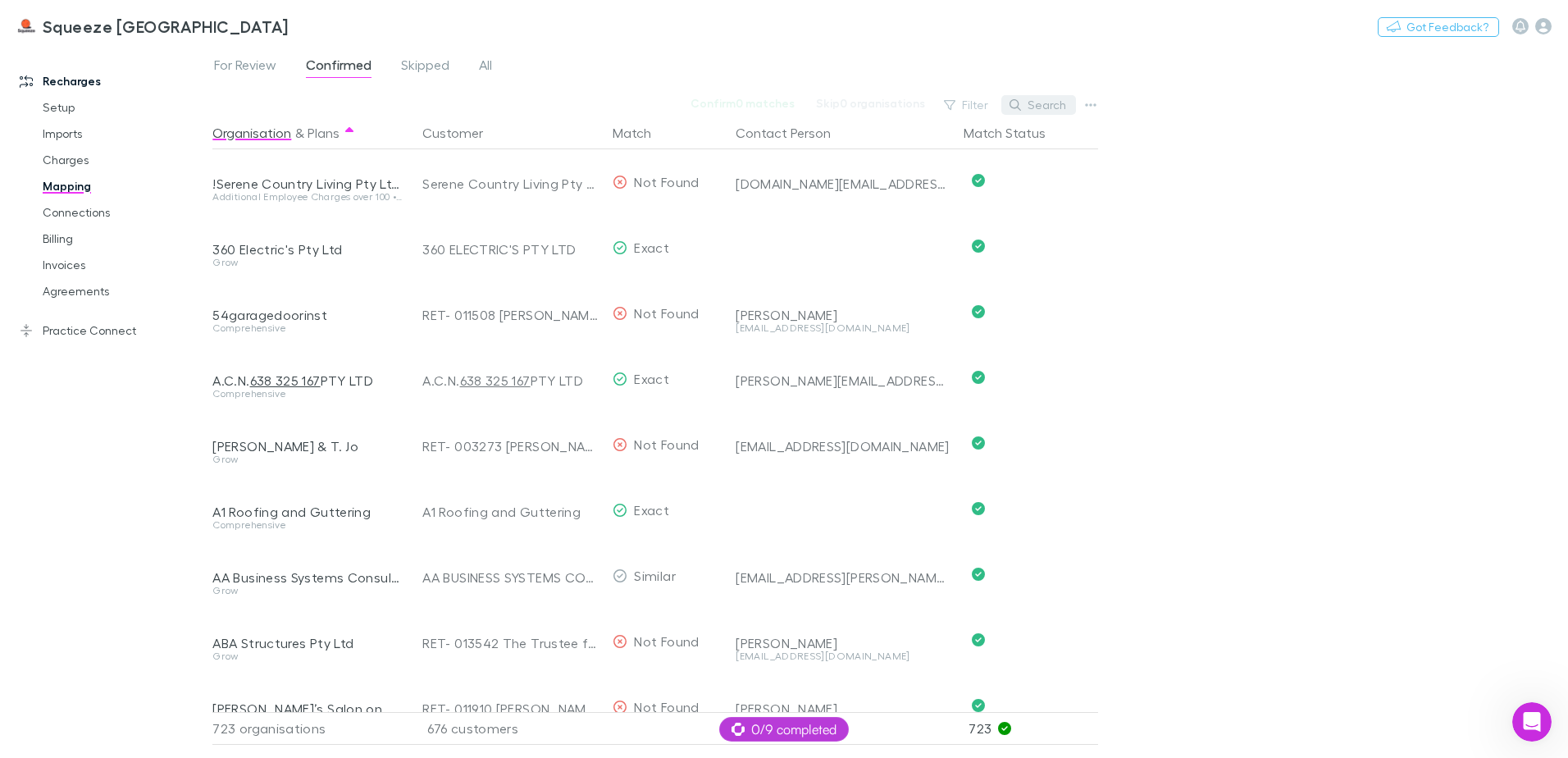
click at [1051, 113] on button "Search" at bounding box center [1038, 104] width 74 height 20
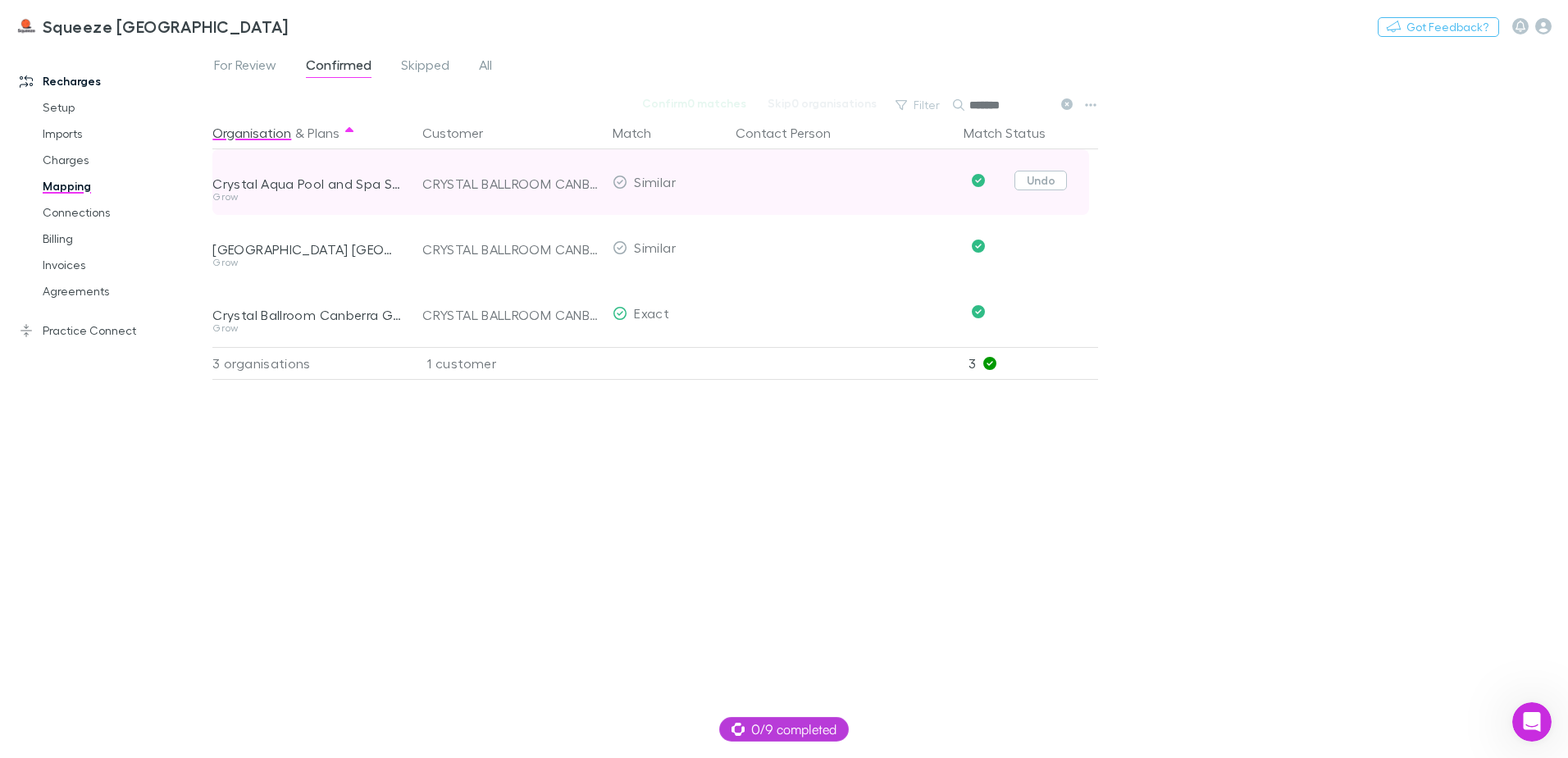
type input "*******"
click at [1042, 177] on button "Undo" at bounding box center [1040, 180] width 52 height 20
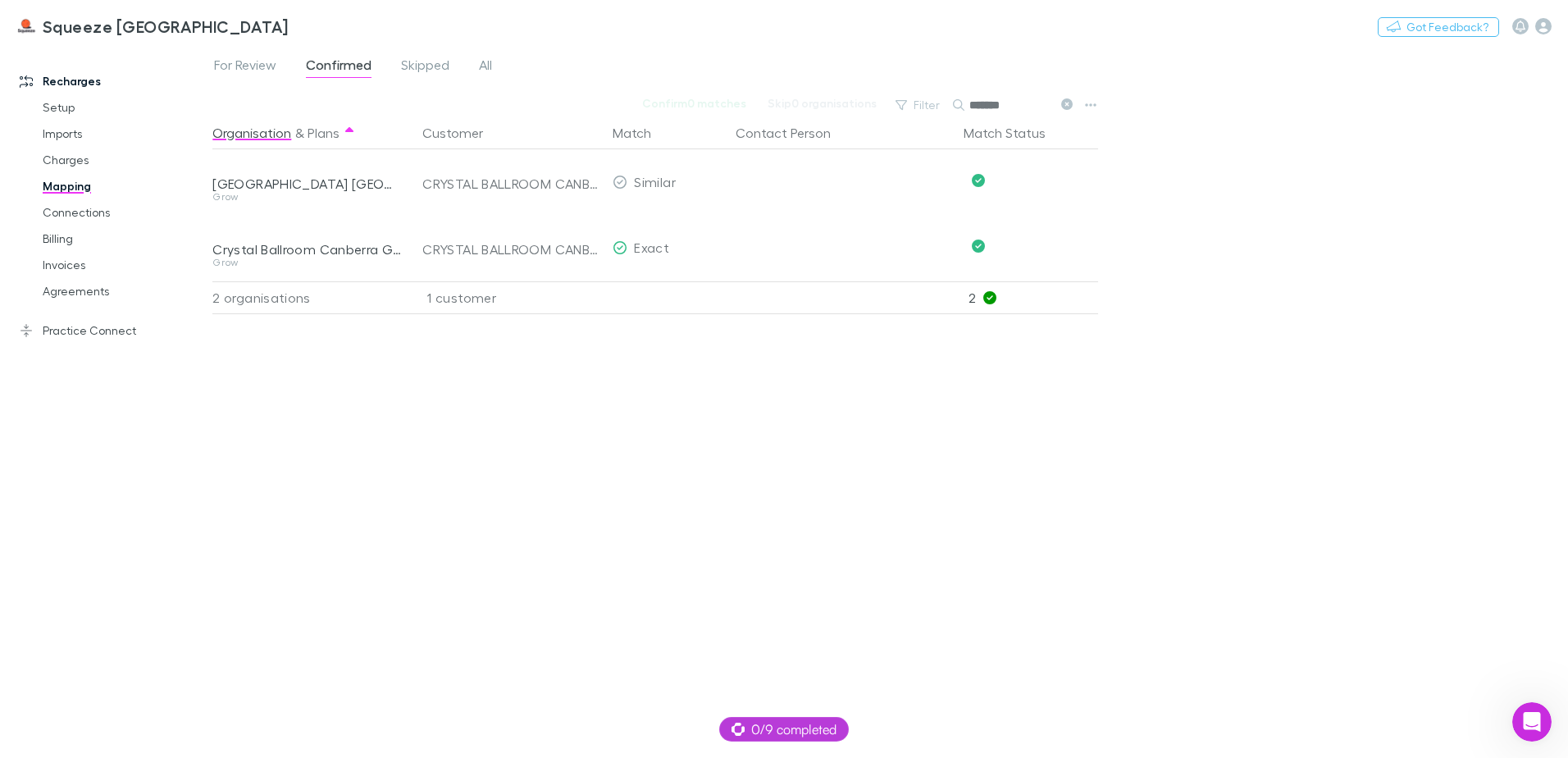
click at [1065, 102] on icon at bounding box center [1066, 103] width 11 height 11
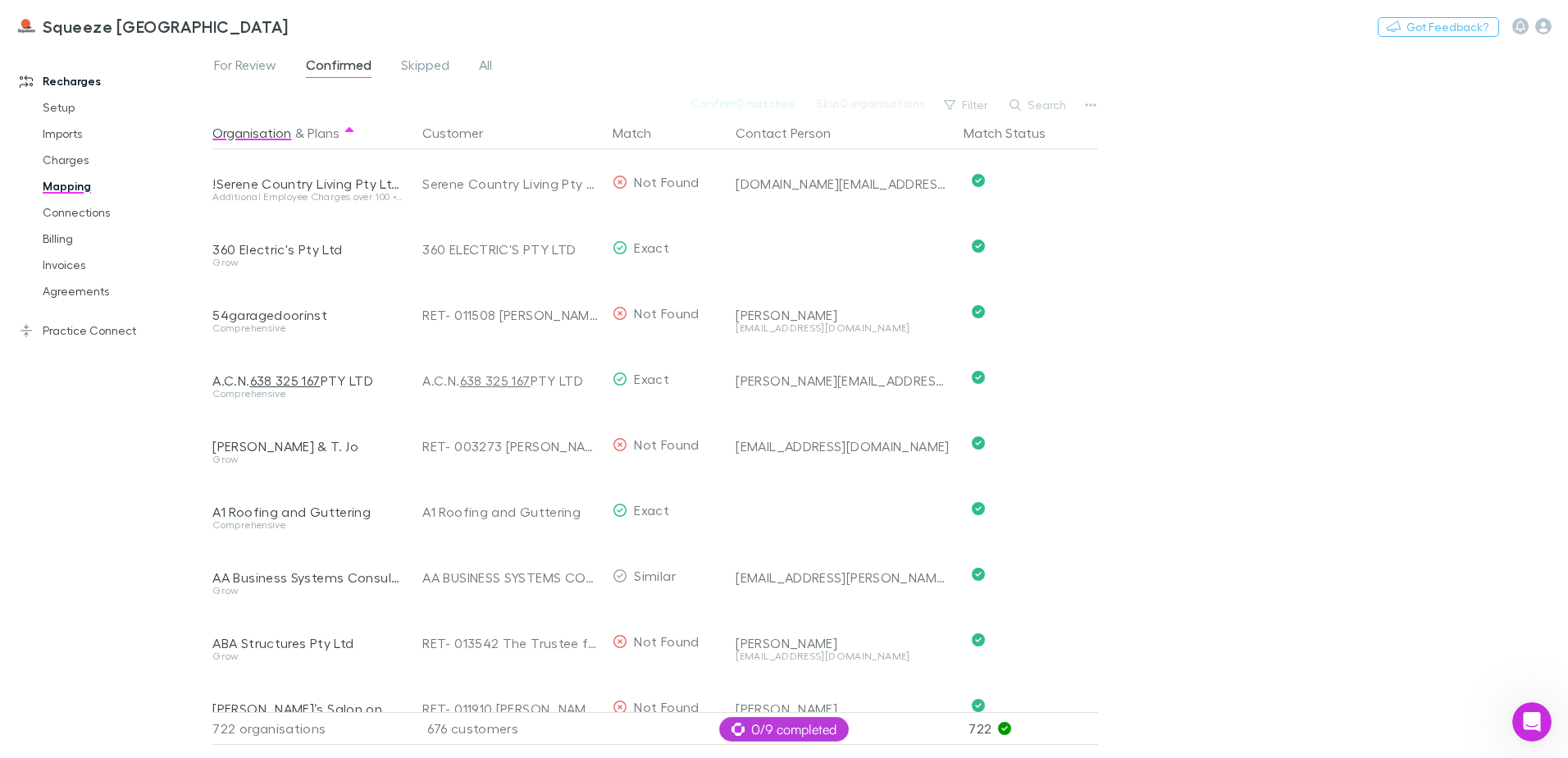
click at [1065, 102] on button "Search" at bounding box center [1038, 104] width 74 height 20
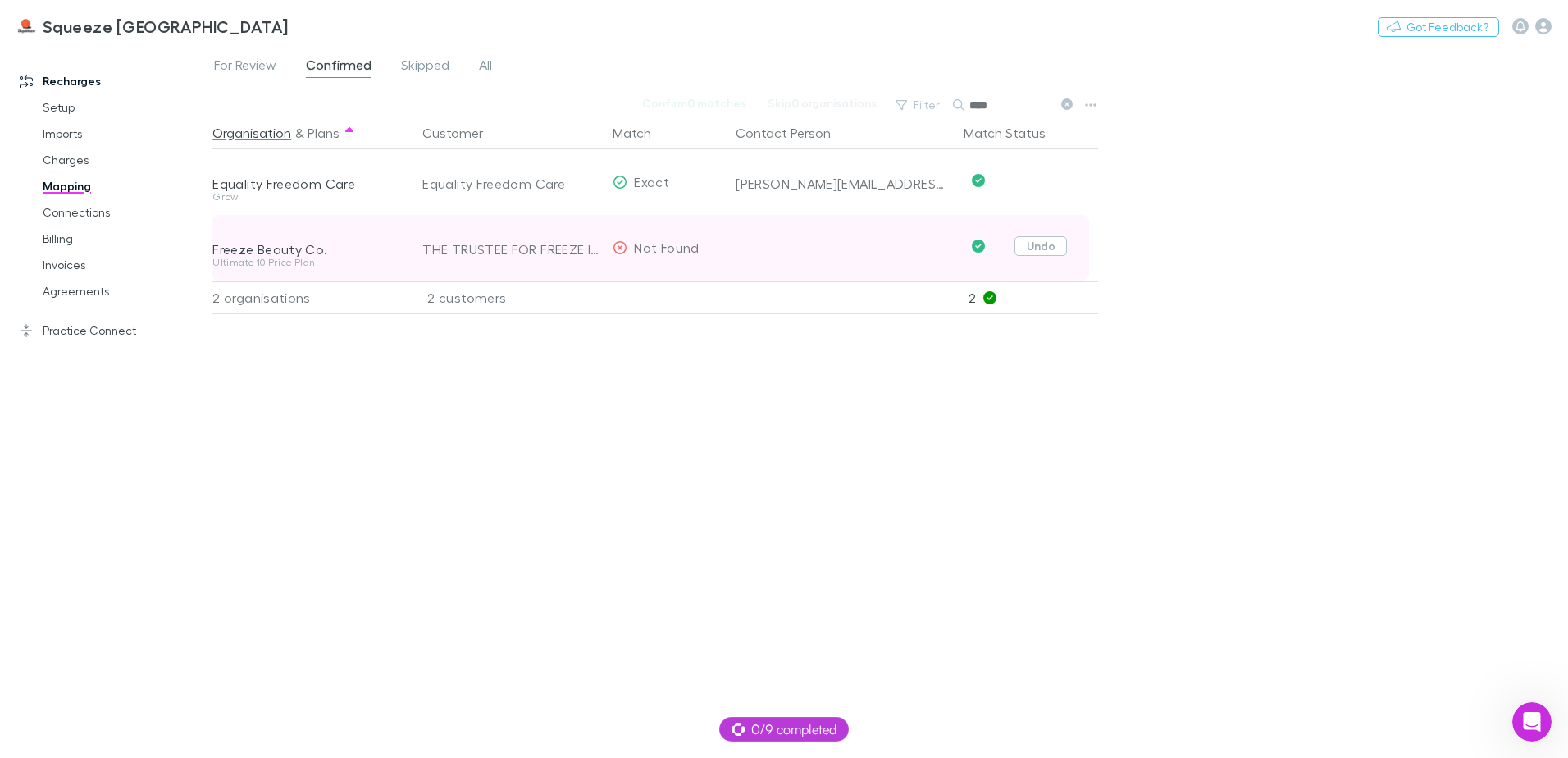
click at [1036, 247] on button "Undo" at bounding box center [1040, 246] width 52 height 20
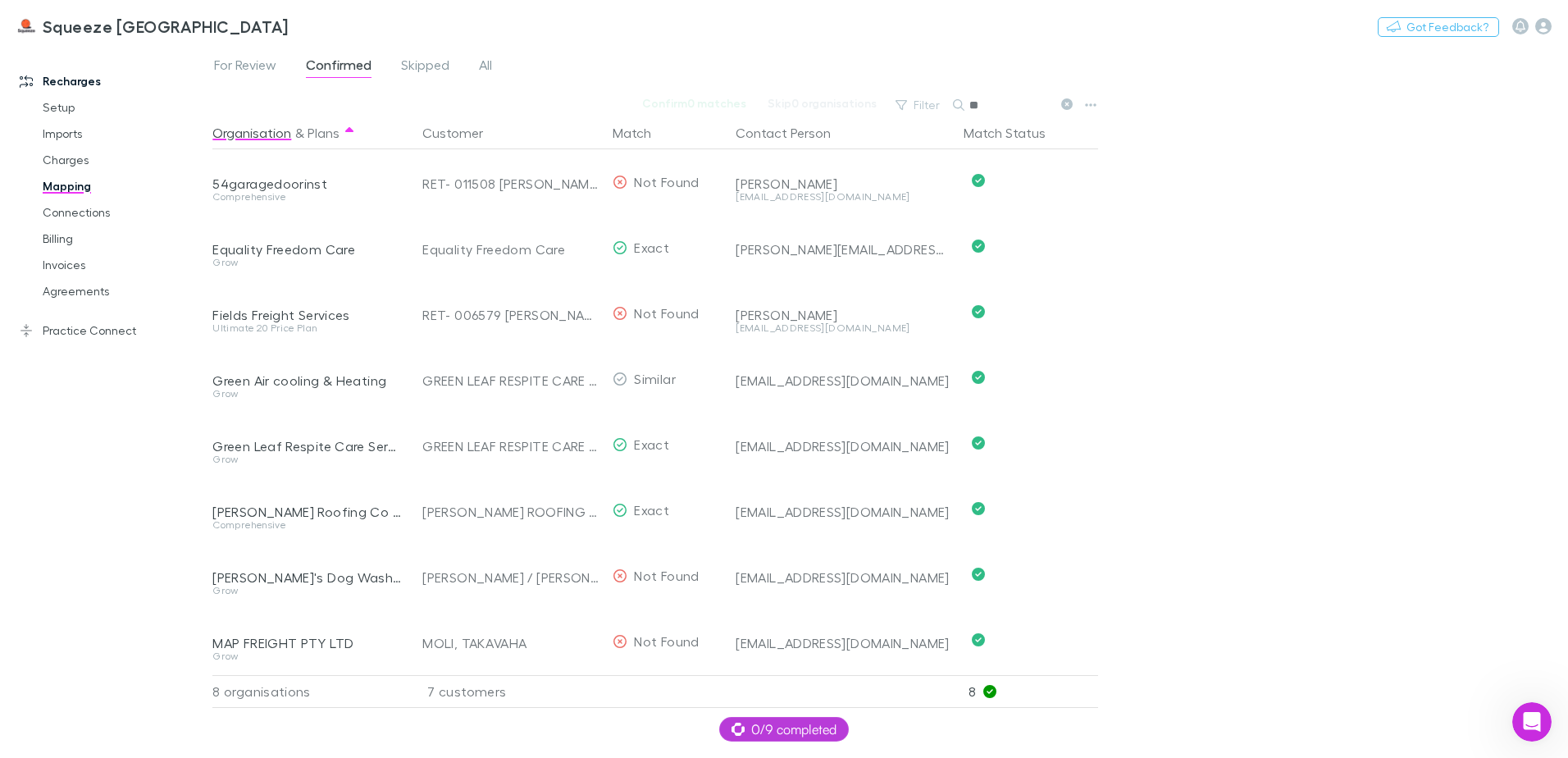
type input "*"
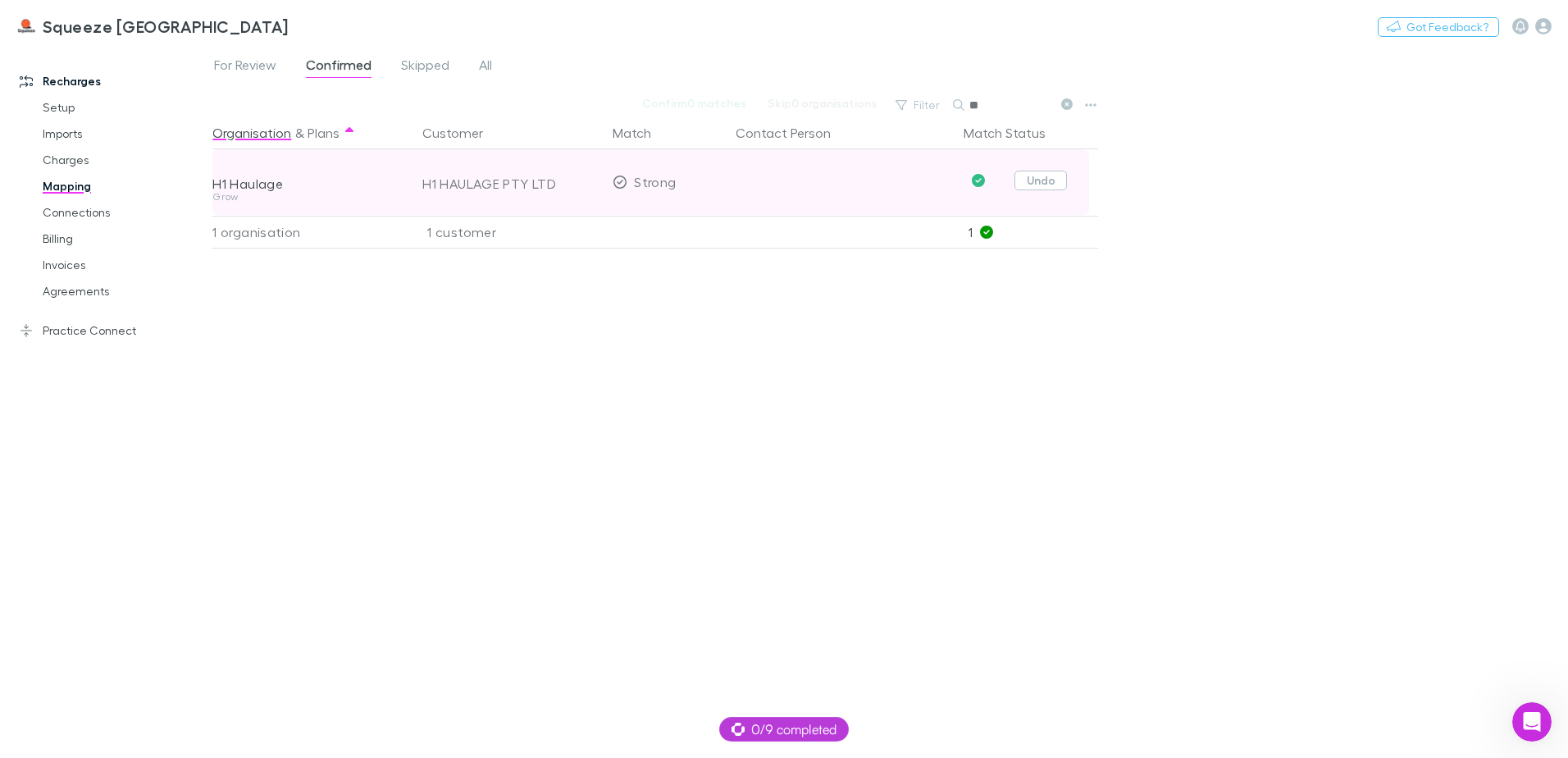
type input "**"
click at [1041, 173] on button "Undo" at bounding box center [1040, 180] width 52 height 20
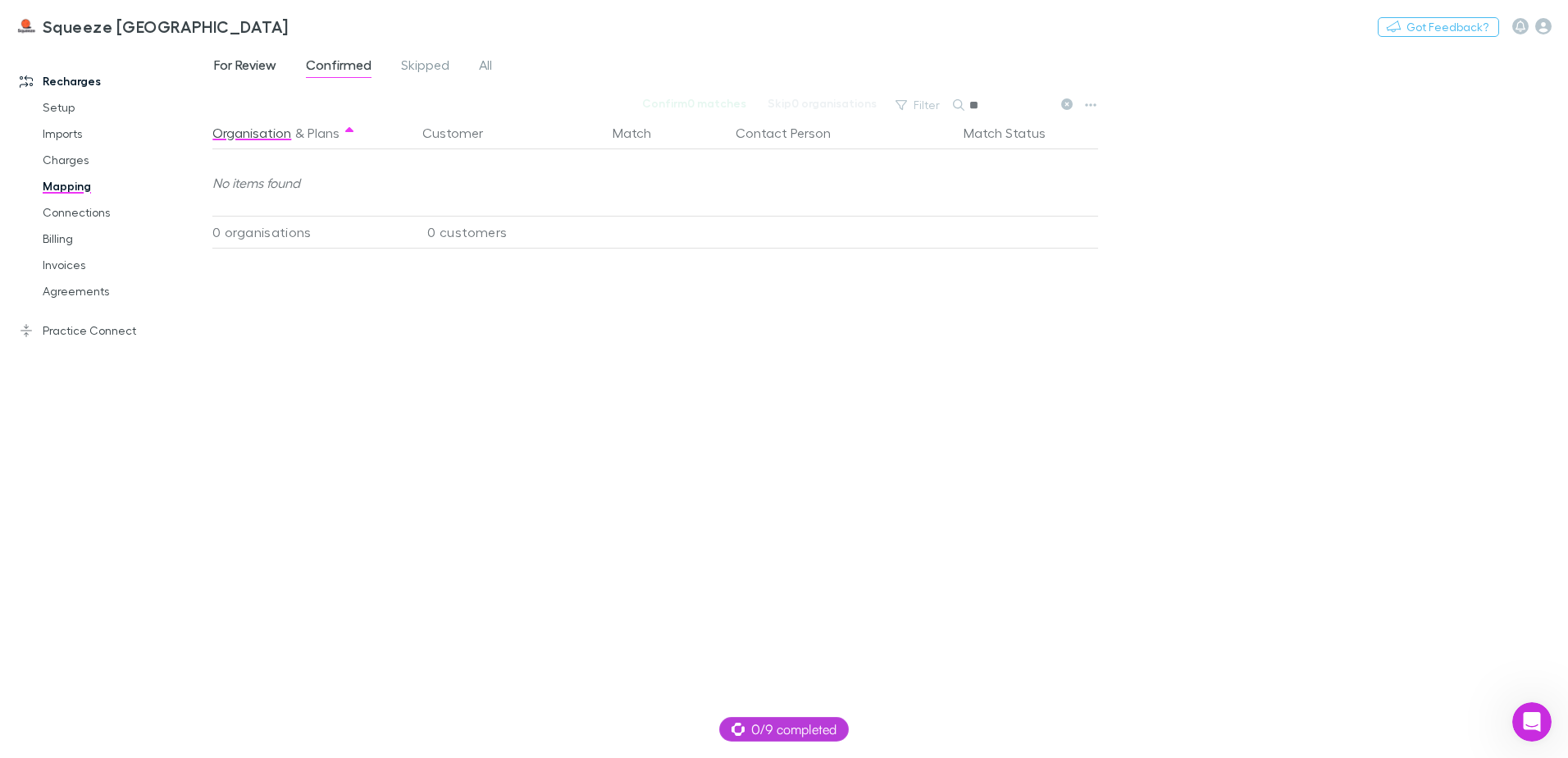
click at [259, 72] on span "For Review" at bounding box center [245, 67] width 62 height 21
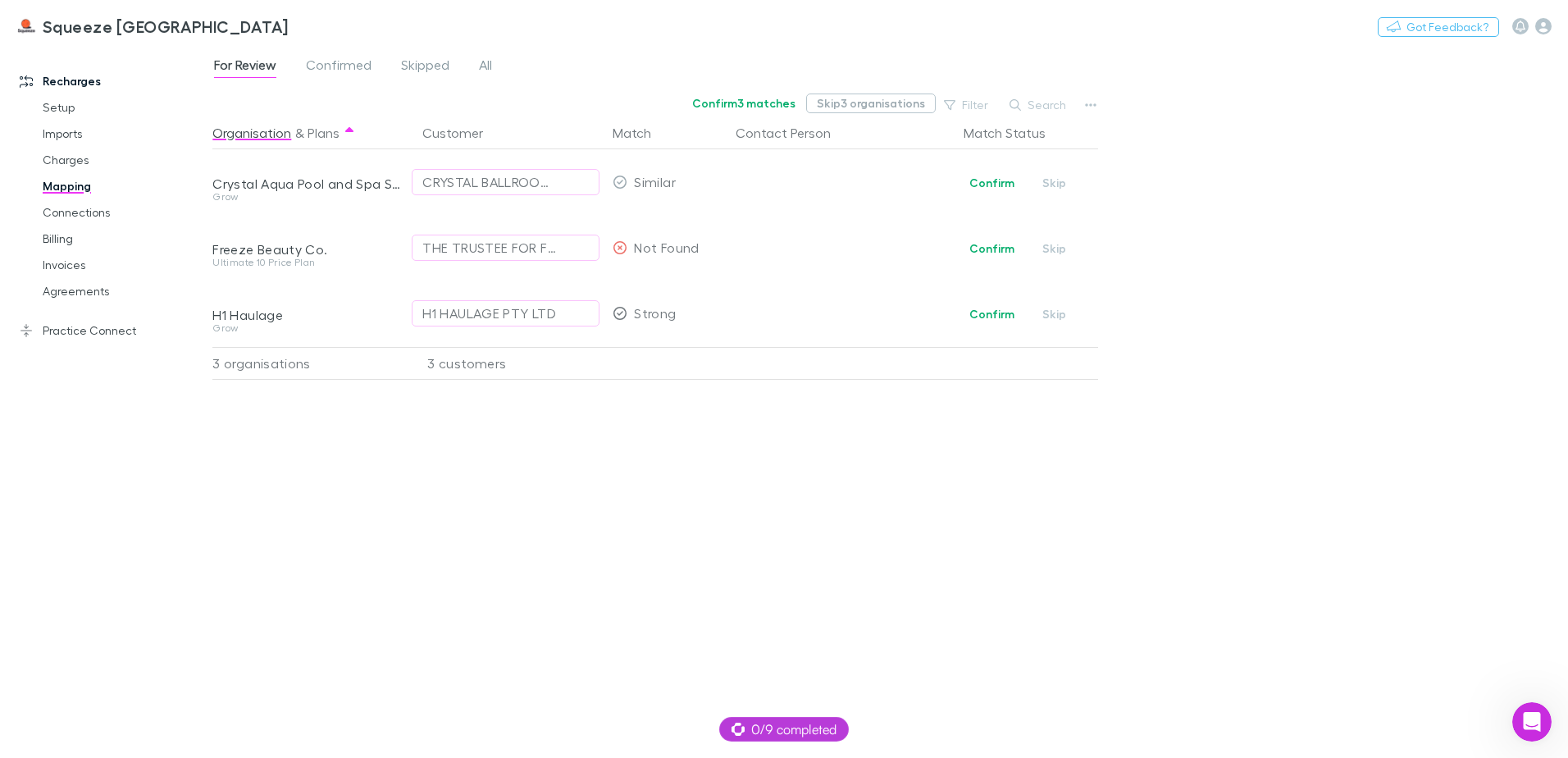
click at [854, 99] on button "Skip 3 organisations" at bounding box center [871, 103] width 130 height 20
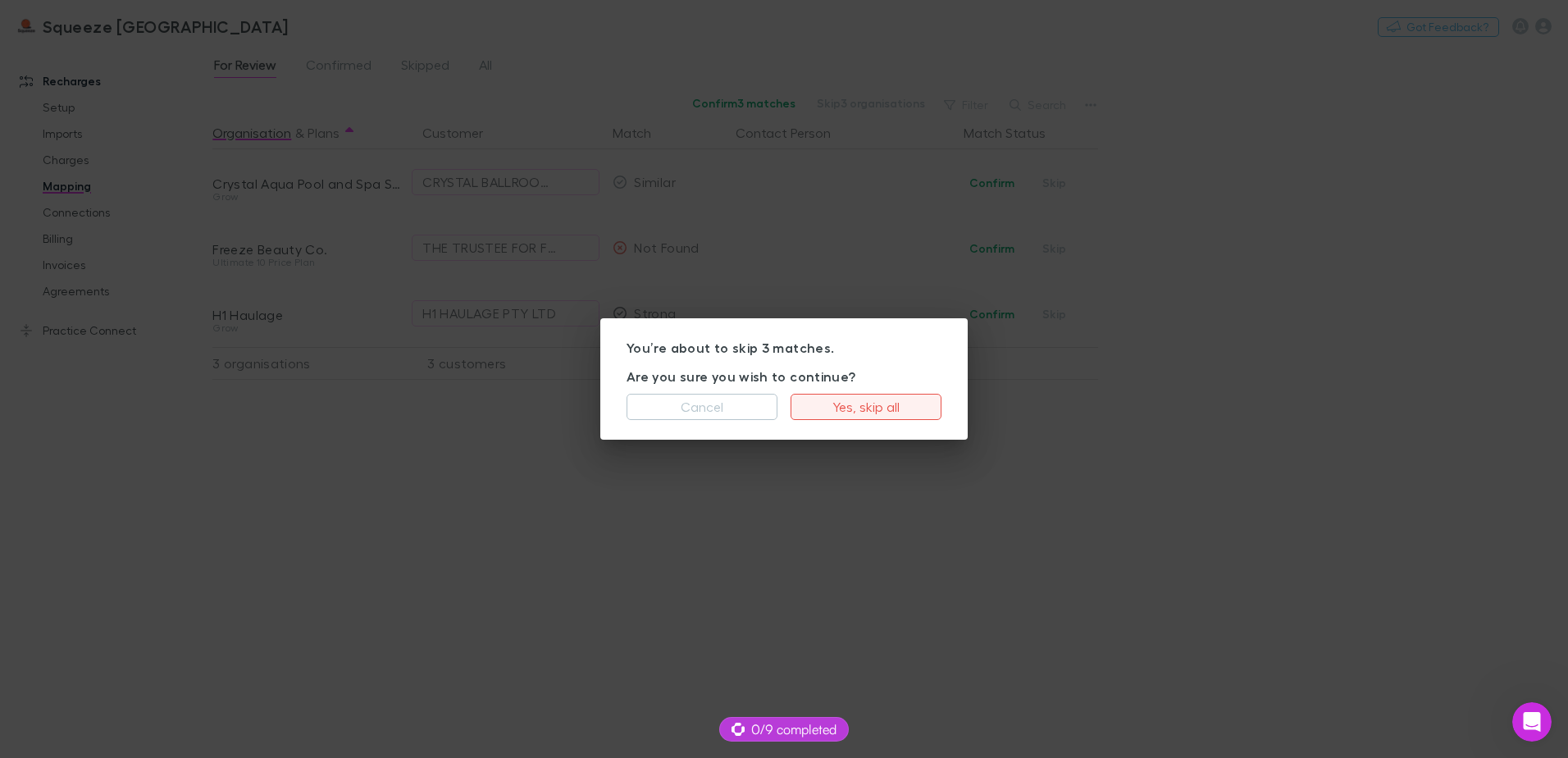
click at [836, 399] on button "Yes, skip all" at bounding box center [866, 406] width 151 height 26
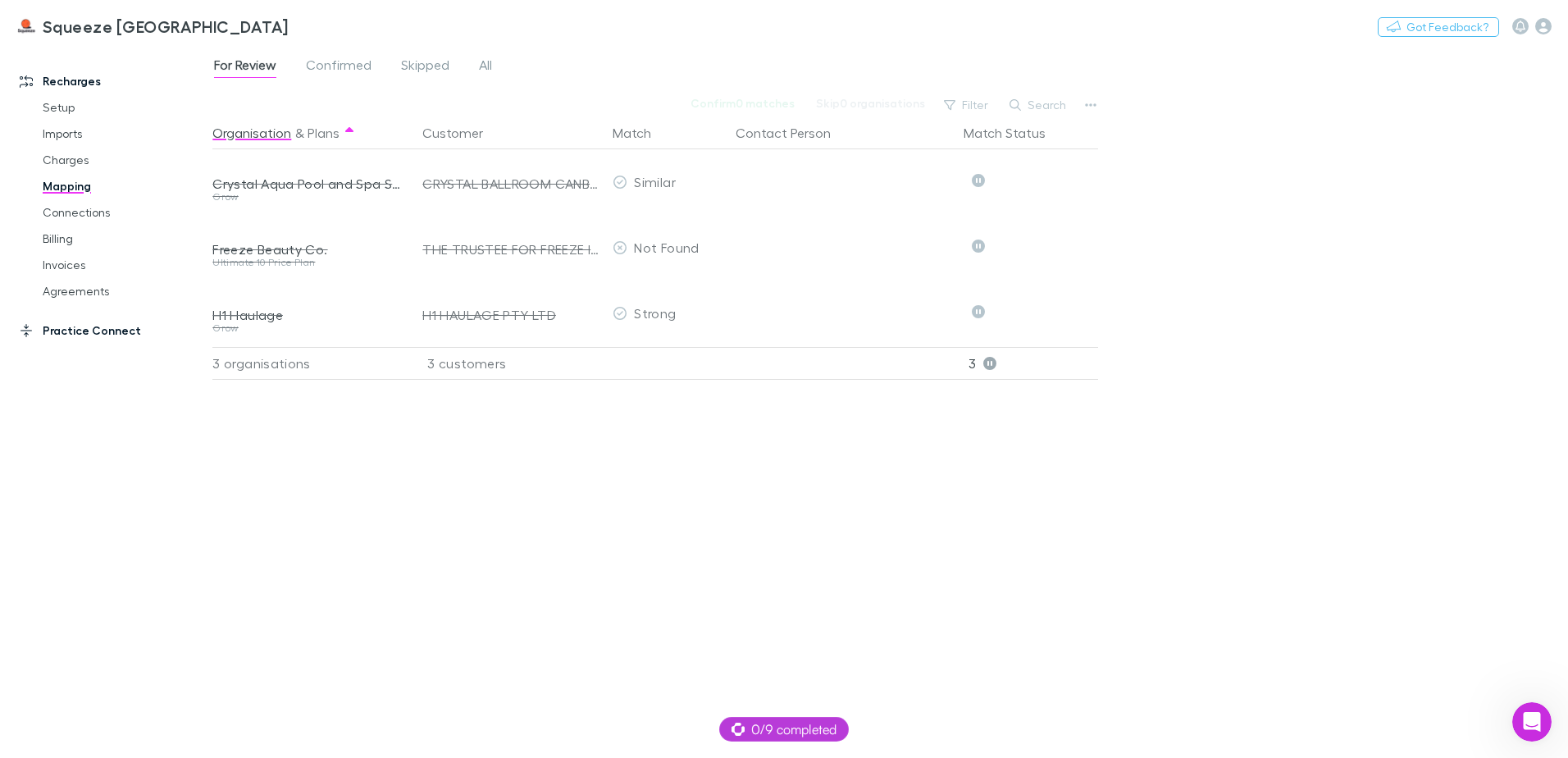
click at [72, 339] on link "Practice Connect" at bounding box center [113, 330] width 219 height 26
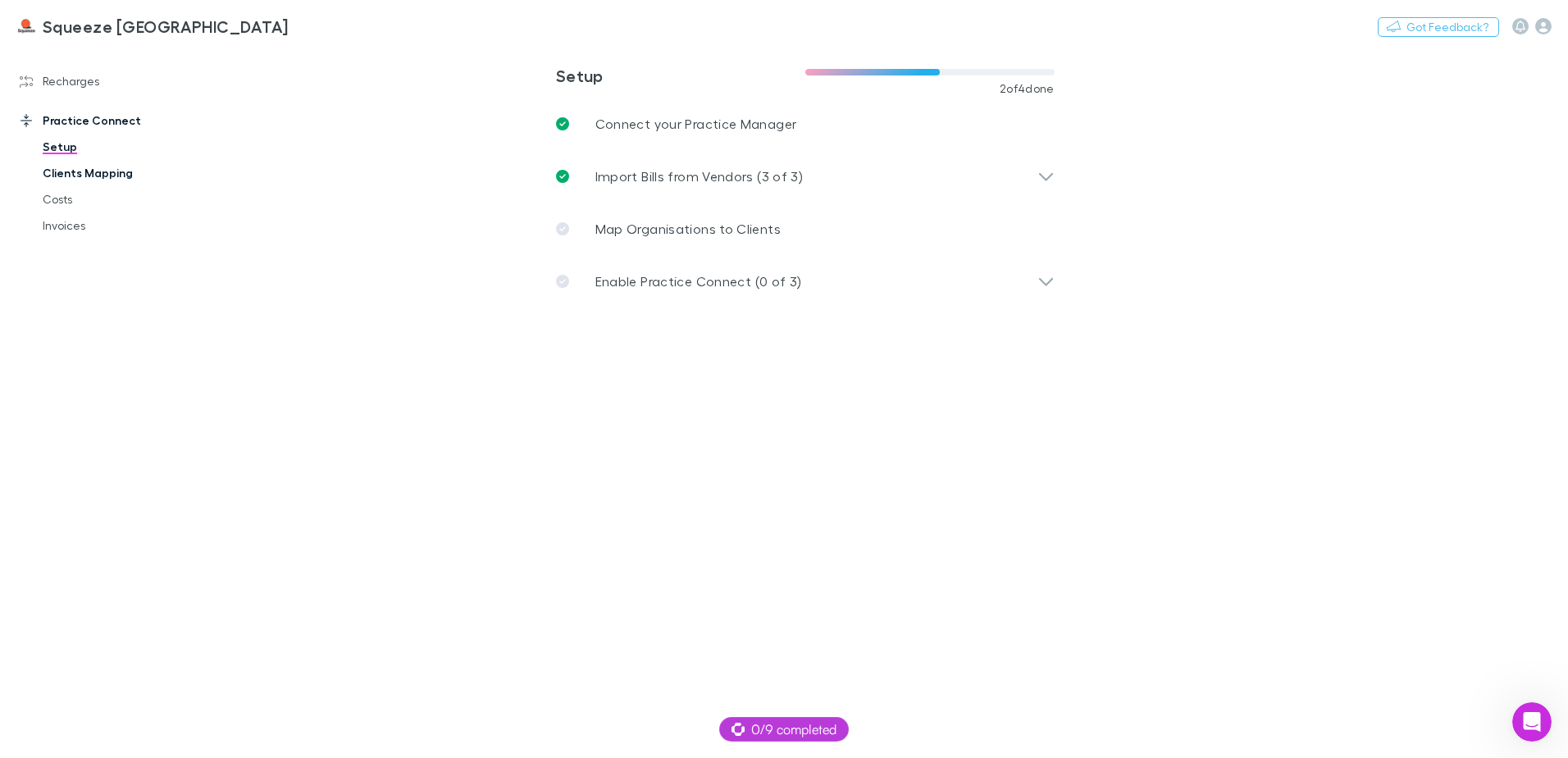
click at [77, 172] on link "Clients Mapping" at bounding box center [124, 172] width 195 height 26
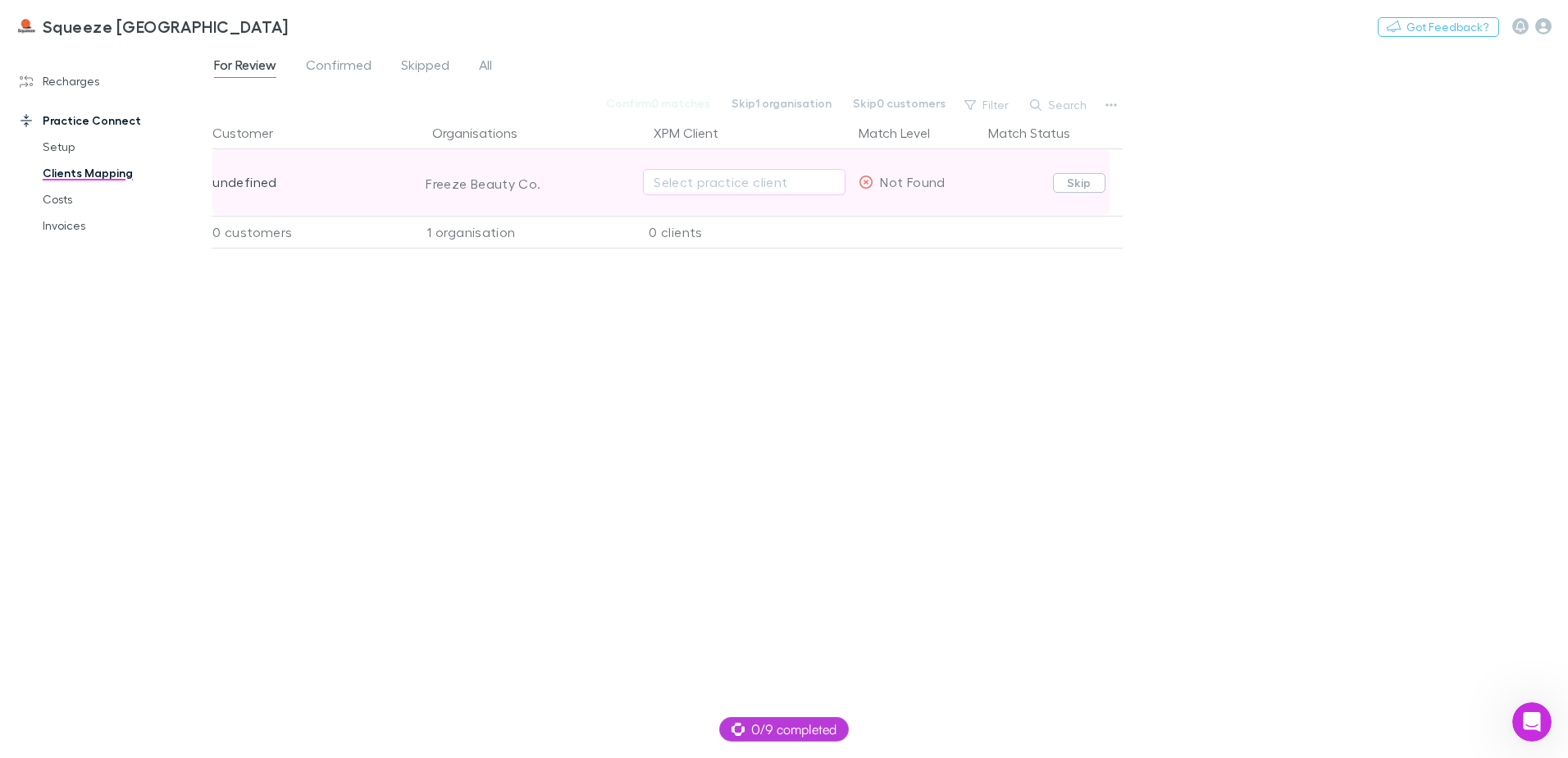
click at [1086, 183] on button "Skip" at bounding box center [1079, 183] width 52 height 20
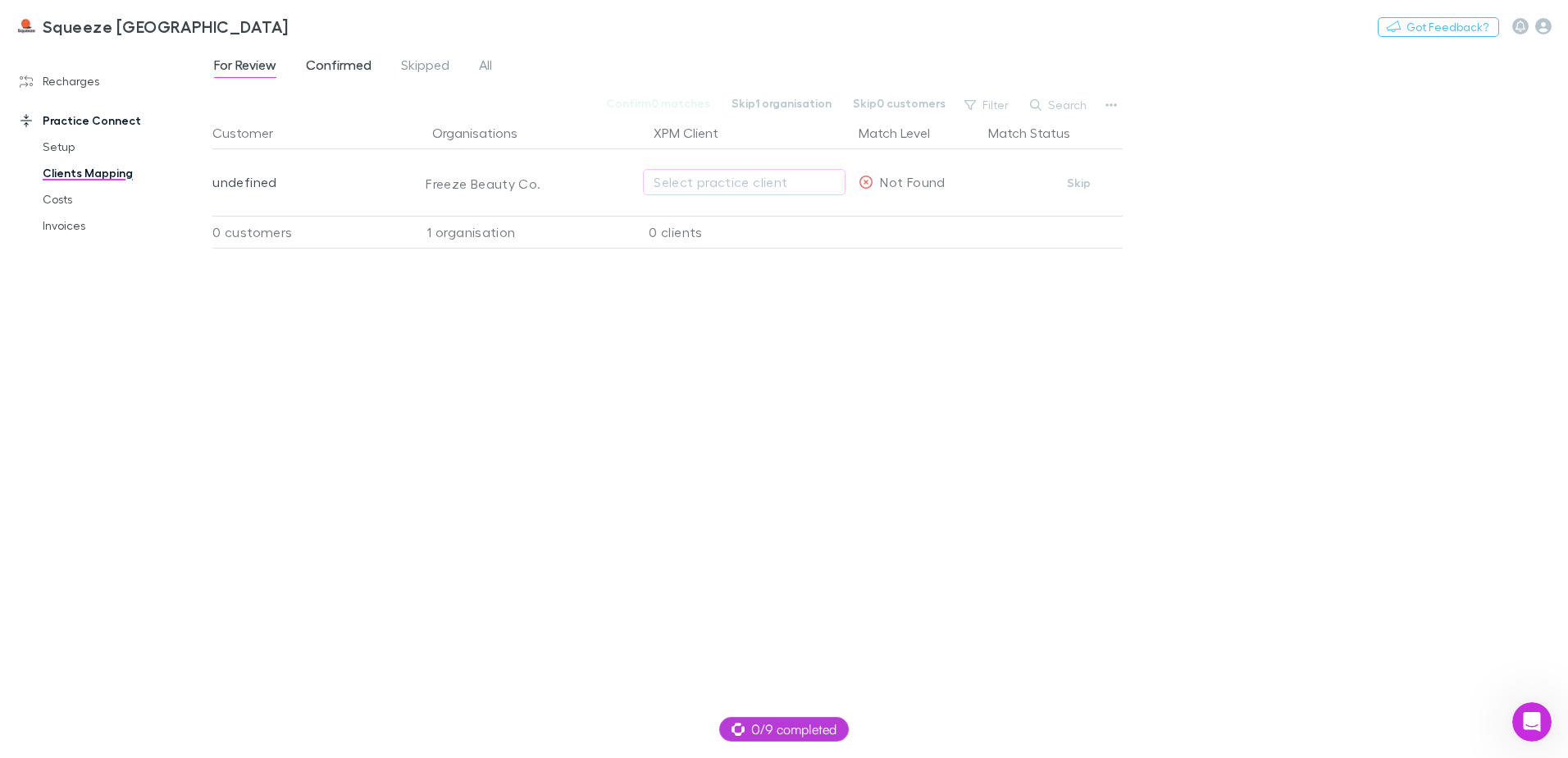
click at [362, 65] on span "Confirmed" at bounding box center [338, 67] width 66 height 21
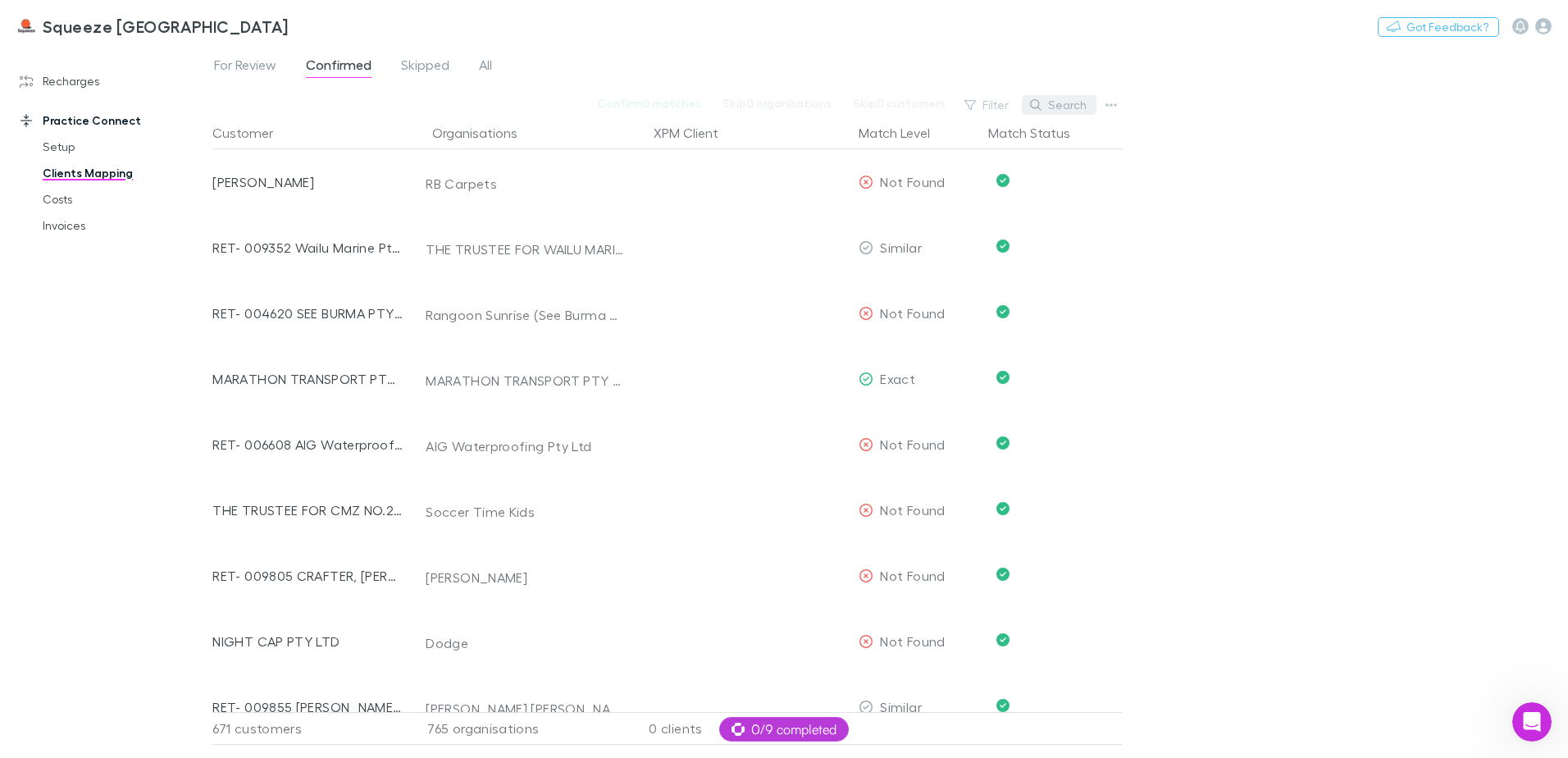
click at [1052, 109] on button "Search" at bounding box center [1058, 104] width 74 height 20
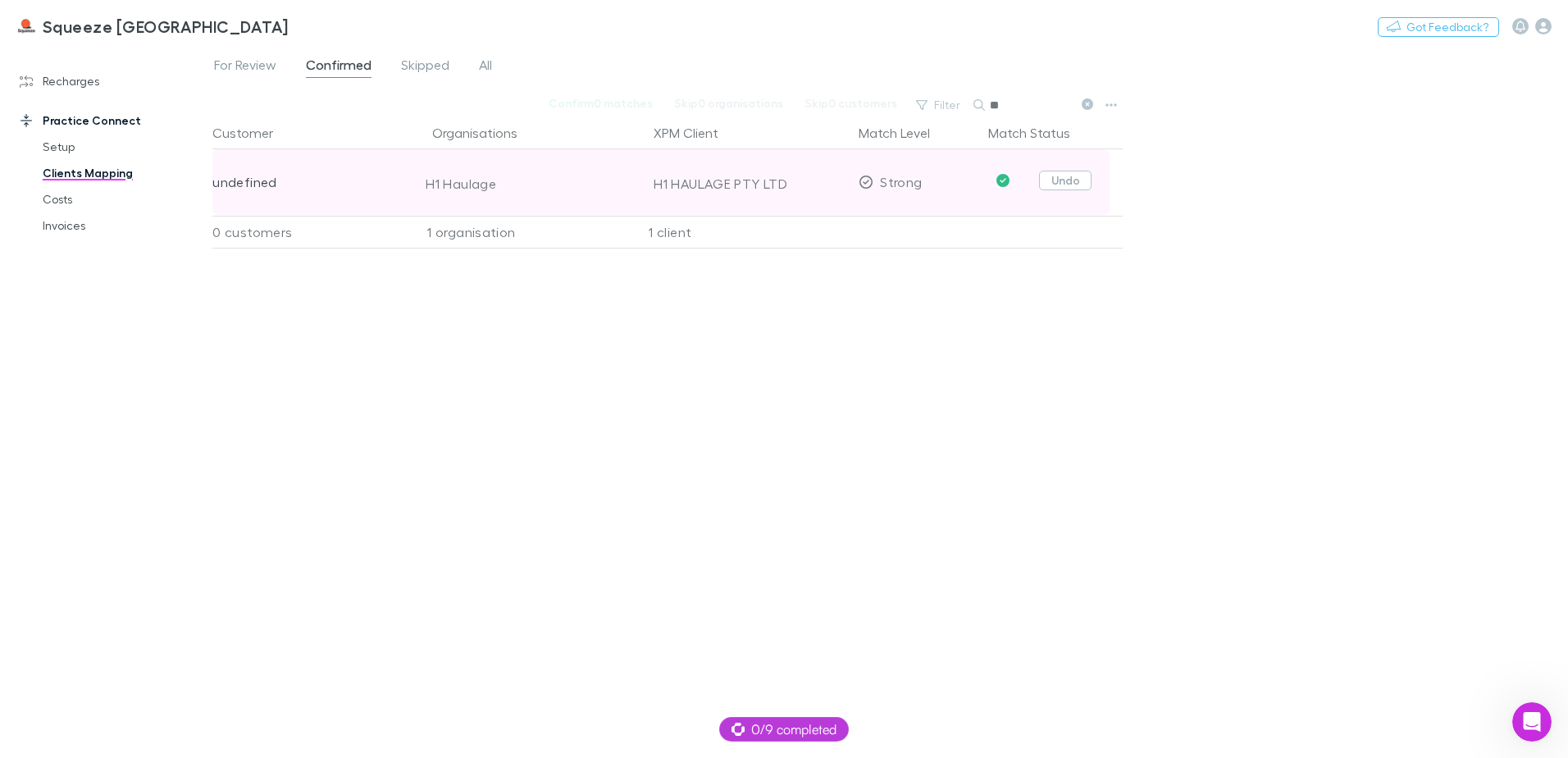
click at [1070, 178] on button "Undo" at bounding box center [1064, 180] width 52 height 20
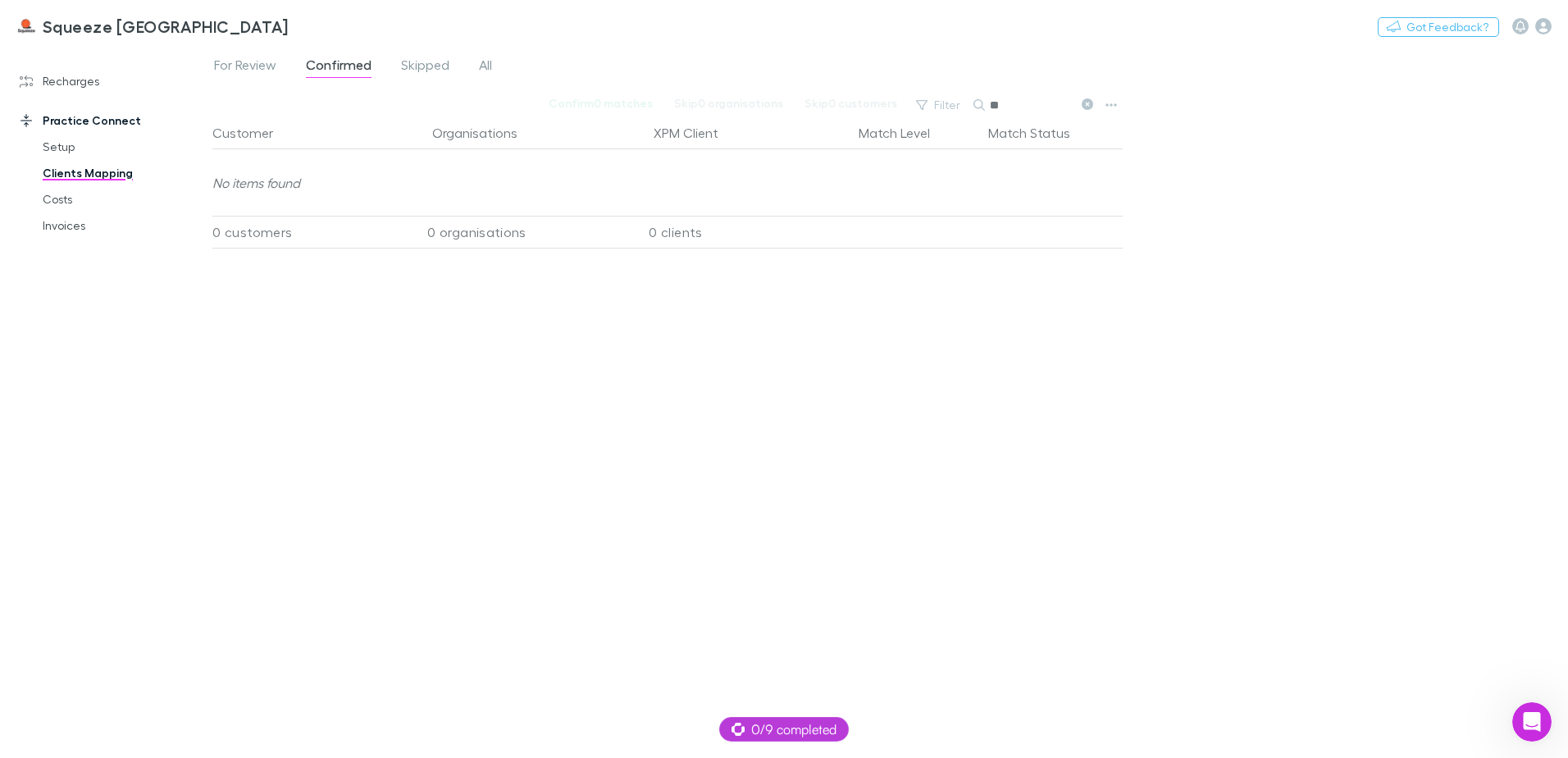
type input "*"
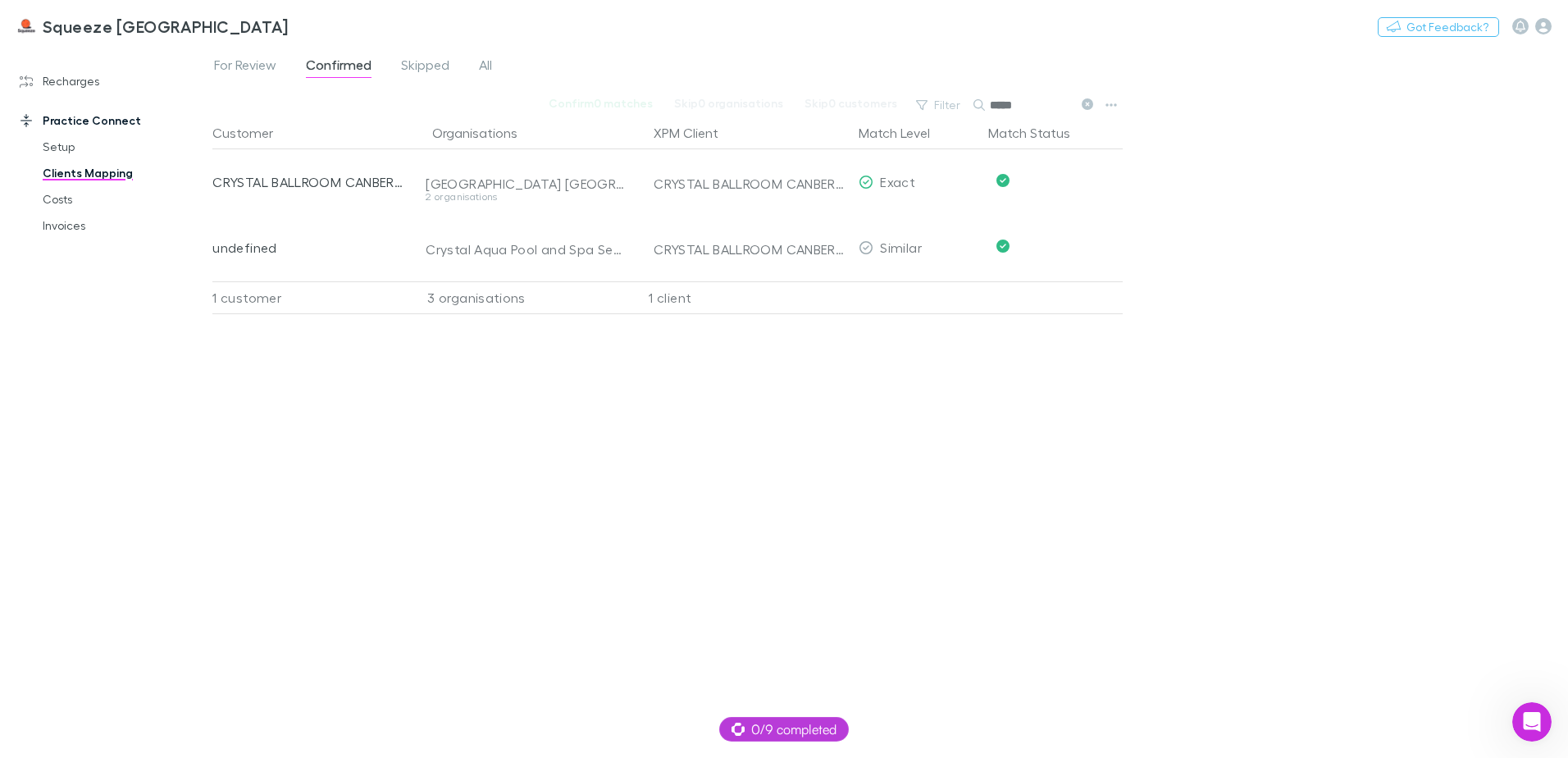
type input "*****"
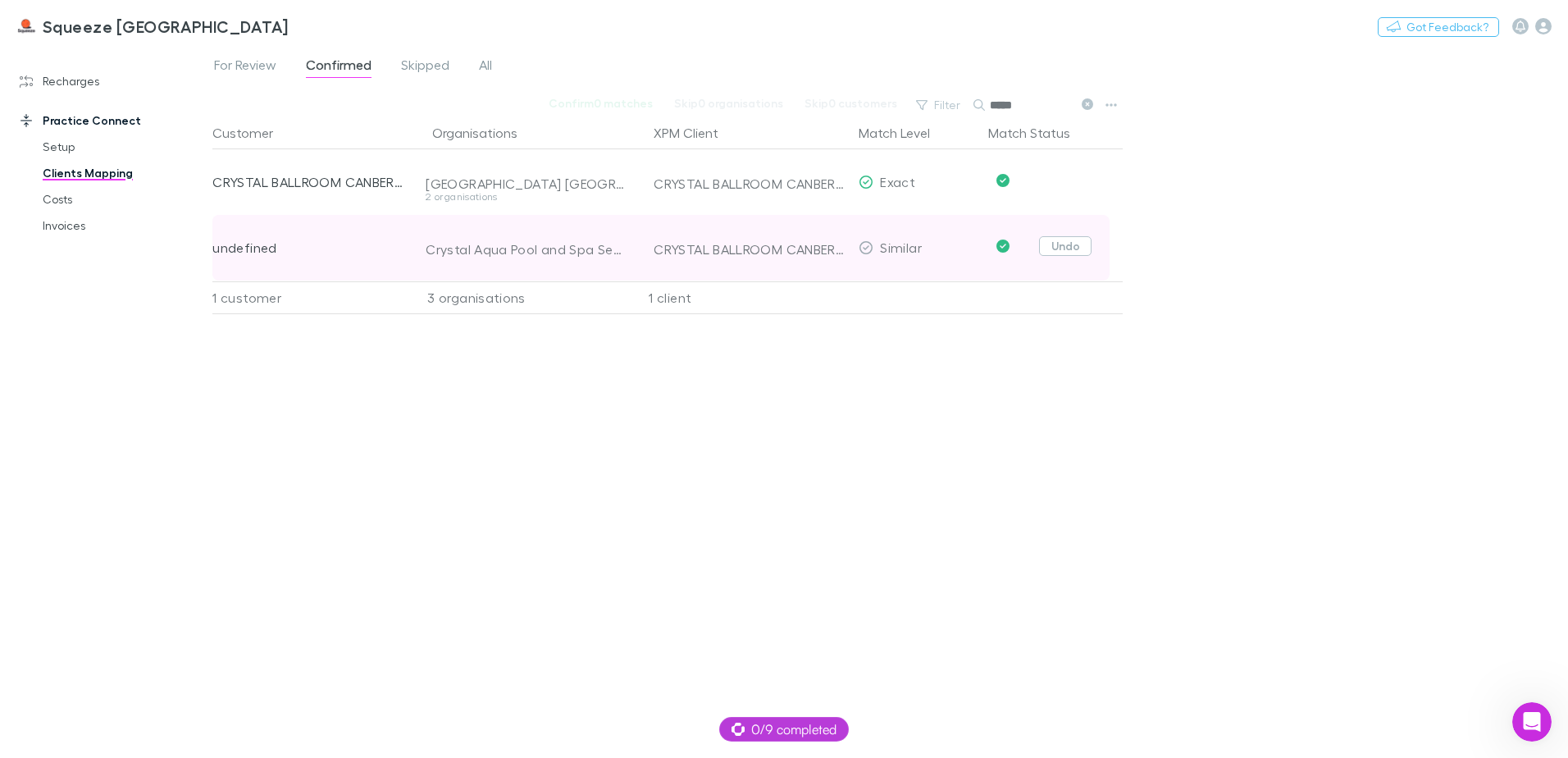
click at [1060, 236] on button "Undo" at bounding box center [1064, 246] width 52 height 20
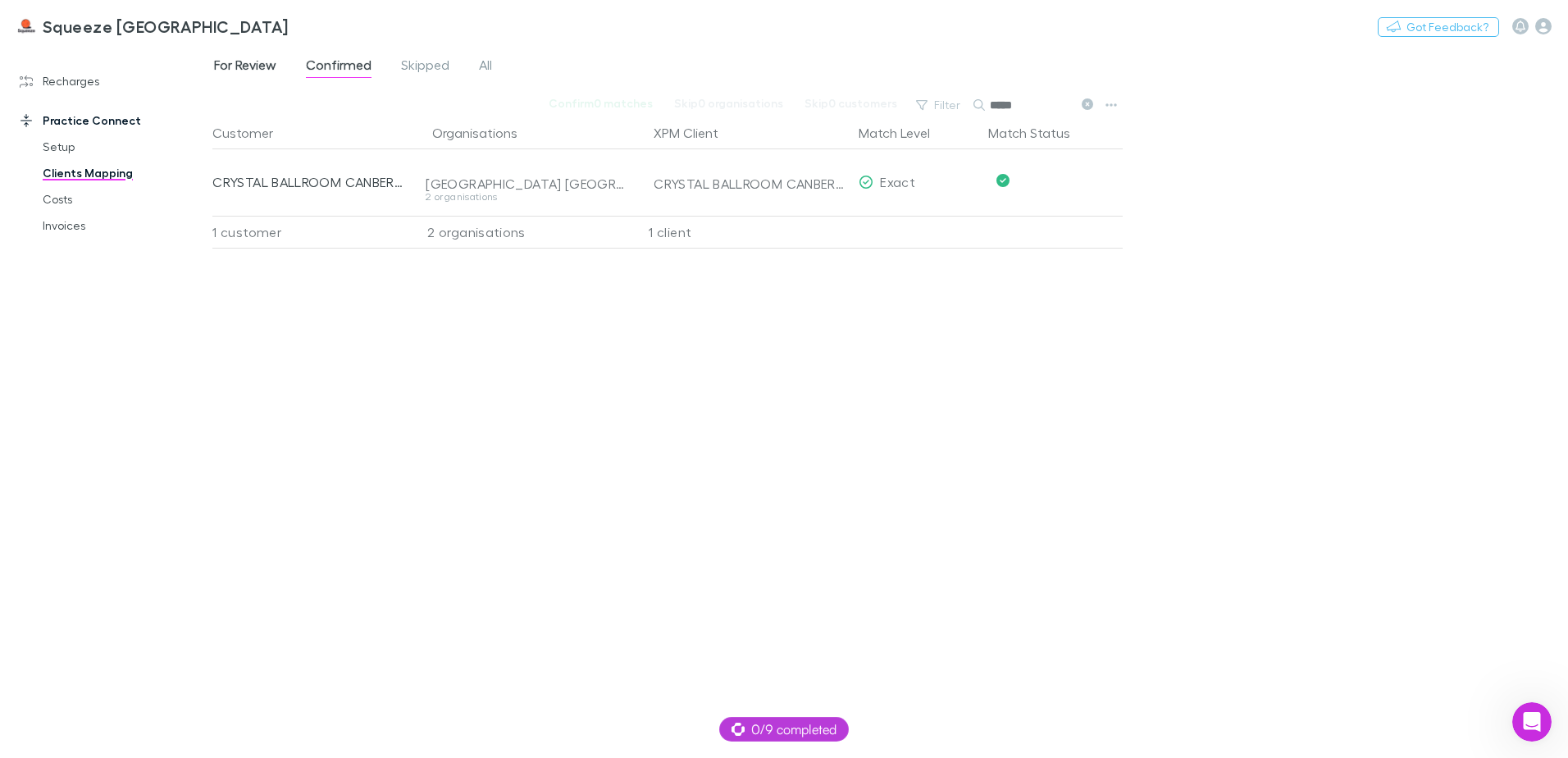
click at [241, 72] on span "For Review" at bounding box center [245, 67] width 62 height 21
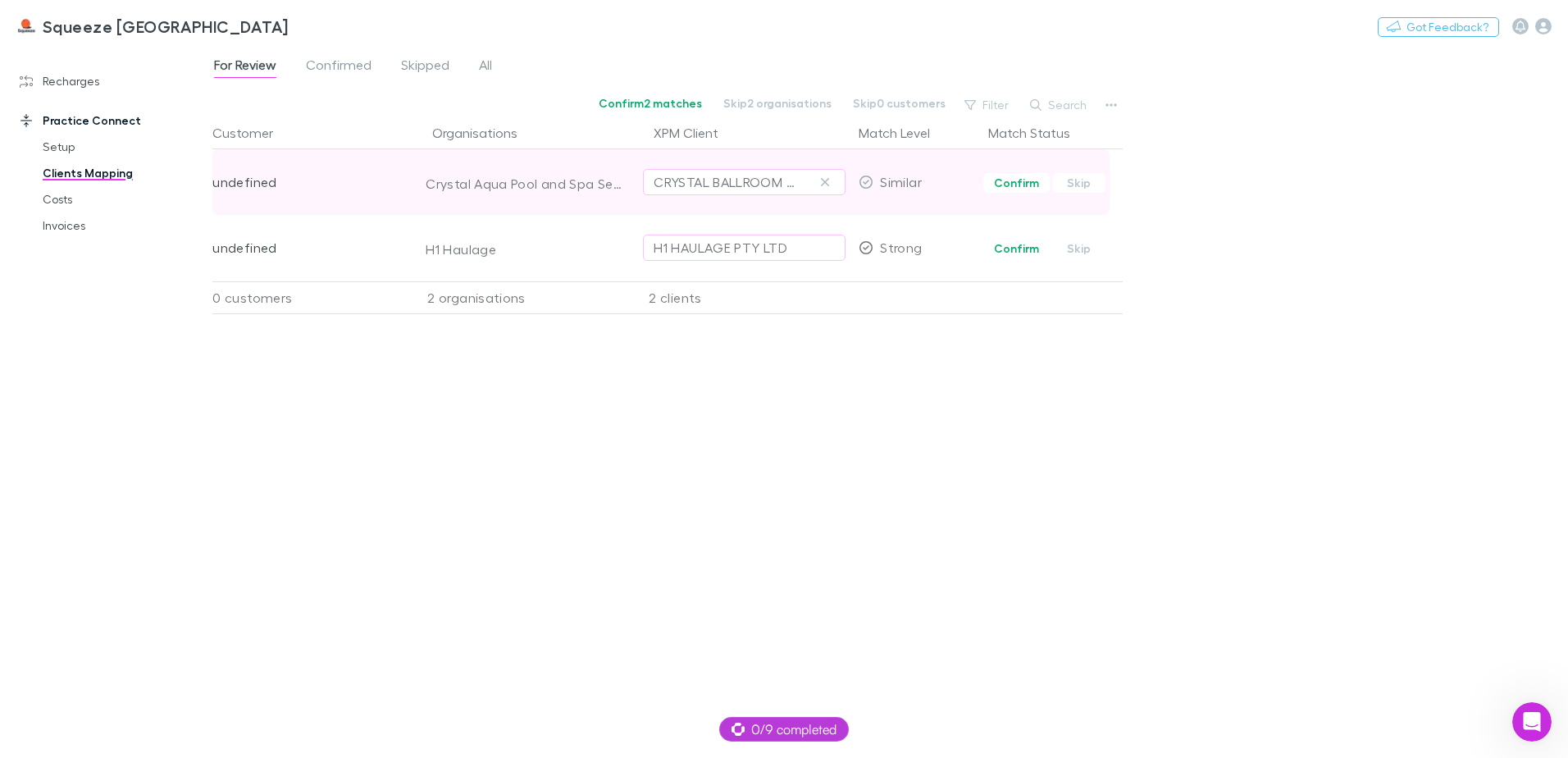
click at [1096, 194] on span "Confirm Skip" at bounding box center [1052, 182] width 141 height 66
click at [1088, 187] on button "Skip" at bounding box center [1079, 183] width 52 height 20
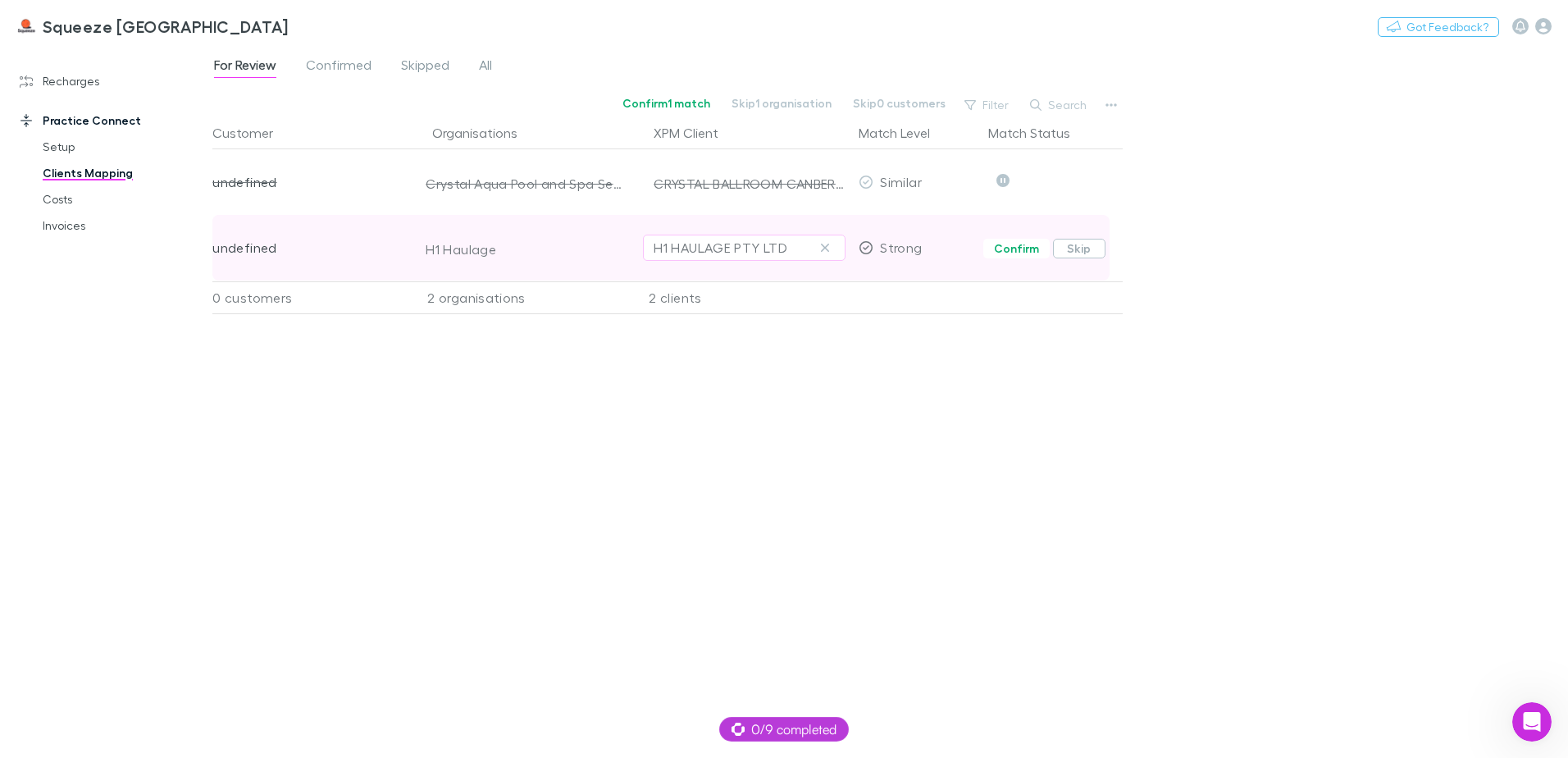
click at [1083, 250] on button "Skip" at bounding box center [1079, 248] width 52 height 20
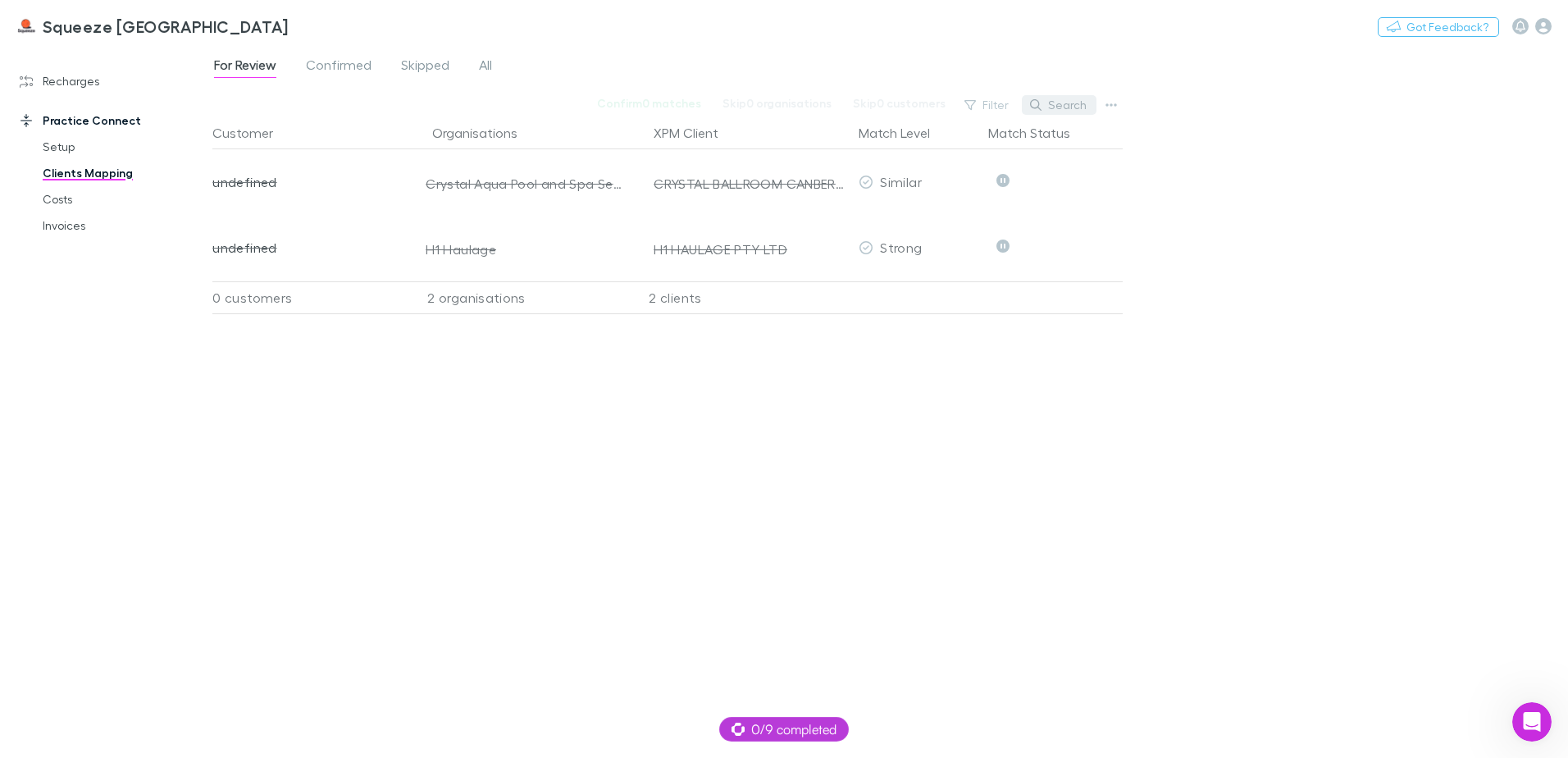
click at [1059, 105] on button "Search" at bounding box center [1058, 104] width 74 height 20
click at [341, 71] on span "Confirmed" at bounding box center [338, 67] width 66 height 21
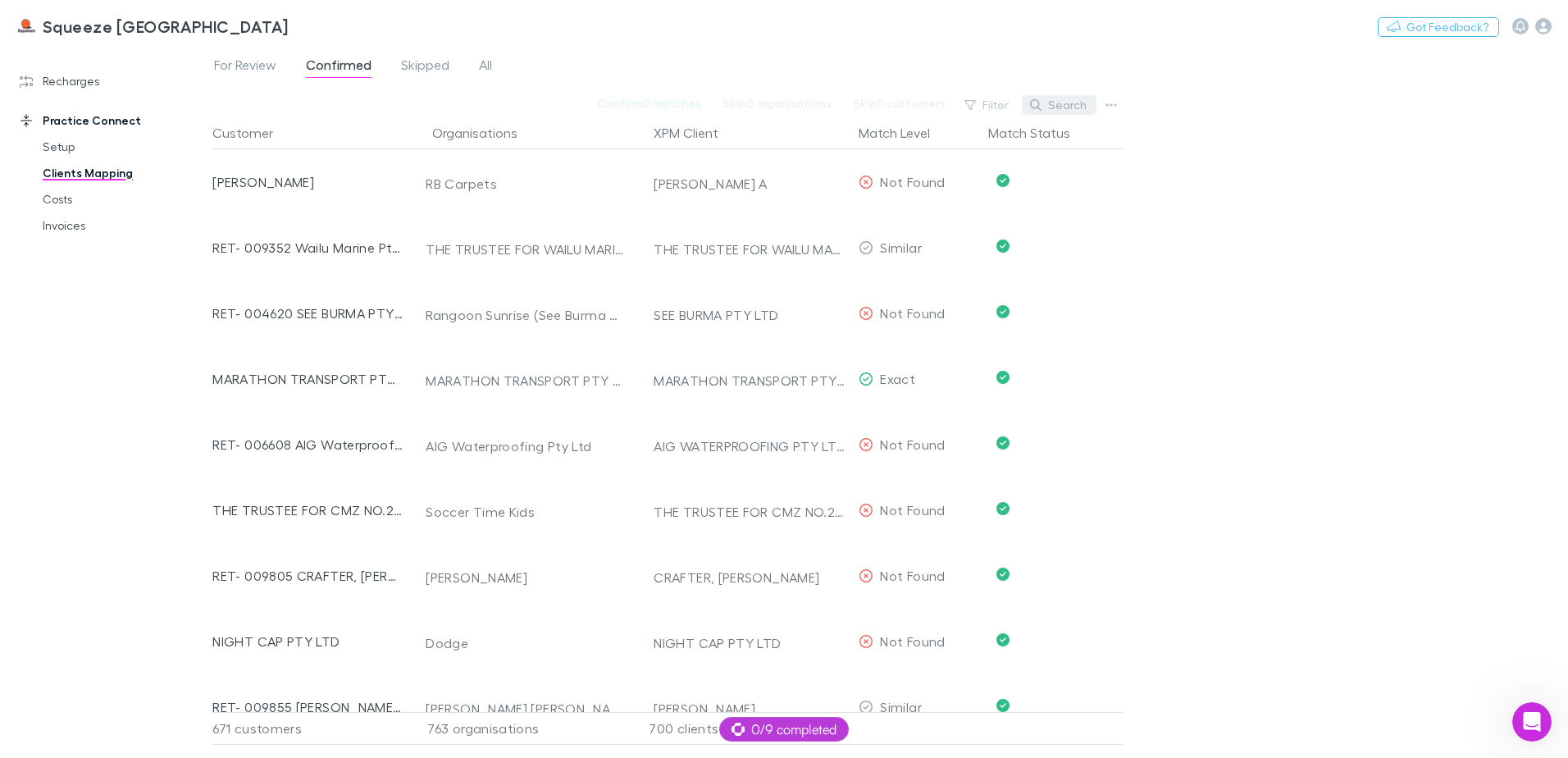
click at [1040, 108] on icon "button" at bounding box center [1035, 104] width 11 height 11
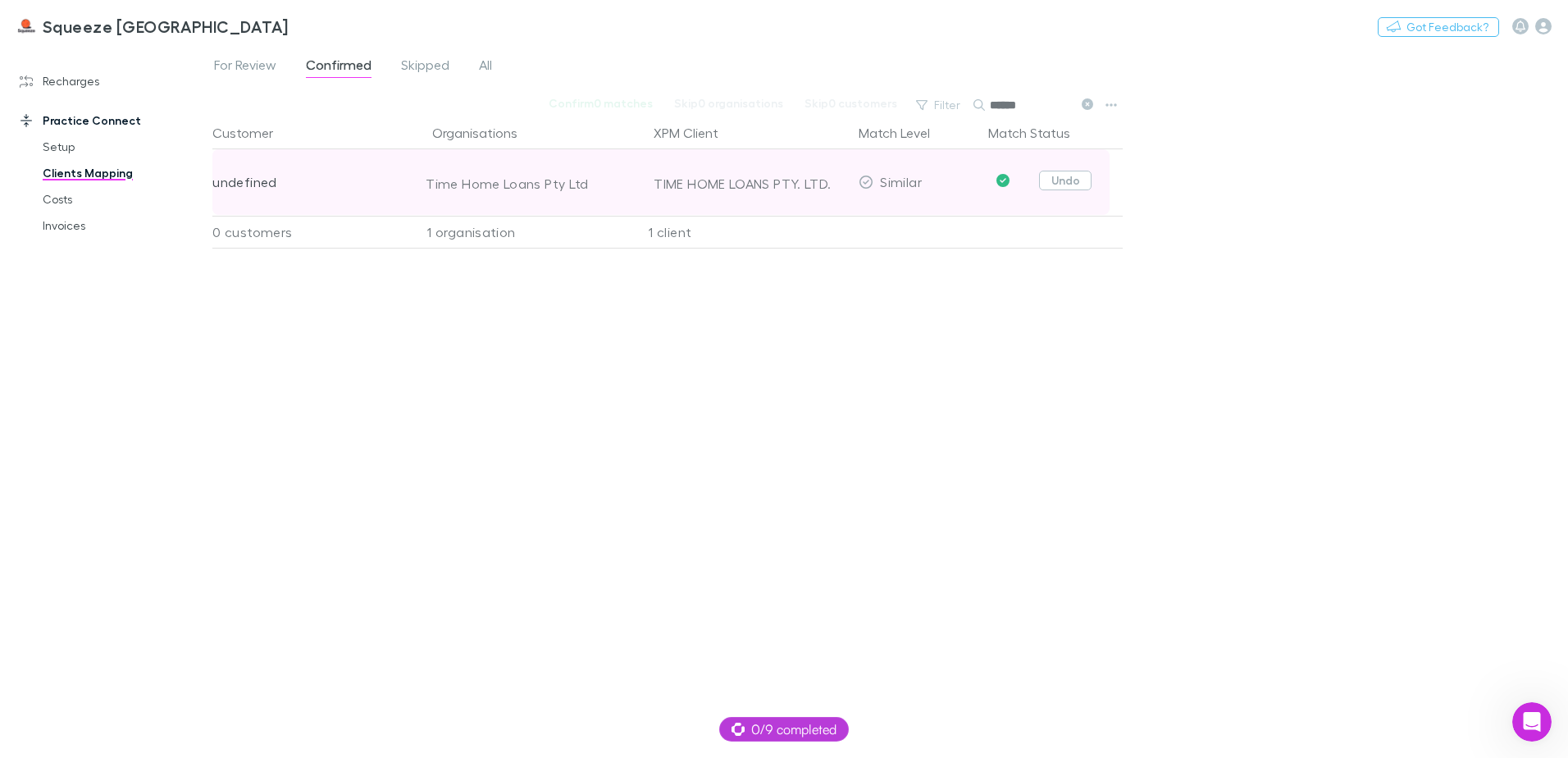
click at [1085, 184] on button "Undo" at bounding box center [1064, 180] width 52 height 20
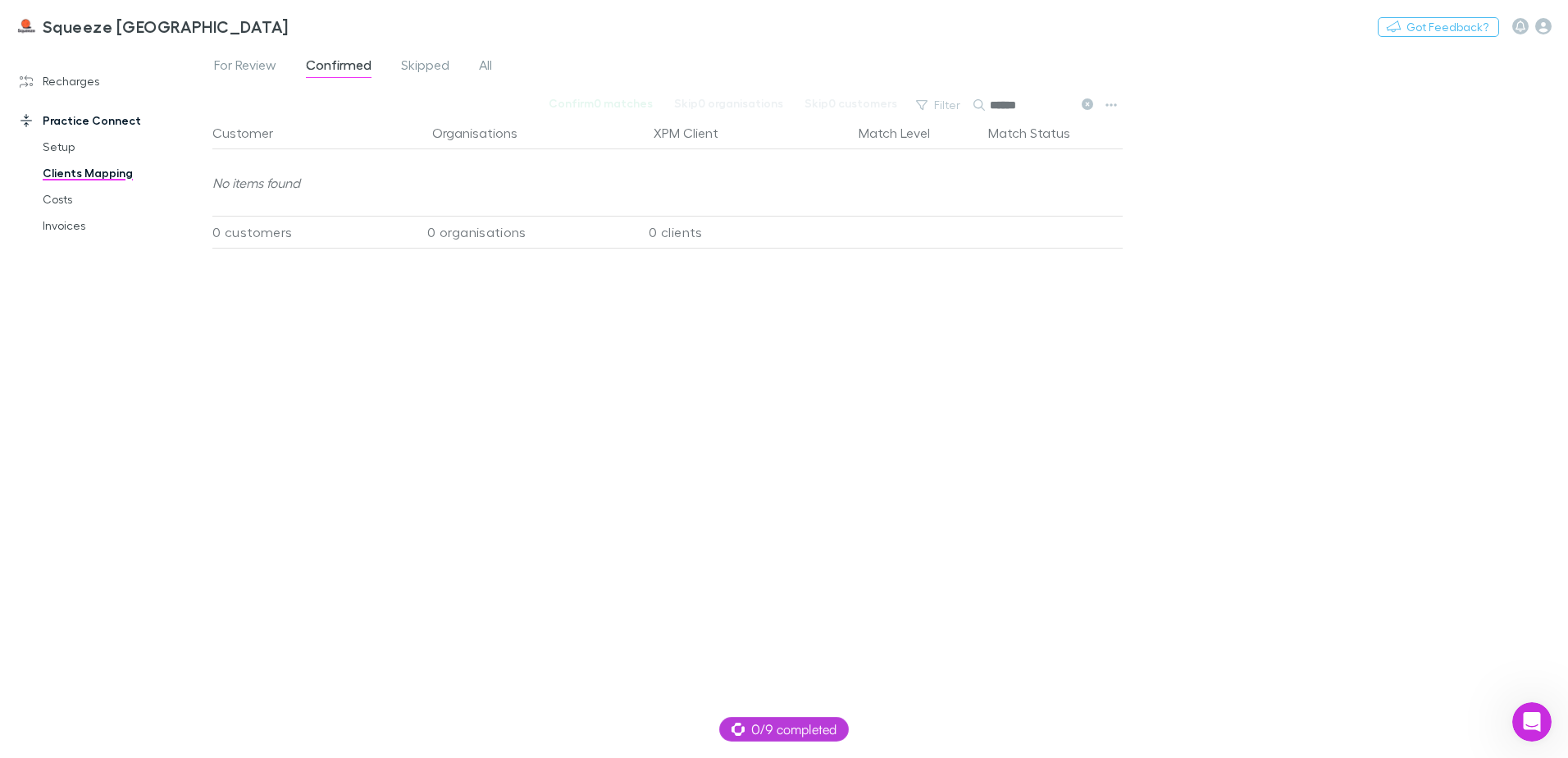
click at [1069, 101] on input "******" at bounding box center [1031, 105] width 82 height 23
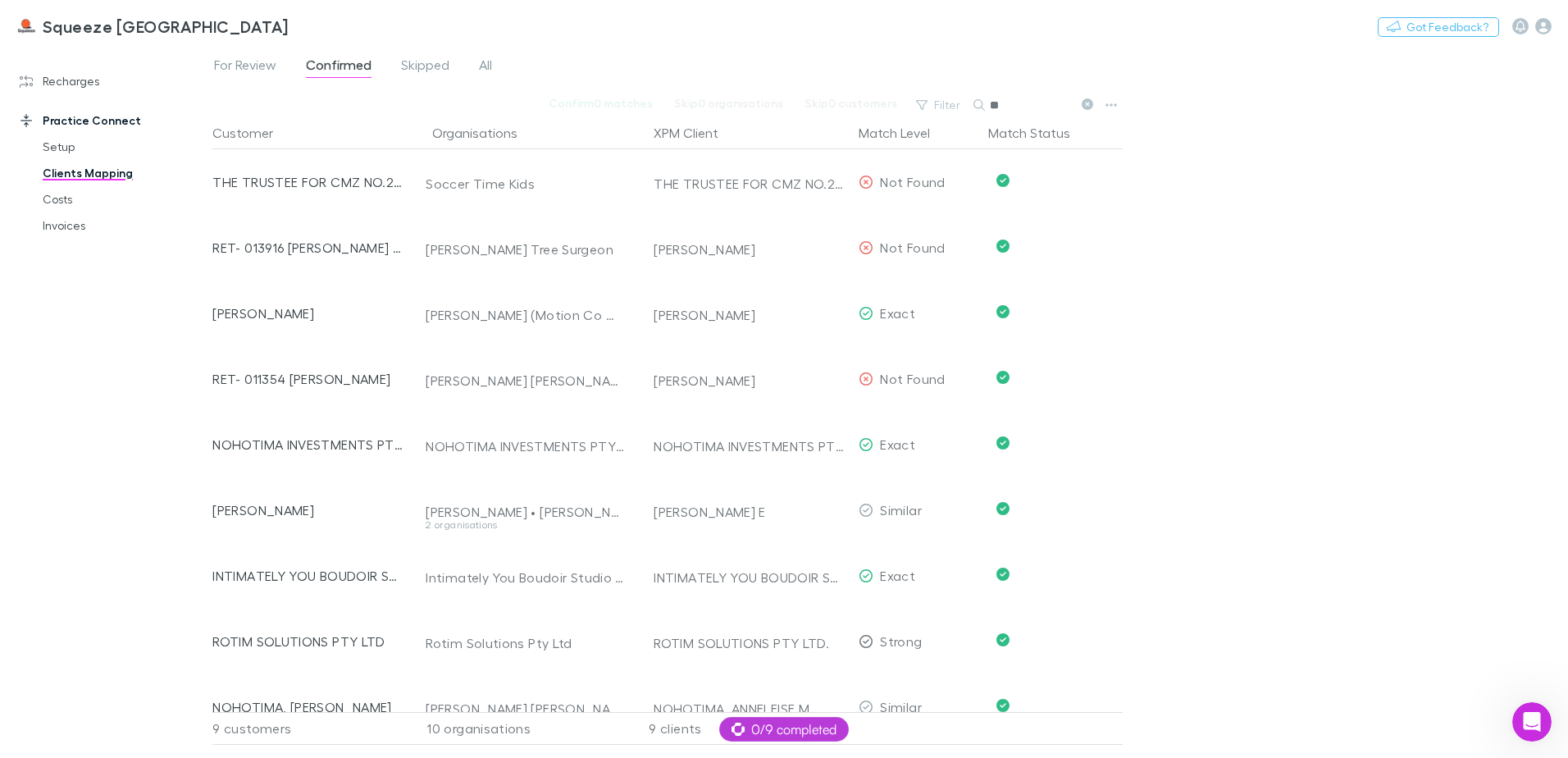
type input "*"
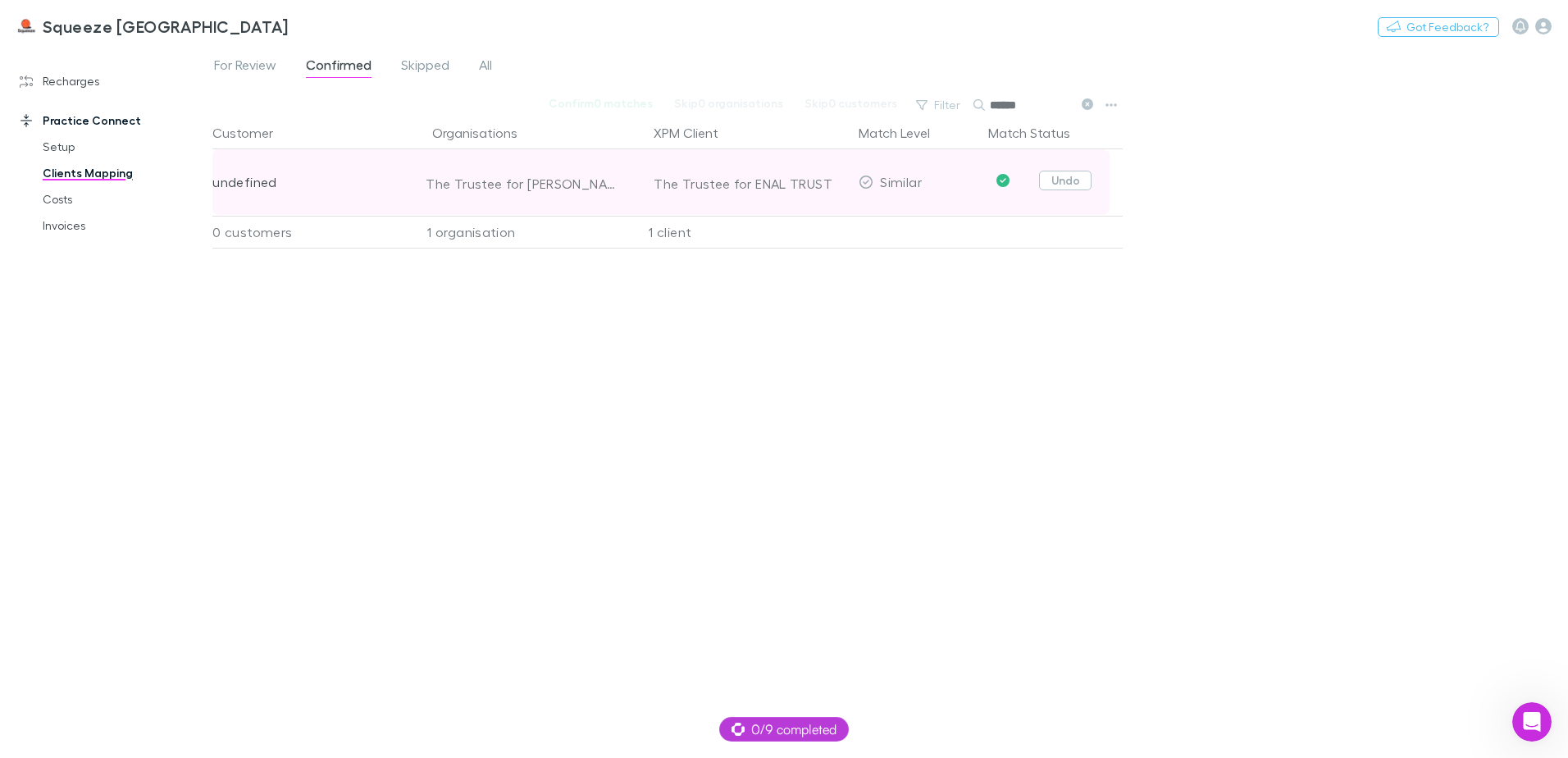
type input "******"
click at [1072, 173] on button "Undo" at bounding box center [1064, 180] width 52 height 20
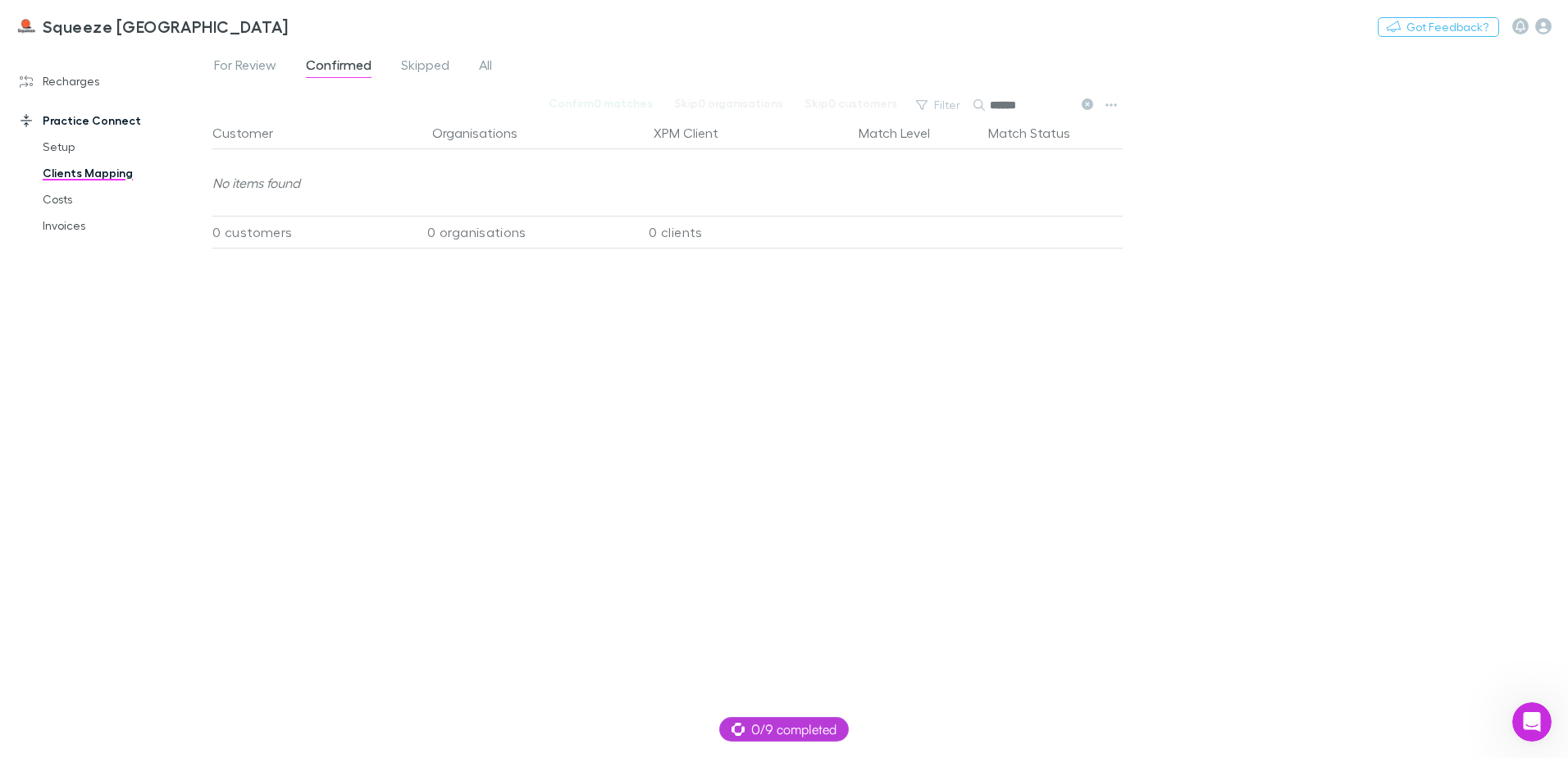
click at [1082, 106] on icon at bounding box center [1087, 103] width 11 height 11
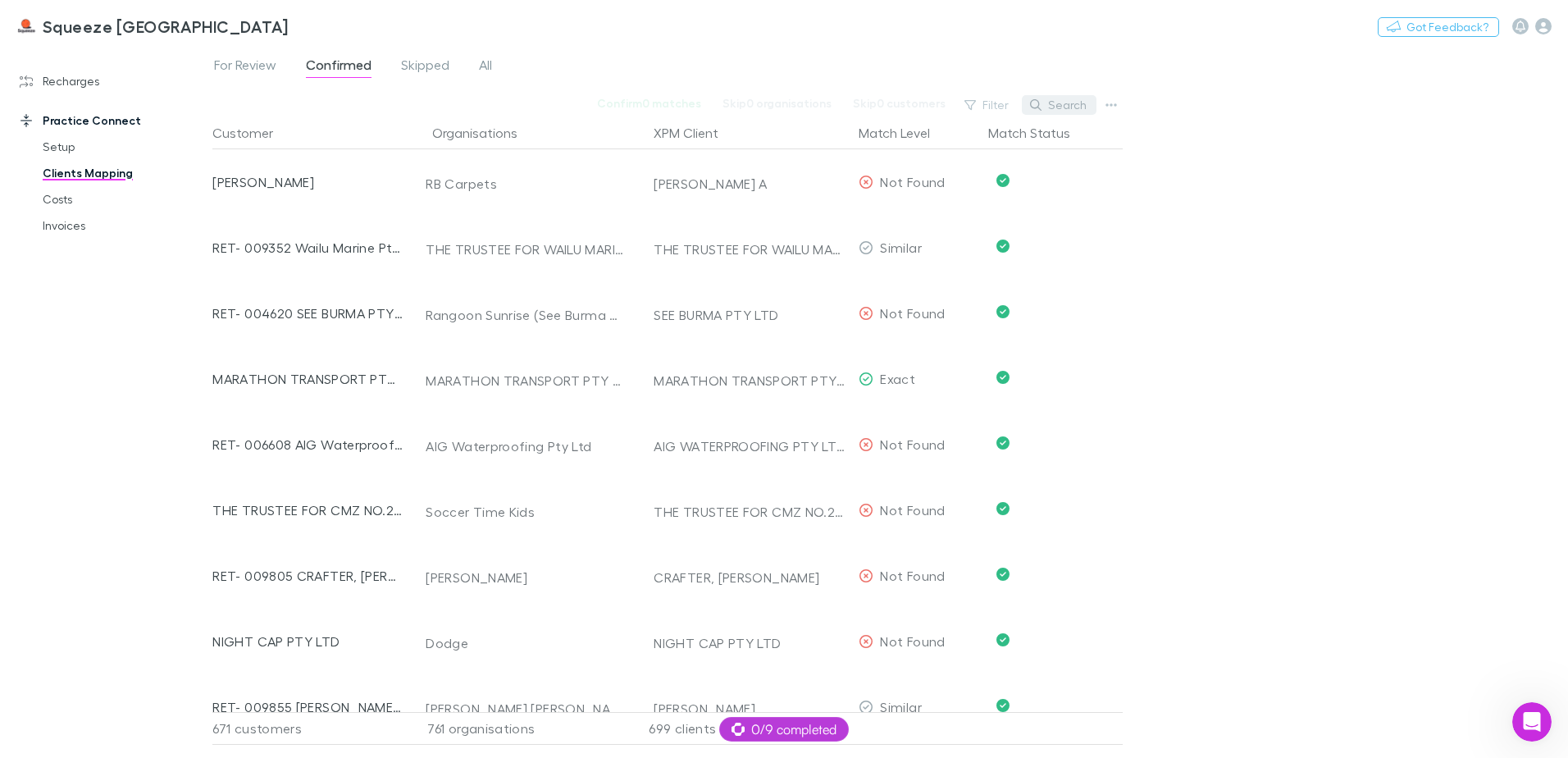
click at [1078, 106] on button "Search" at bounding box center [1058, 104] width 74 height 20
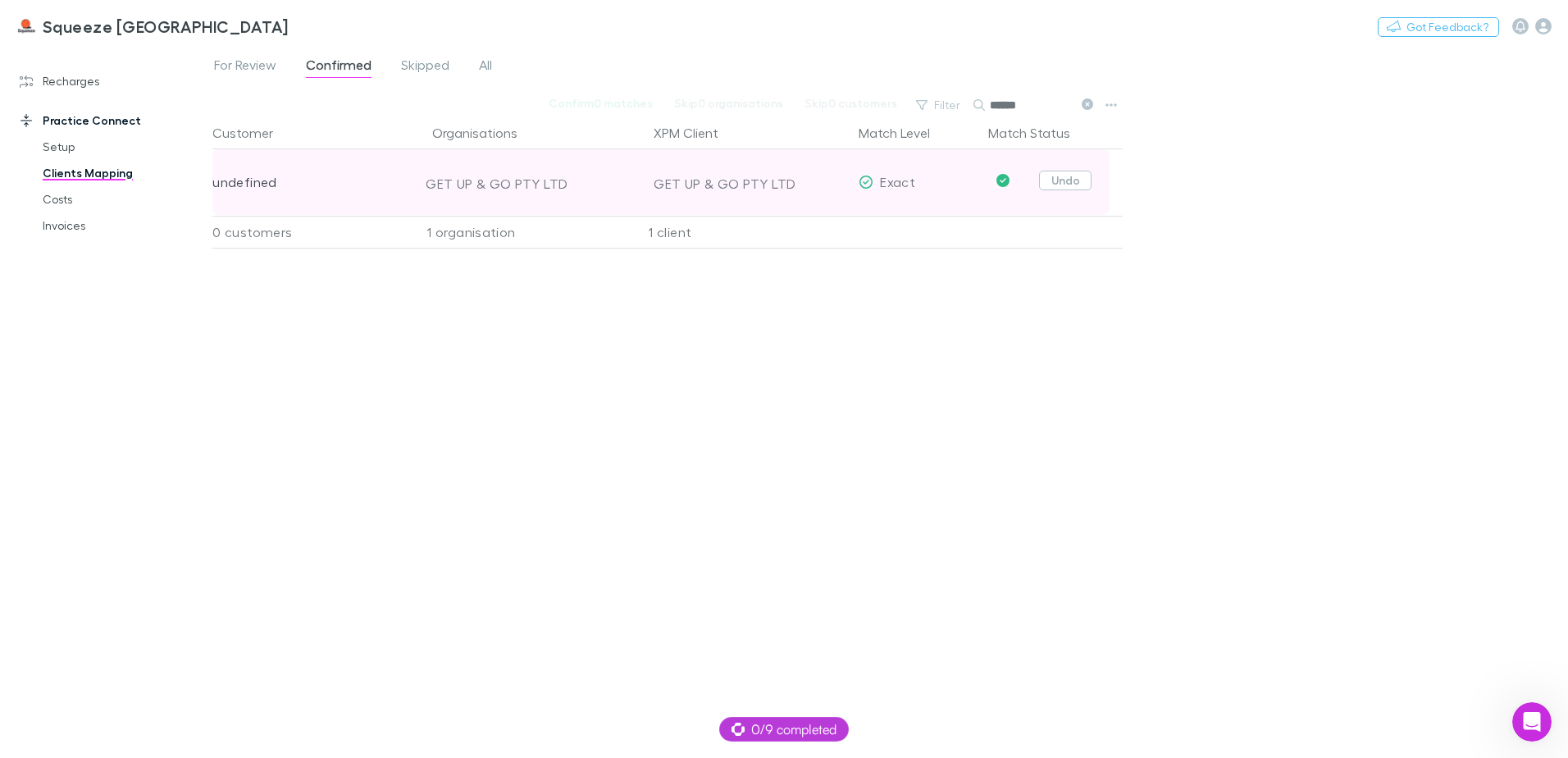
click at [1081, 183] on button "Undo" at bounding box center [1064, 180] width 52 height 20
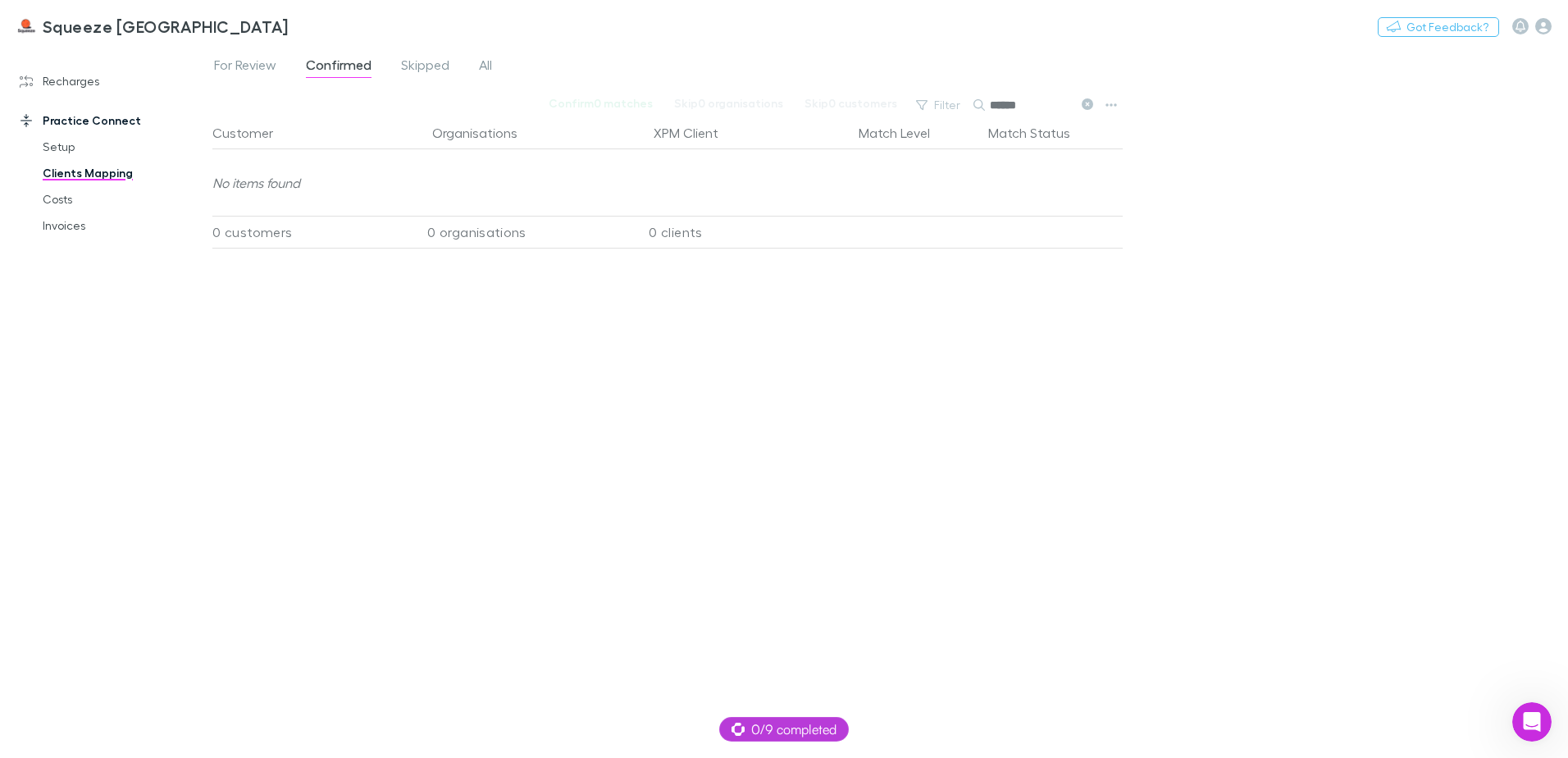
click at [1046, 106] on input "******" at bounding box center [1031, 105] width 82 height 23
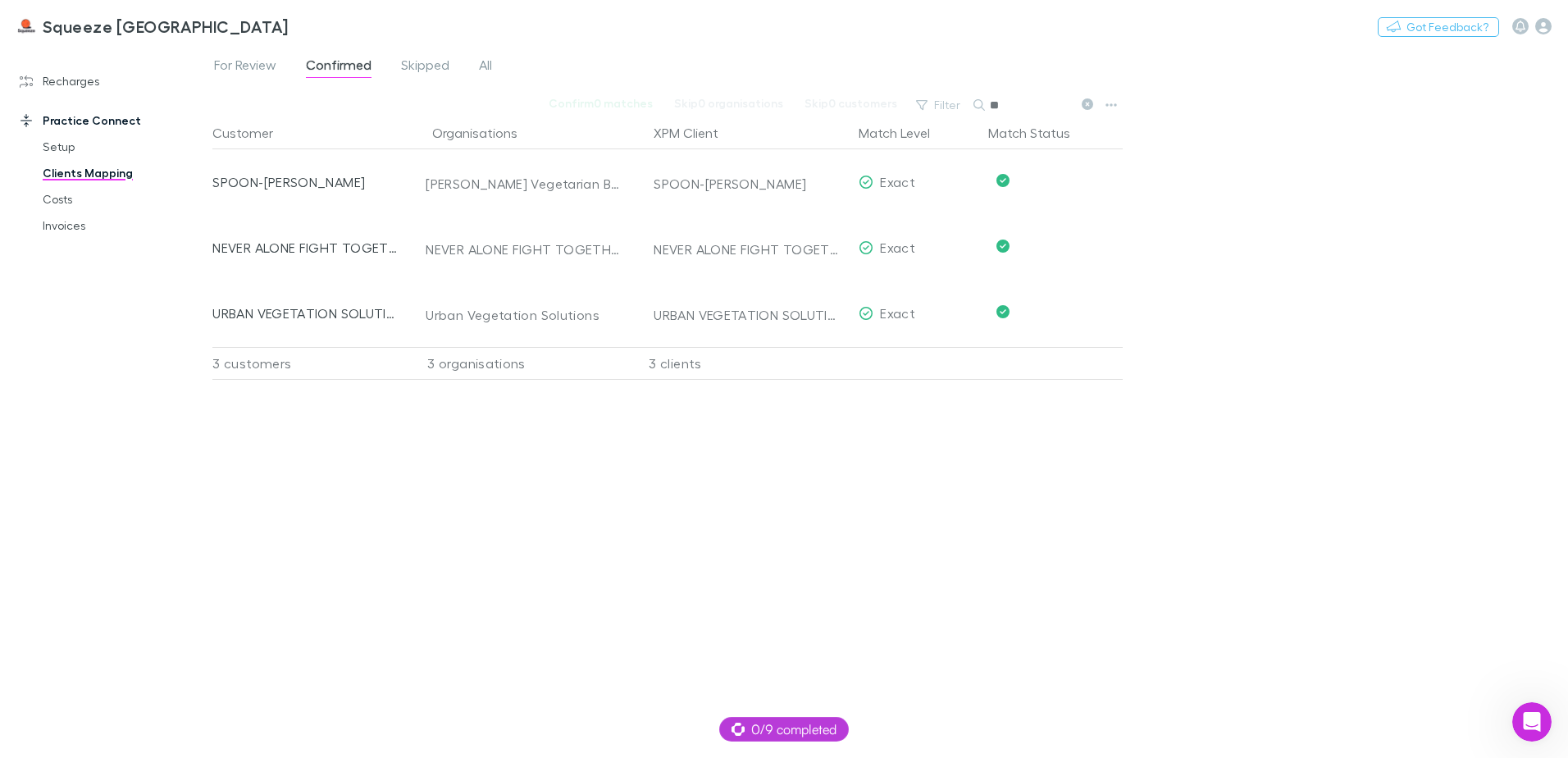
type input "*"
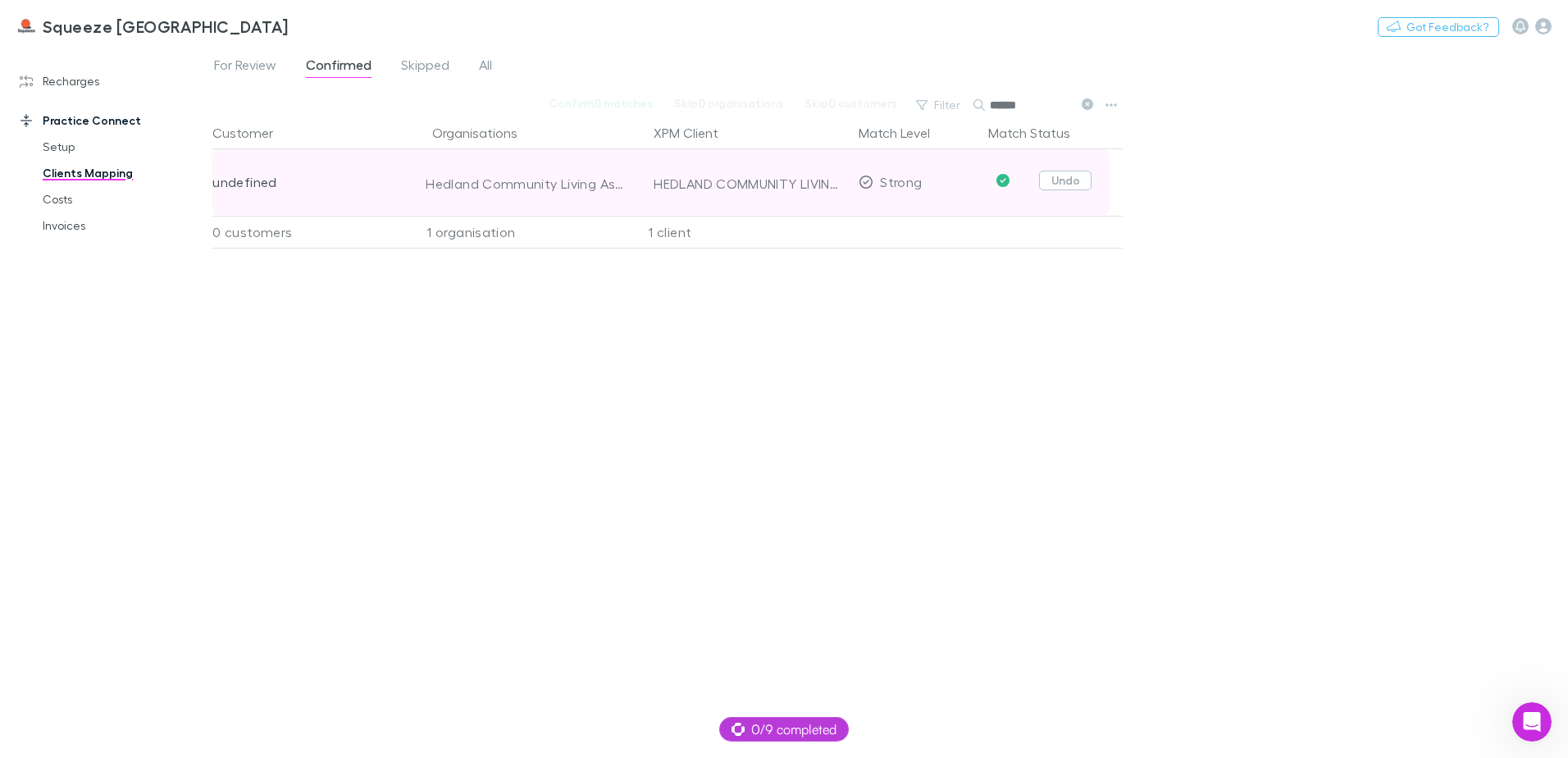
click at [1065, 182] on button "Undo" at bounding box center [1064, 180] width 52 height 20
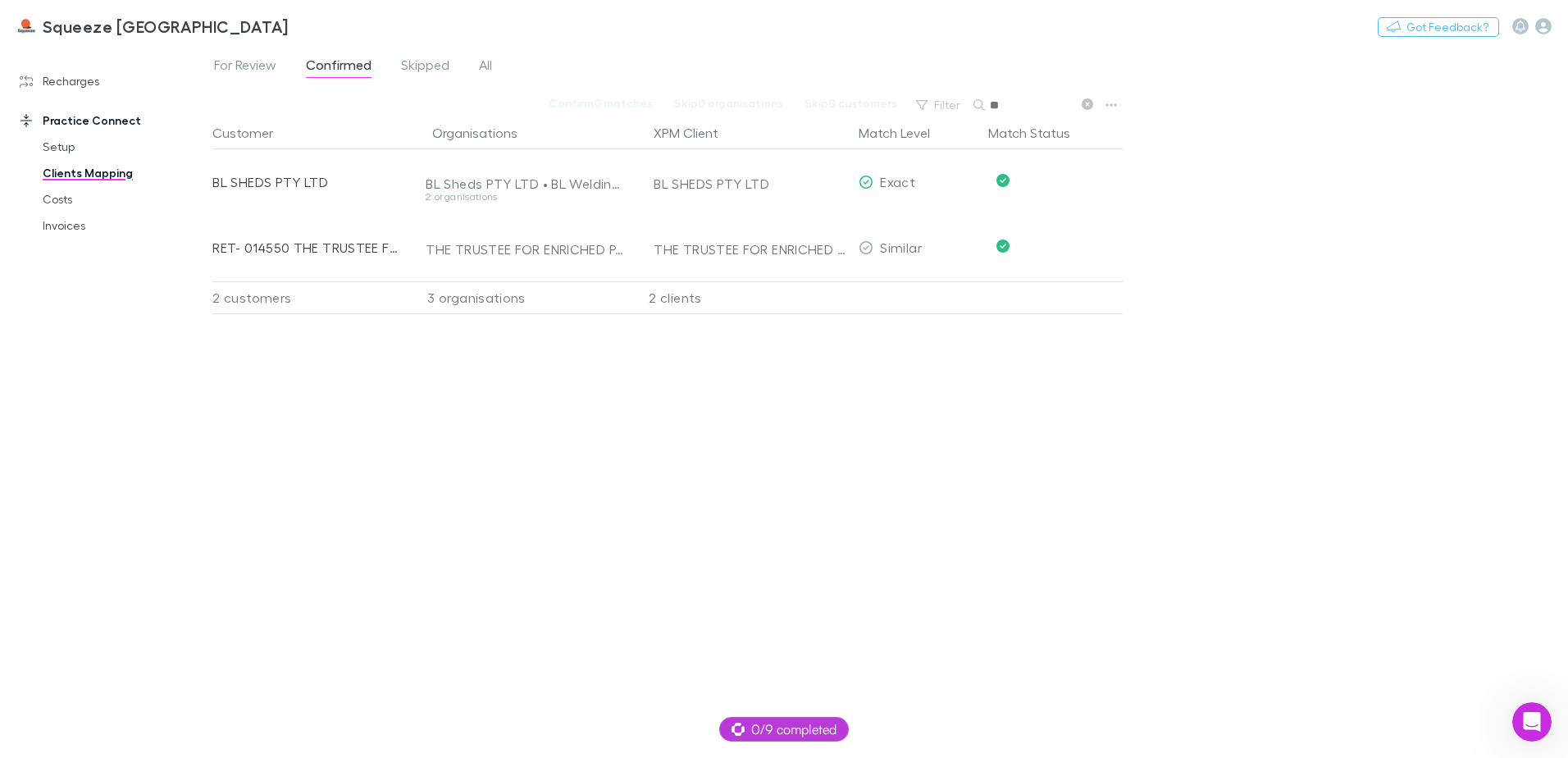
type input "*"
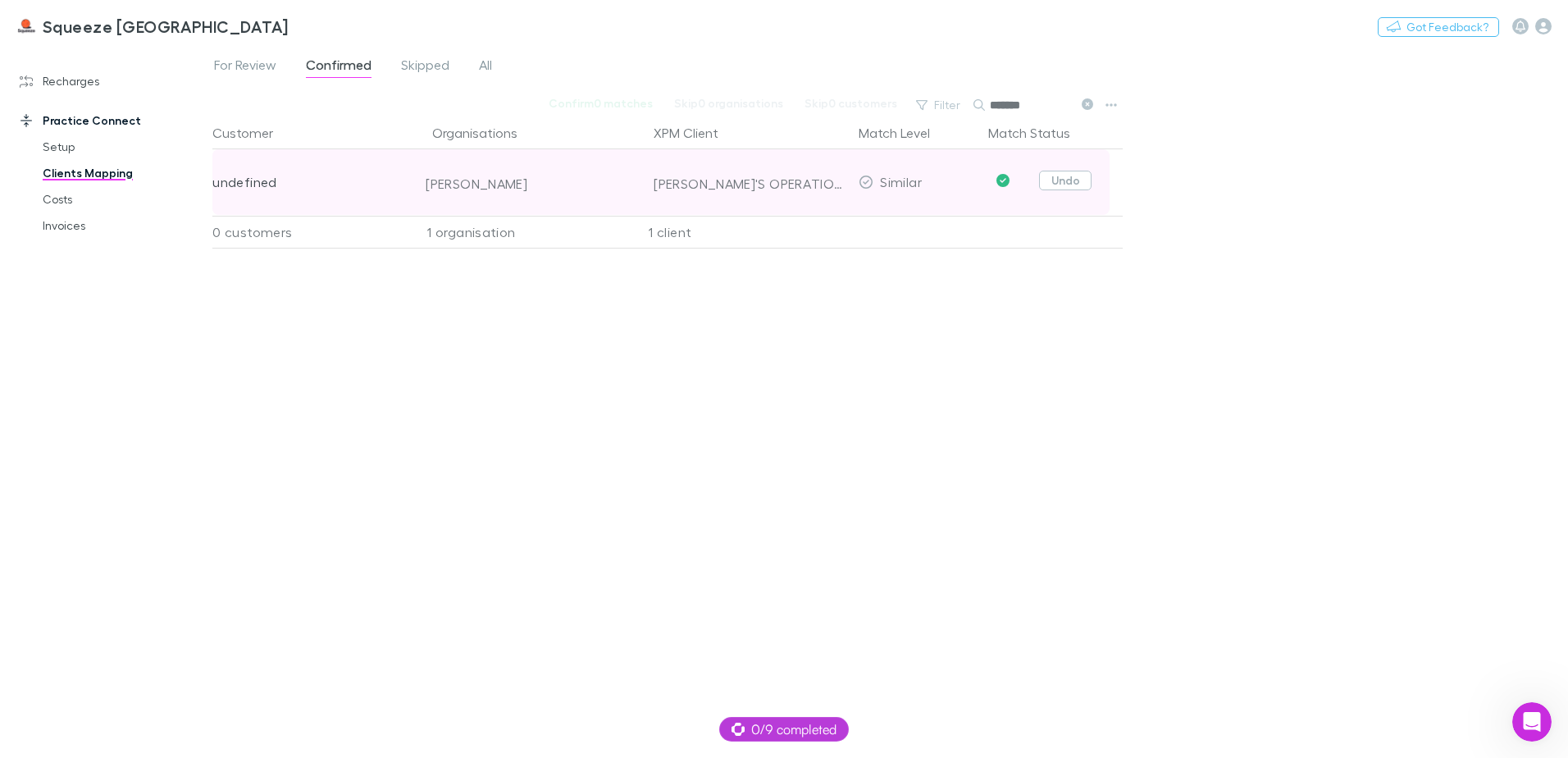
click at [1073, 178] on button "Undo" at bounding box center [1064, 180] width 52 height 20
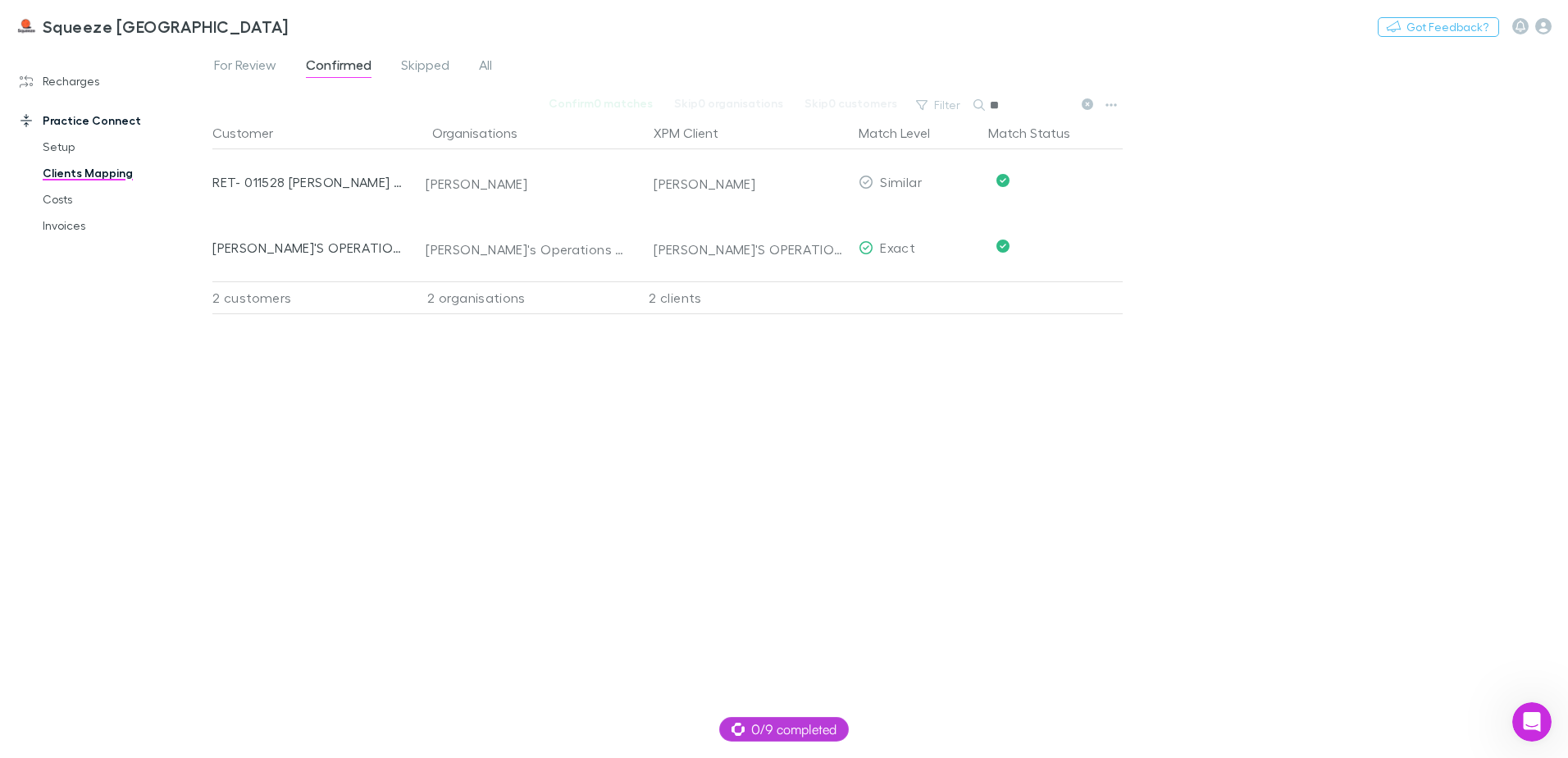
type input "*"
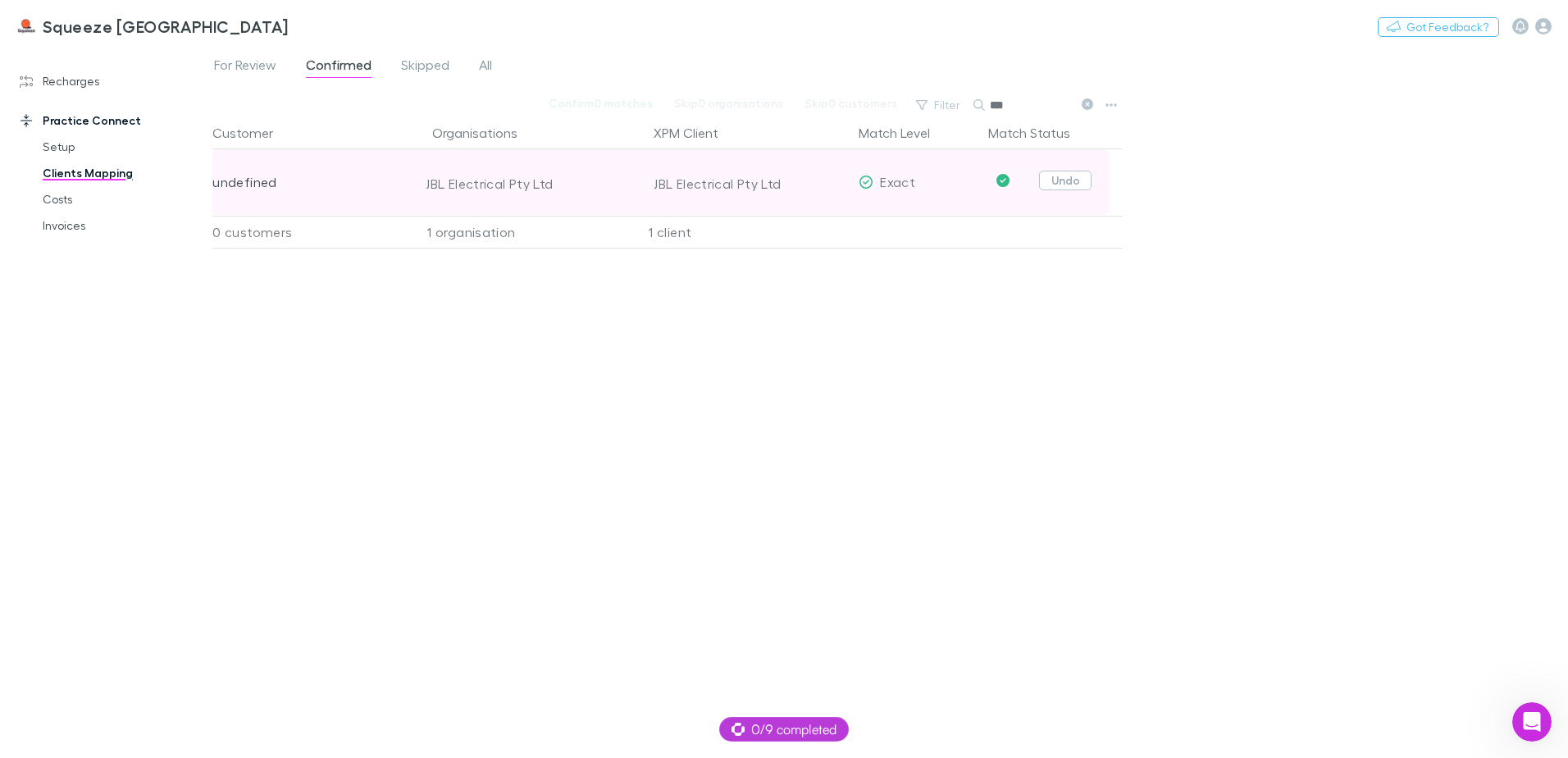
click at [1065, 171] on button "Undo" at bounding box center [1064, 180] width 52 height 20
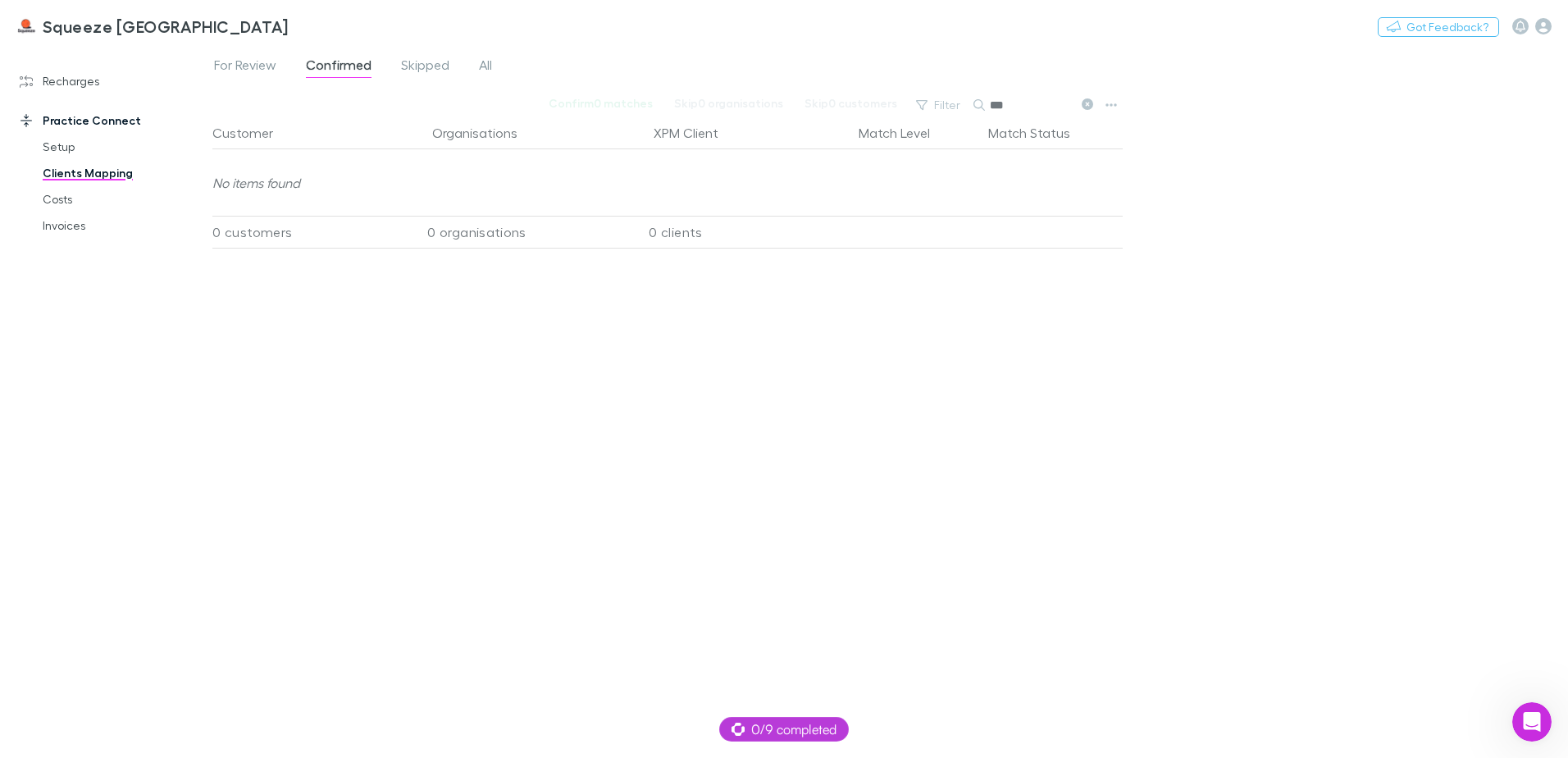
click at [1030, 99] on input "***" at bounding box center [1031, 105] width 82 height 23
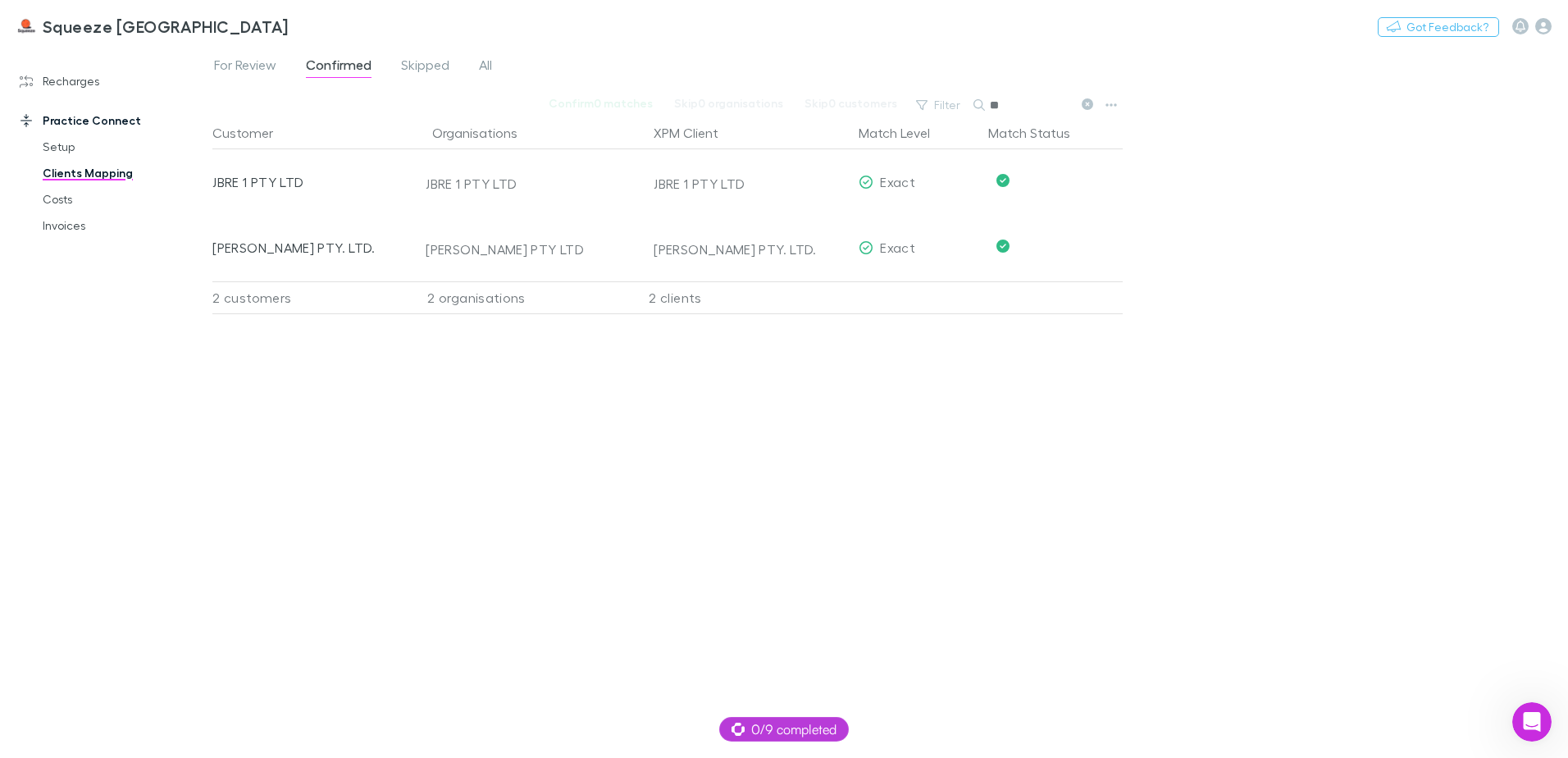
type input "*"
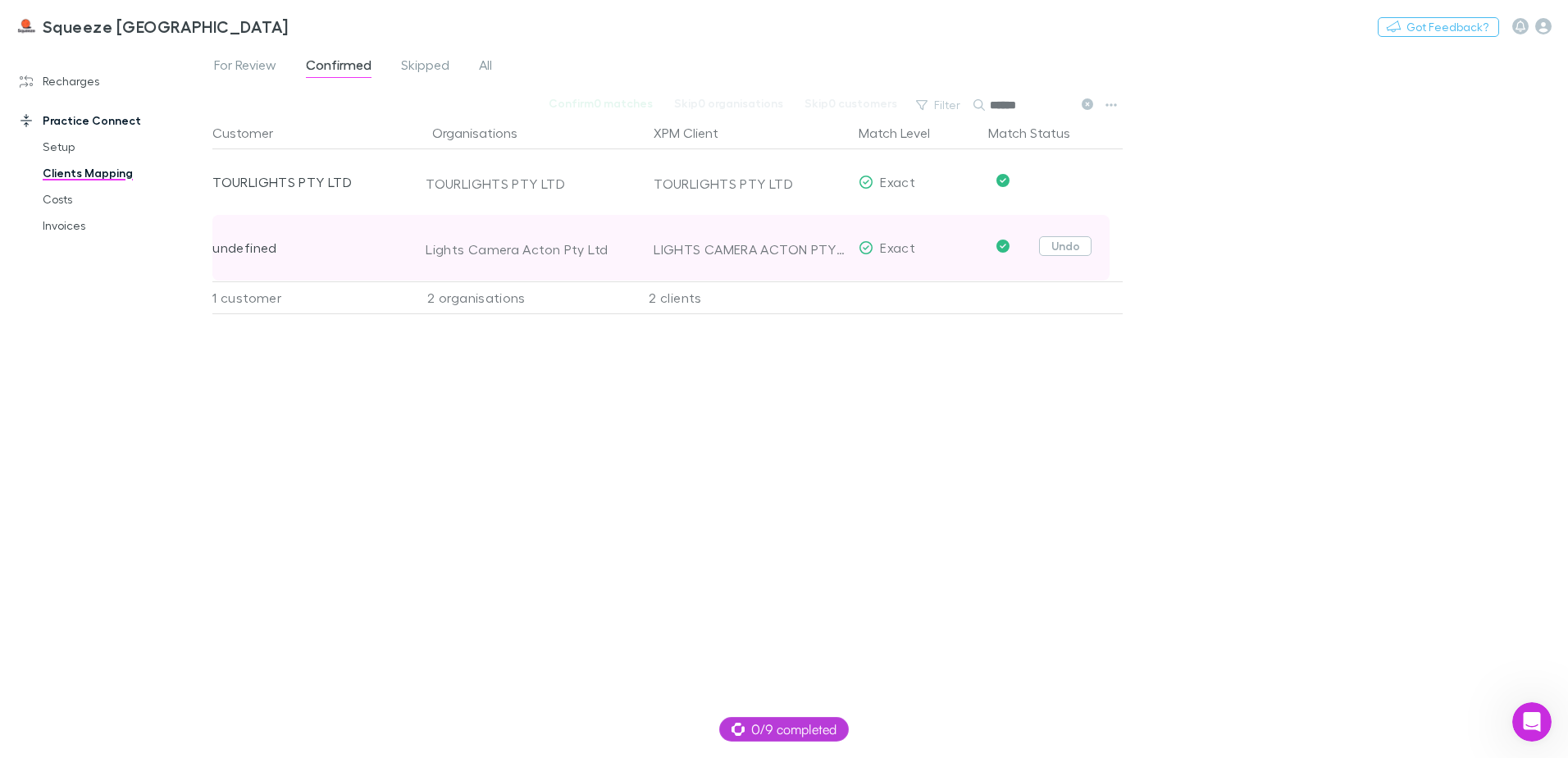
click at [1046, 250] on button "Undo" at bounding box center [1064, 246] width 52 height 20
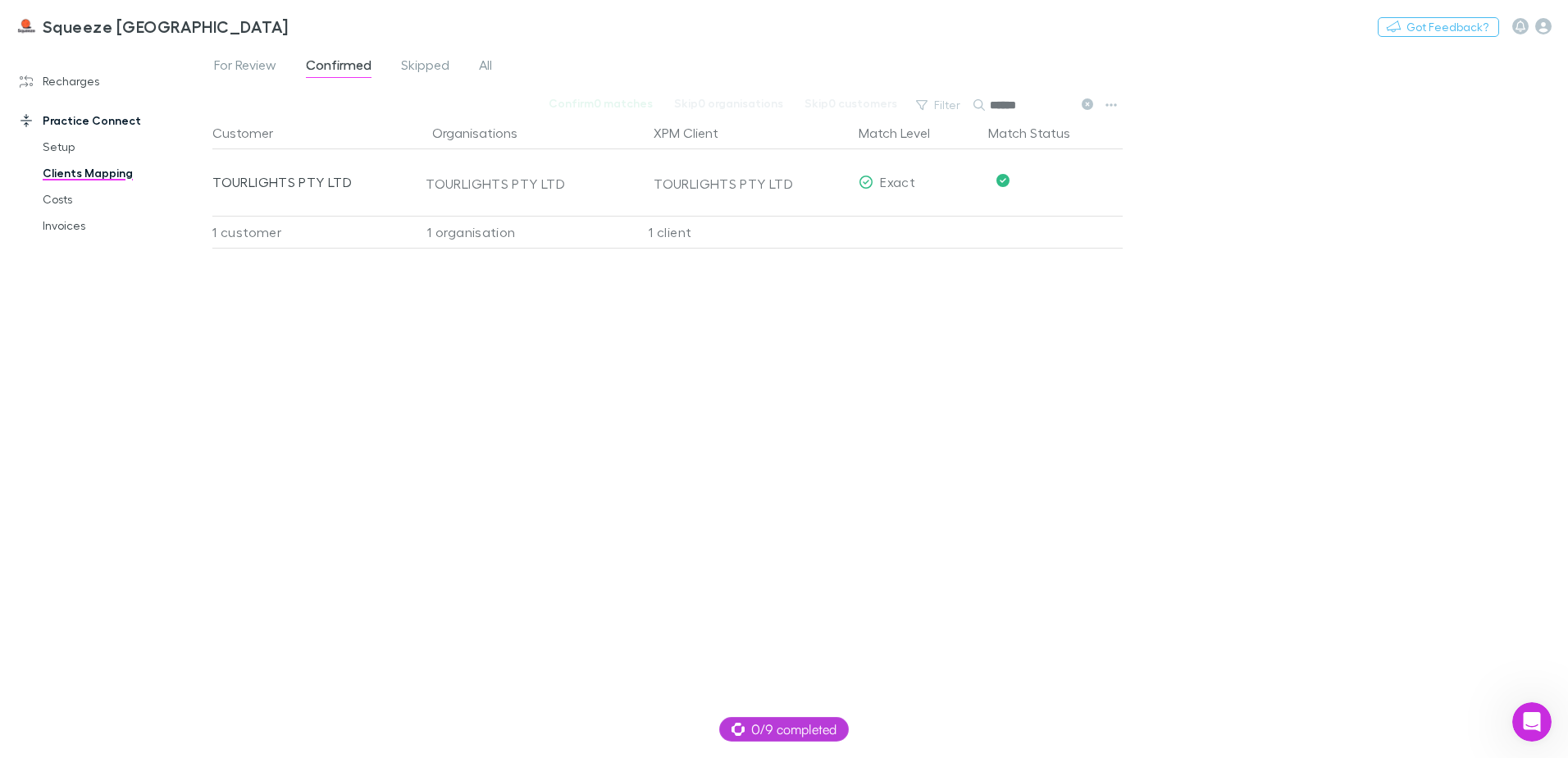
click at [1035, 105] on input "******" at bounding box center [1031, 105] width 82 height 23
type input "*"
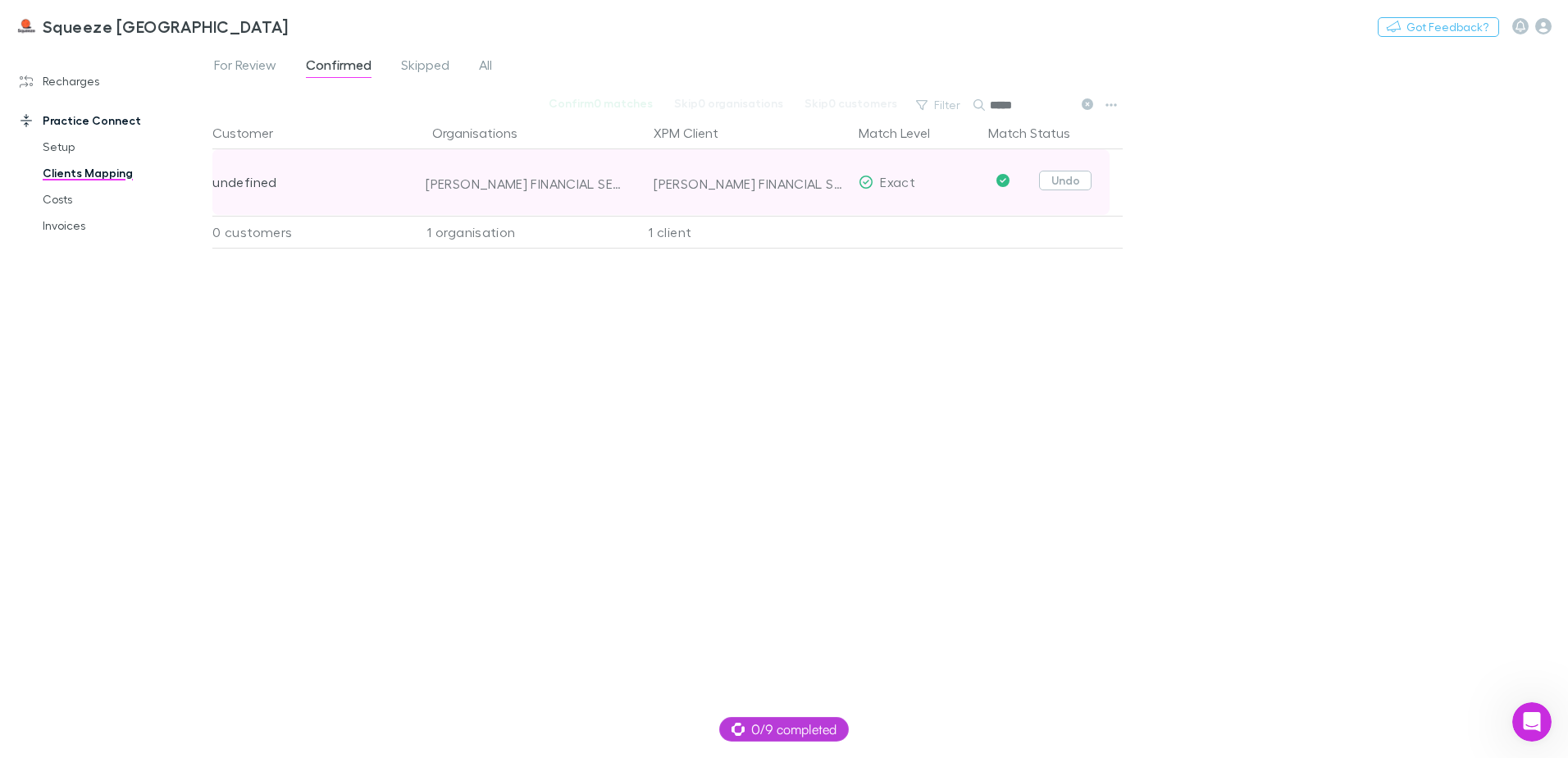
click at [1062, 190] on button "Undo" at bounding box center [1064, 180] width 52 height 20
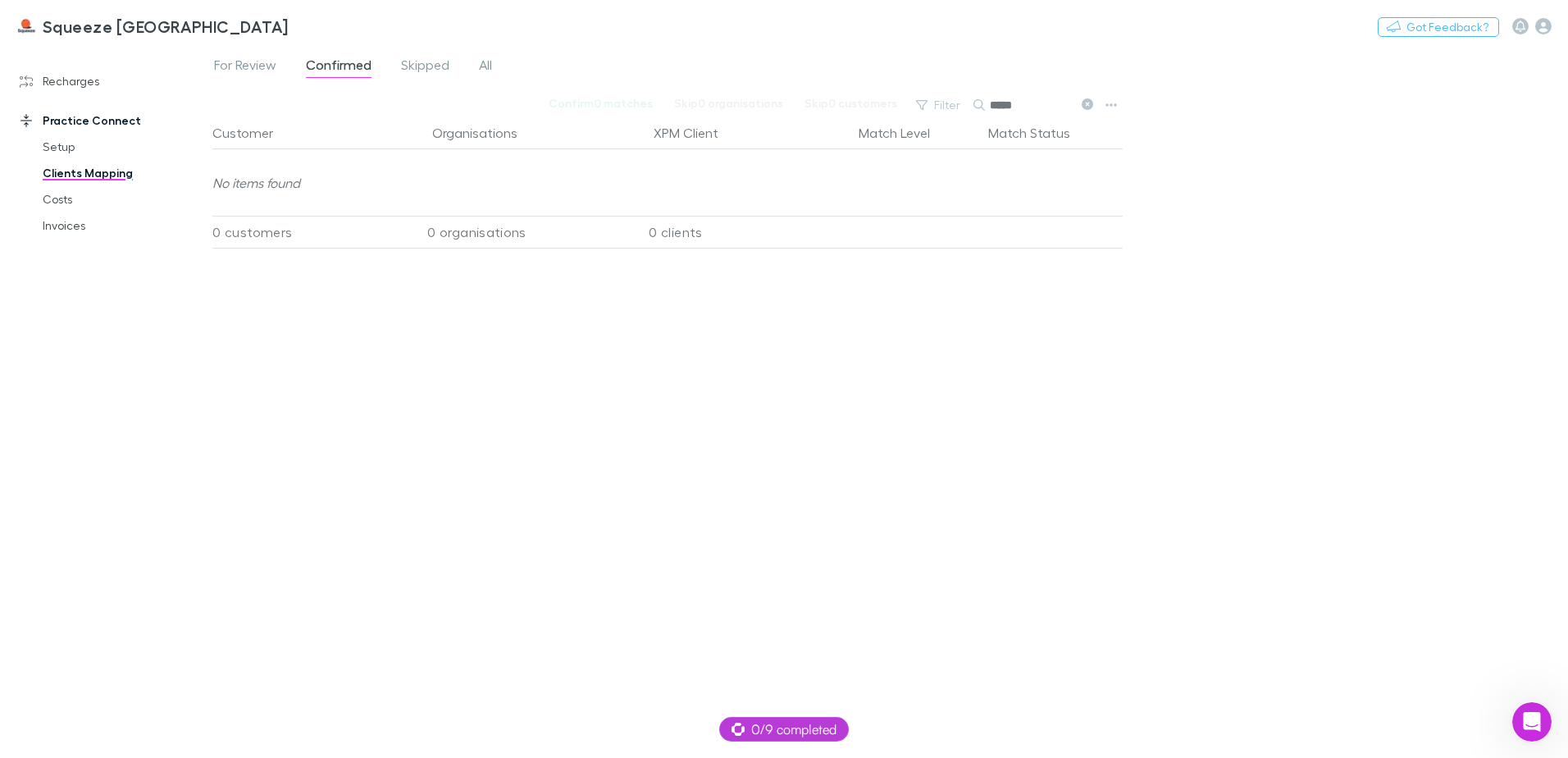
click at [1034, 101] on input "*****" at bounding box center [1031, 105] width 82 height 23
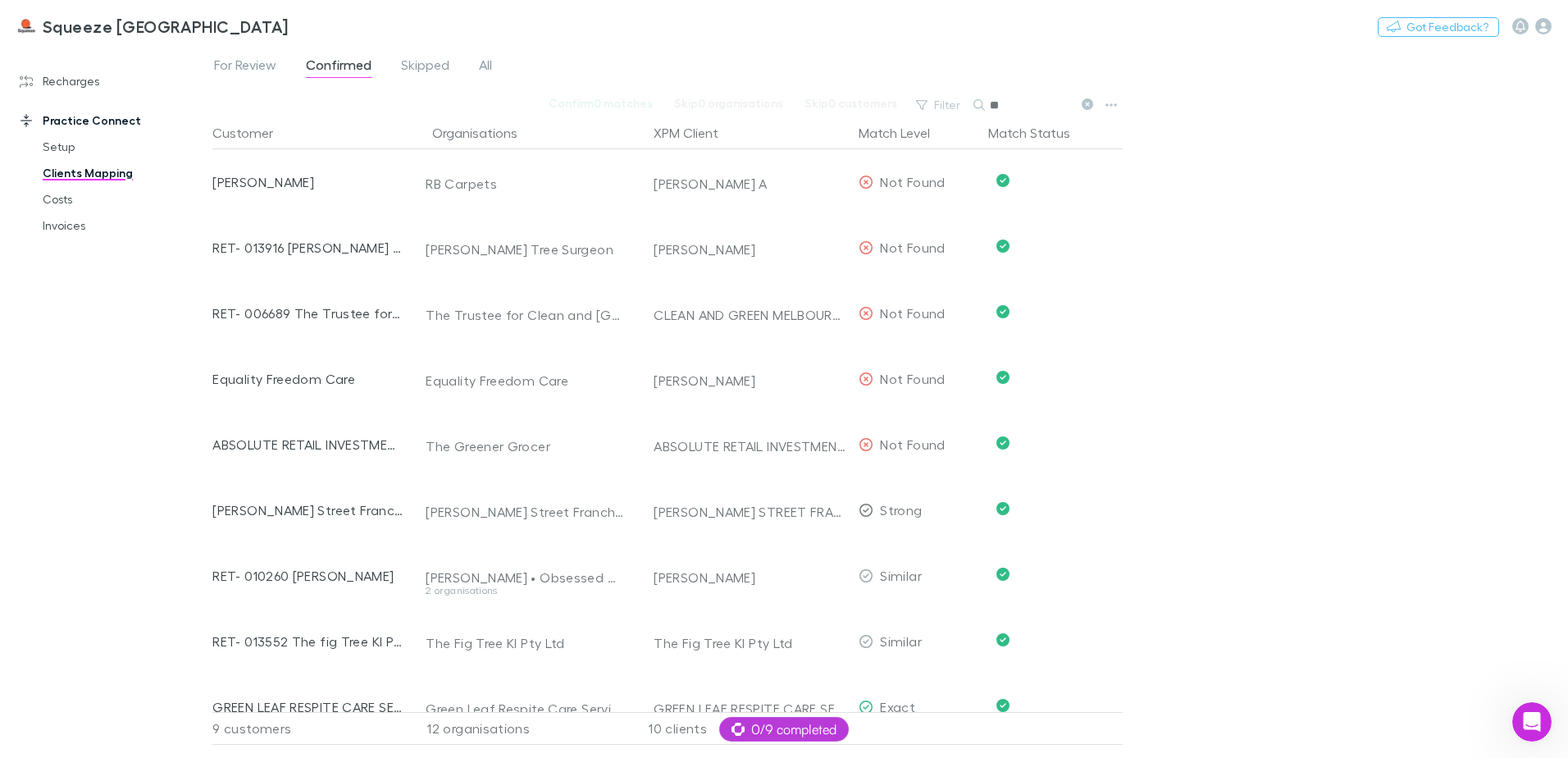
type input "*"
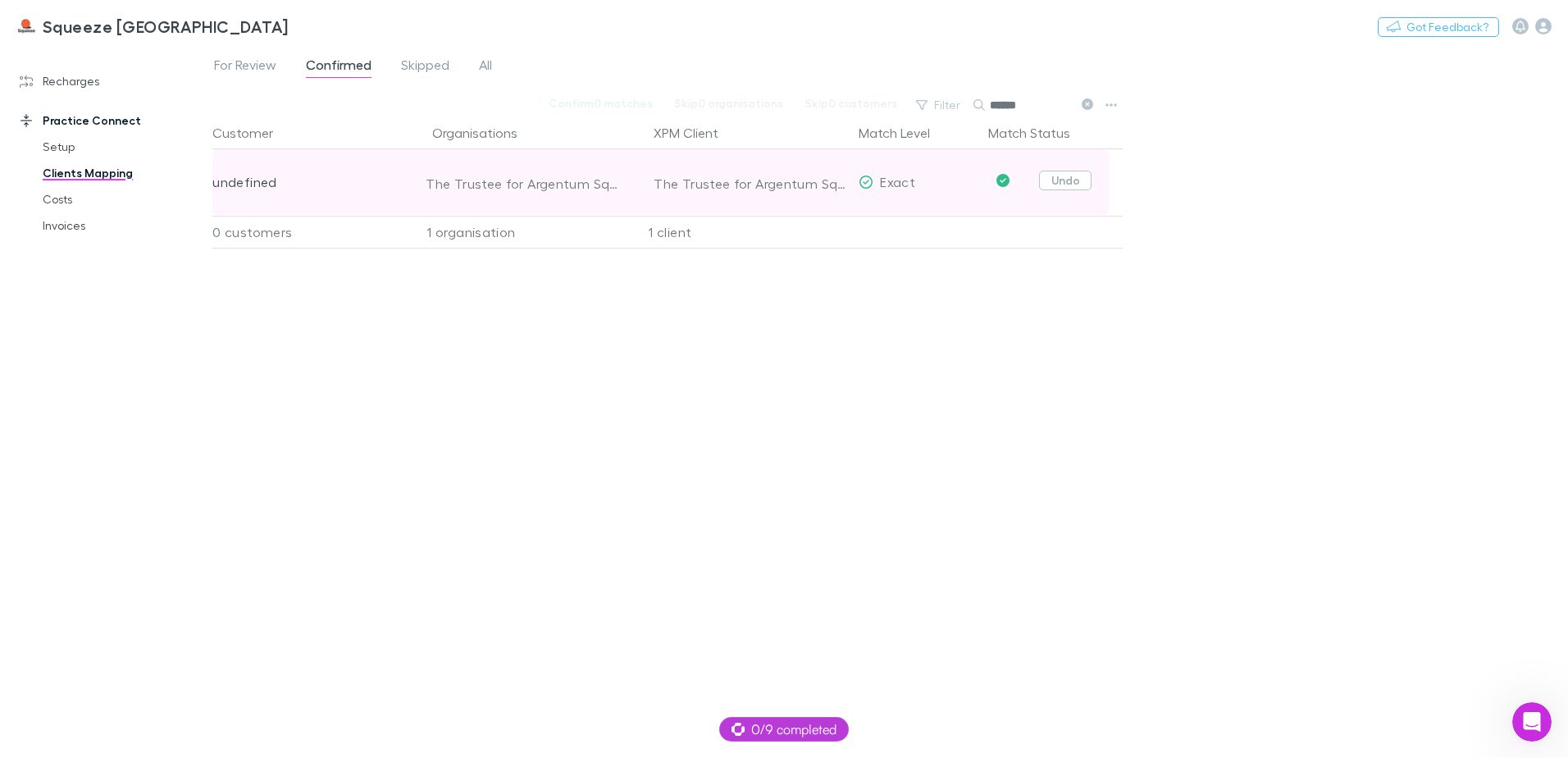
type input "******"
click at [1077, 179] on button "Undo" at bounding box center [1064, 180] width 52 height 20
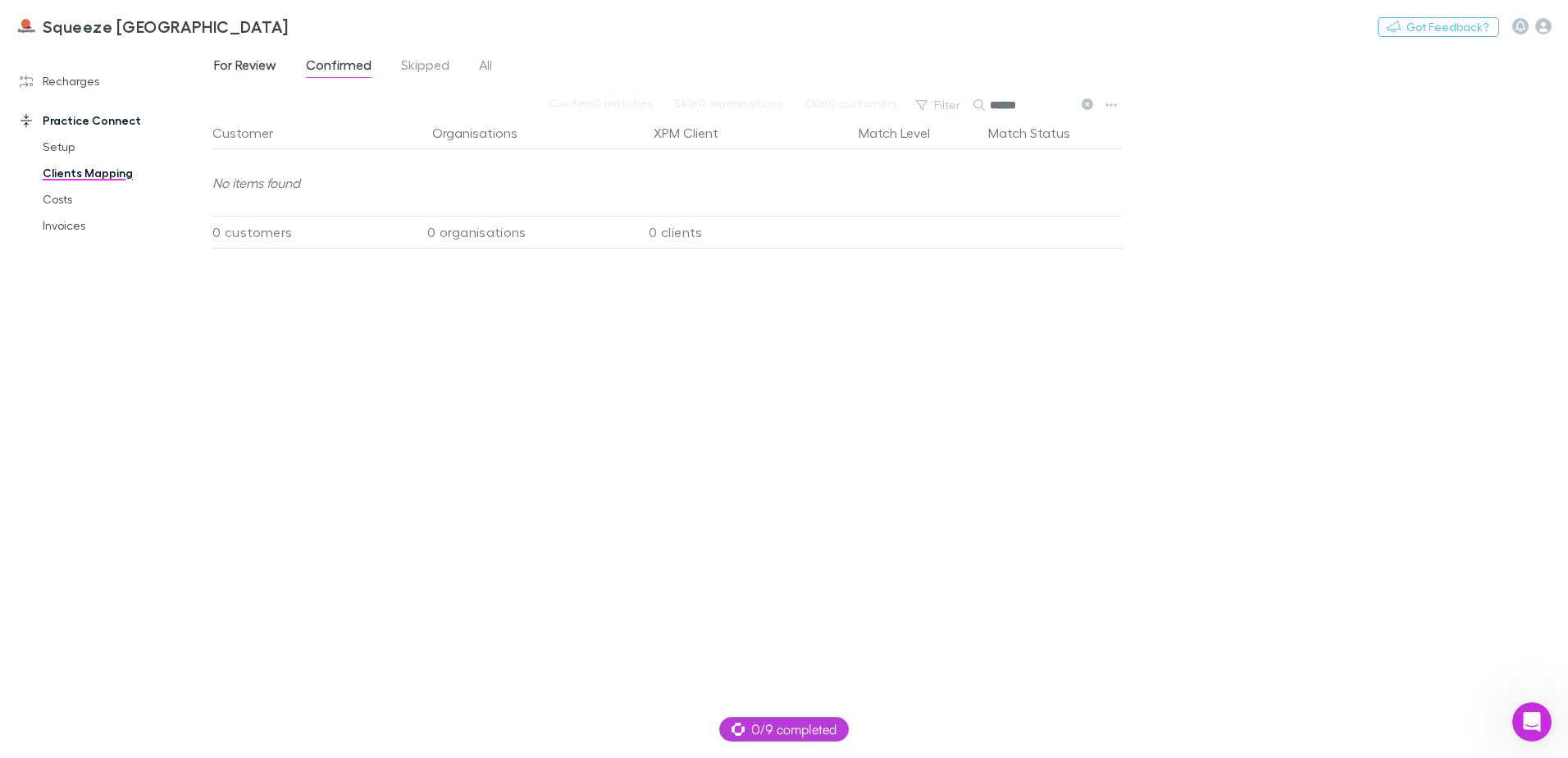
click at [261, 62] on span "For Review" at bounding box center [245, 67] width 62 height 21
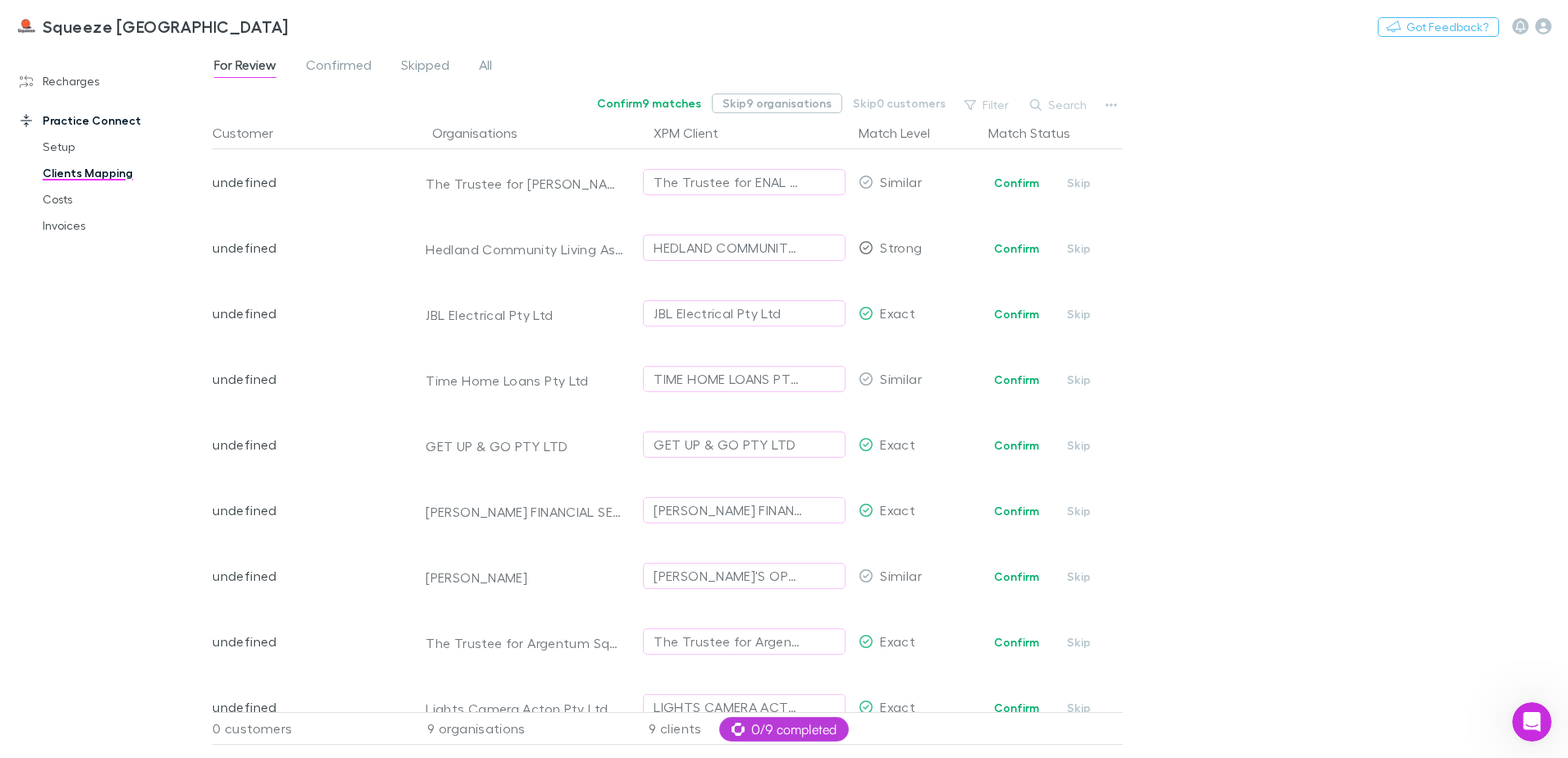
click at [792, 94] on button "Skip 9 organisations" at bounding box center [777, 103] width 131 height 20
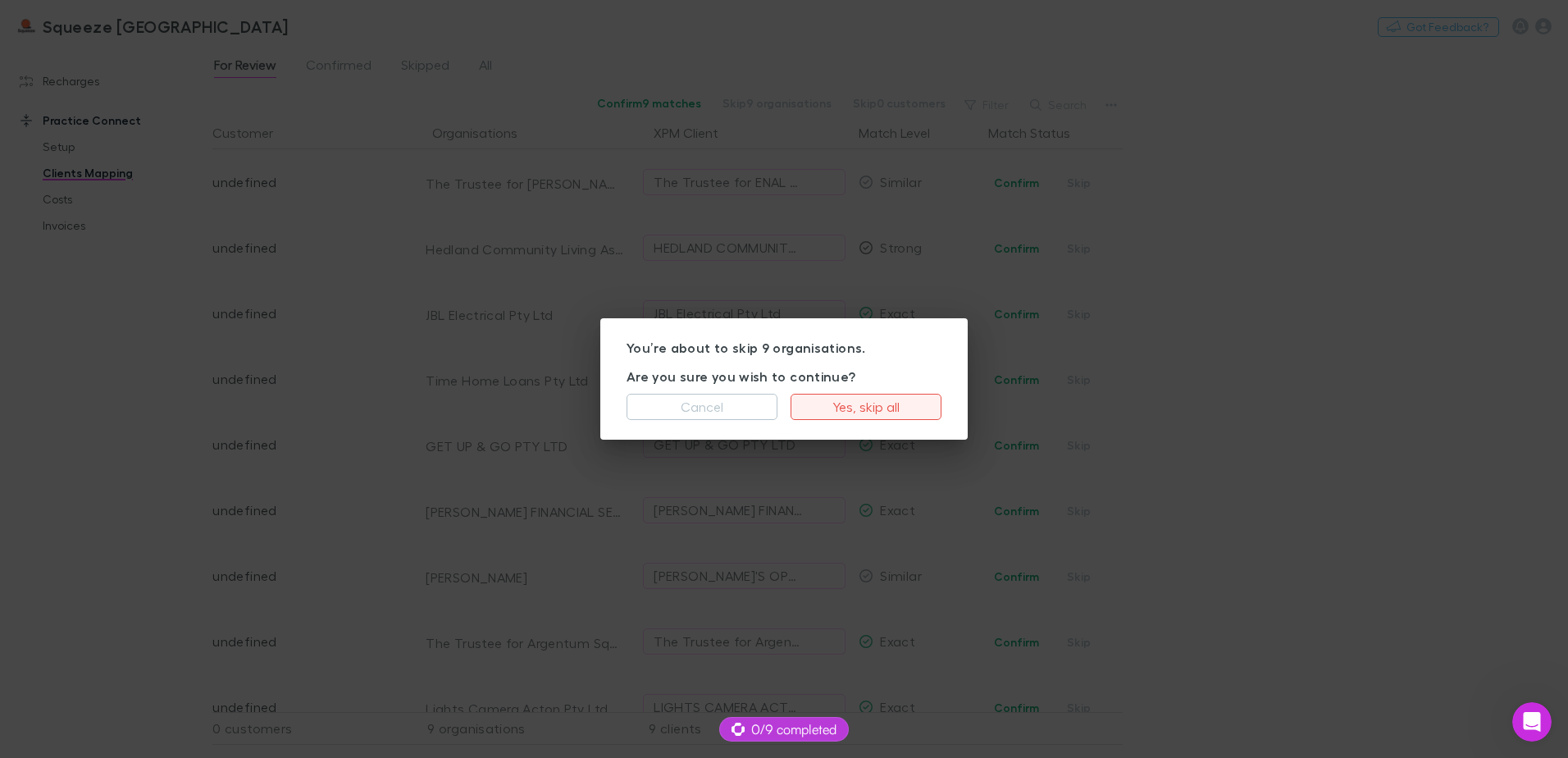
click at [860, 408] on button "Yes, skip all" at bounding box center [866, 406] width 151 height 26
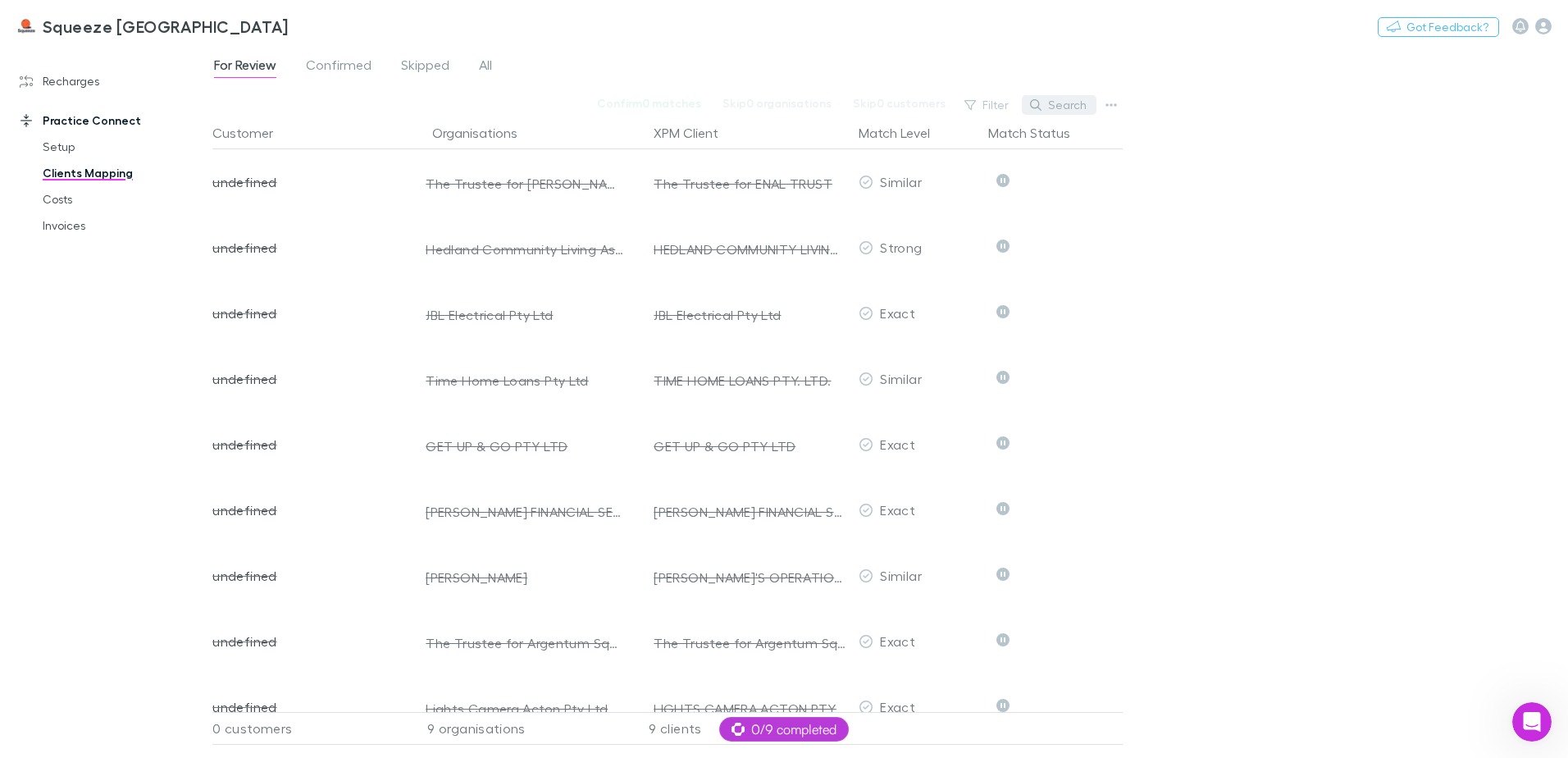
click at [1035, 100] on icon "button" at bounding box center [1035, 104] width 11 height 11
click at [344, 58] on span "Confirmed" at bounding box center [338, 67] width 66 height 21
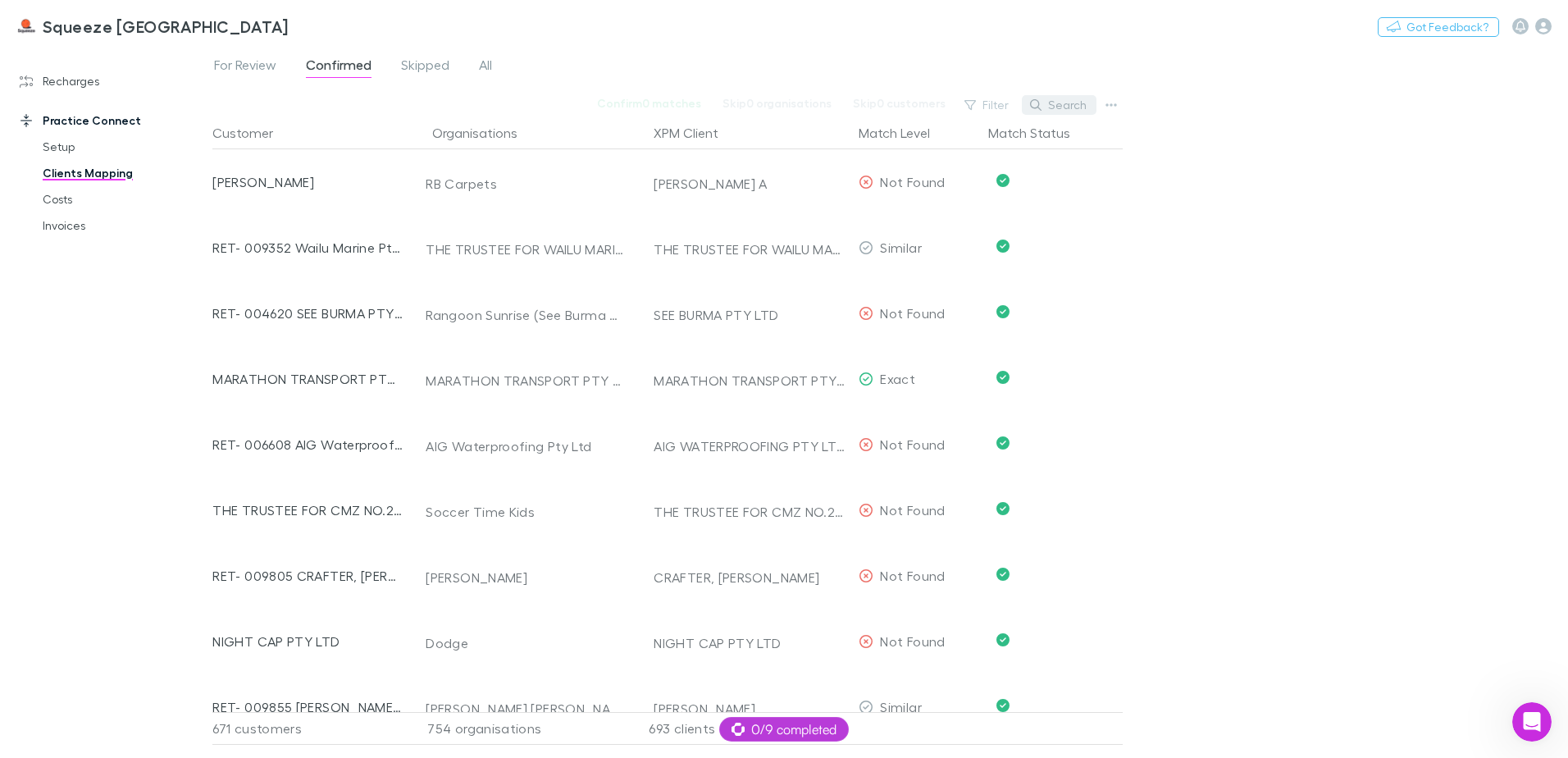
click at [1049, 108] on button "Search" at bounding box center [1058, 104] width 74 height 20
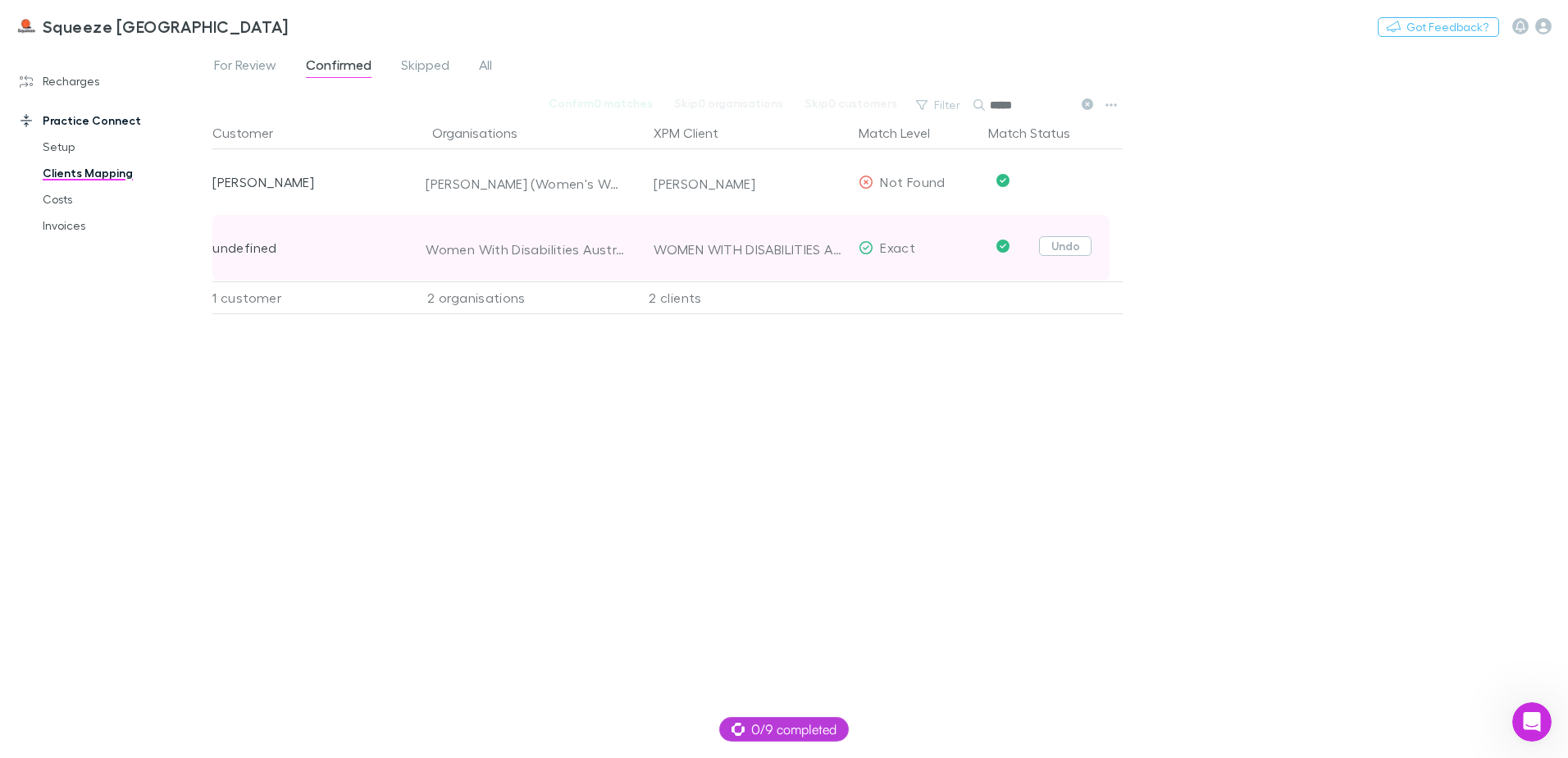
type input "*****"
click at [1053, 253] on button "Undo" at bounding box center [1064, 246] width 52 height 20
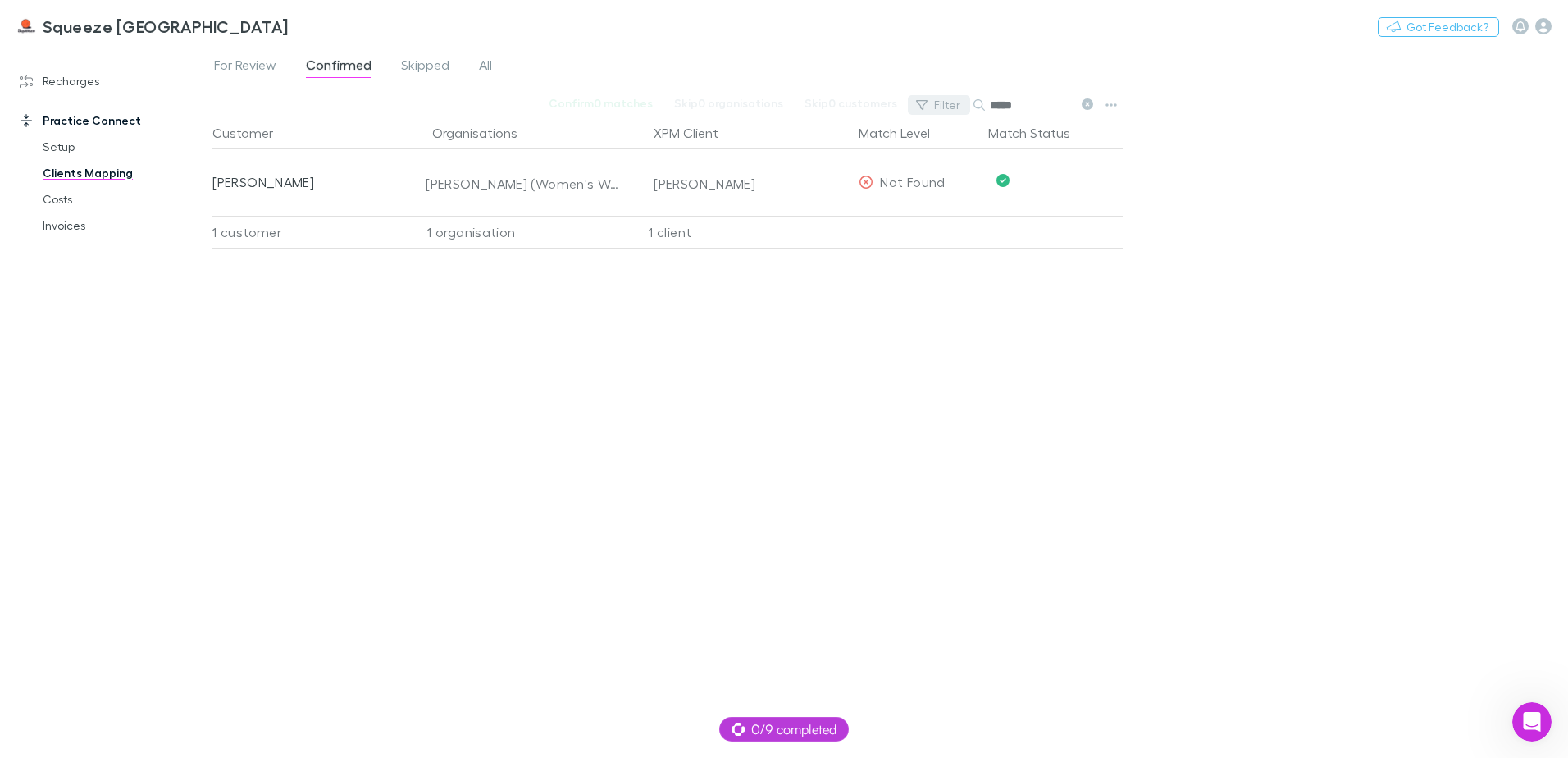
click at [959, 101] on button "Filter" at bounding box center [939, 104] width 62 height 20
click at [1050, 407] on div at bounding box center [784, 379] width 1568 height 758
click at [1086, 101] on icon at bounding box center [1087, 103] width 11 height 11
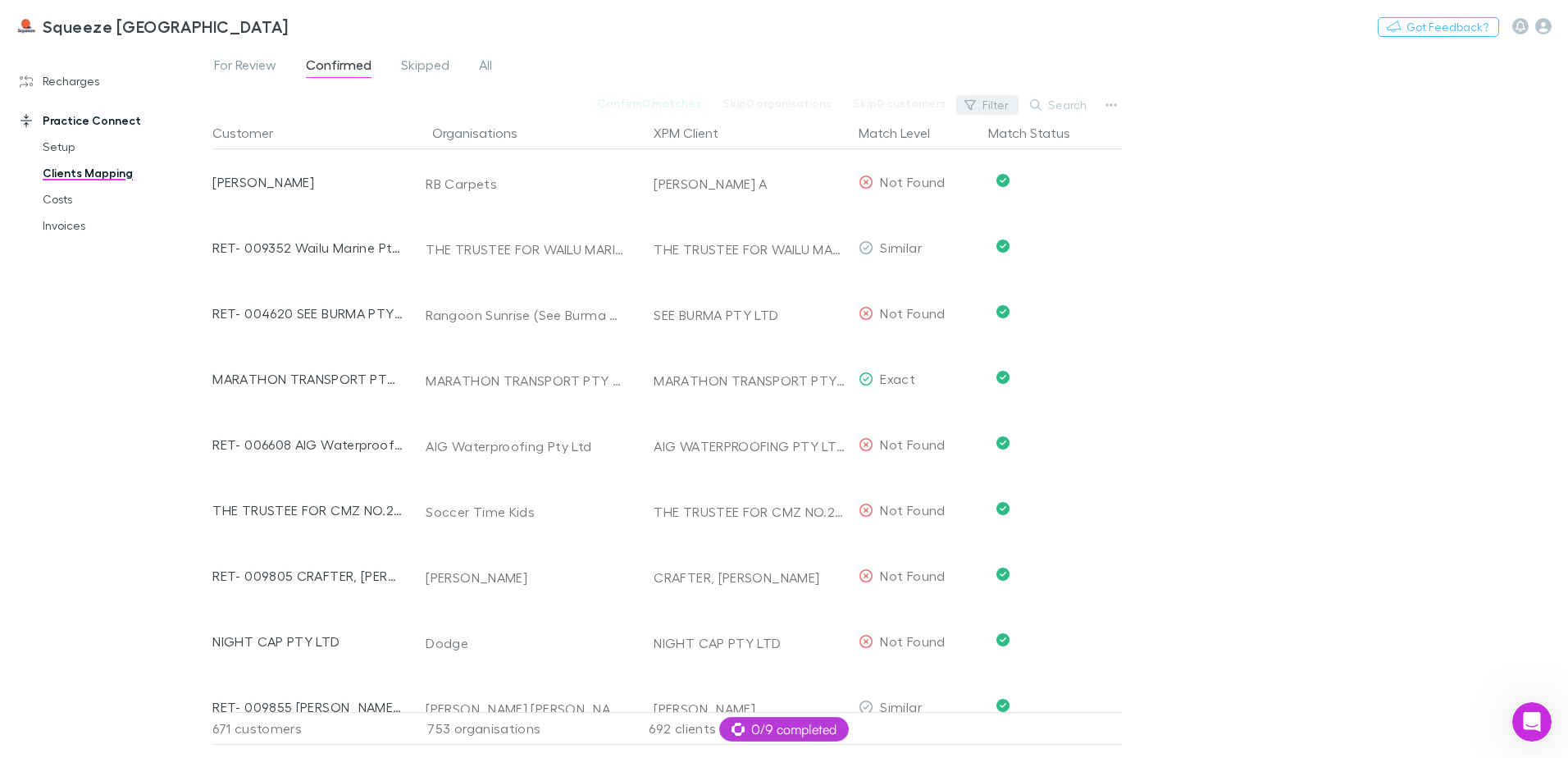
click at [1000, 106] on button "Filter" at bounding box center [987, 104] width 62 height 20
drag, startPoint x: 114, startPoint y: 212, endPoint x: 182, endPoint y: 188, distance: 72.1
click at [117, 210] on div at bounding box center [784, 379] width 1568 height 758
click at [248, 120] on button "Customer" at bounding box center [253, 132] width 80 height 32
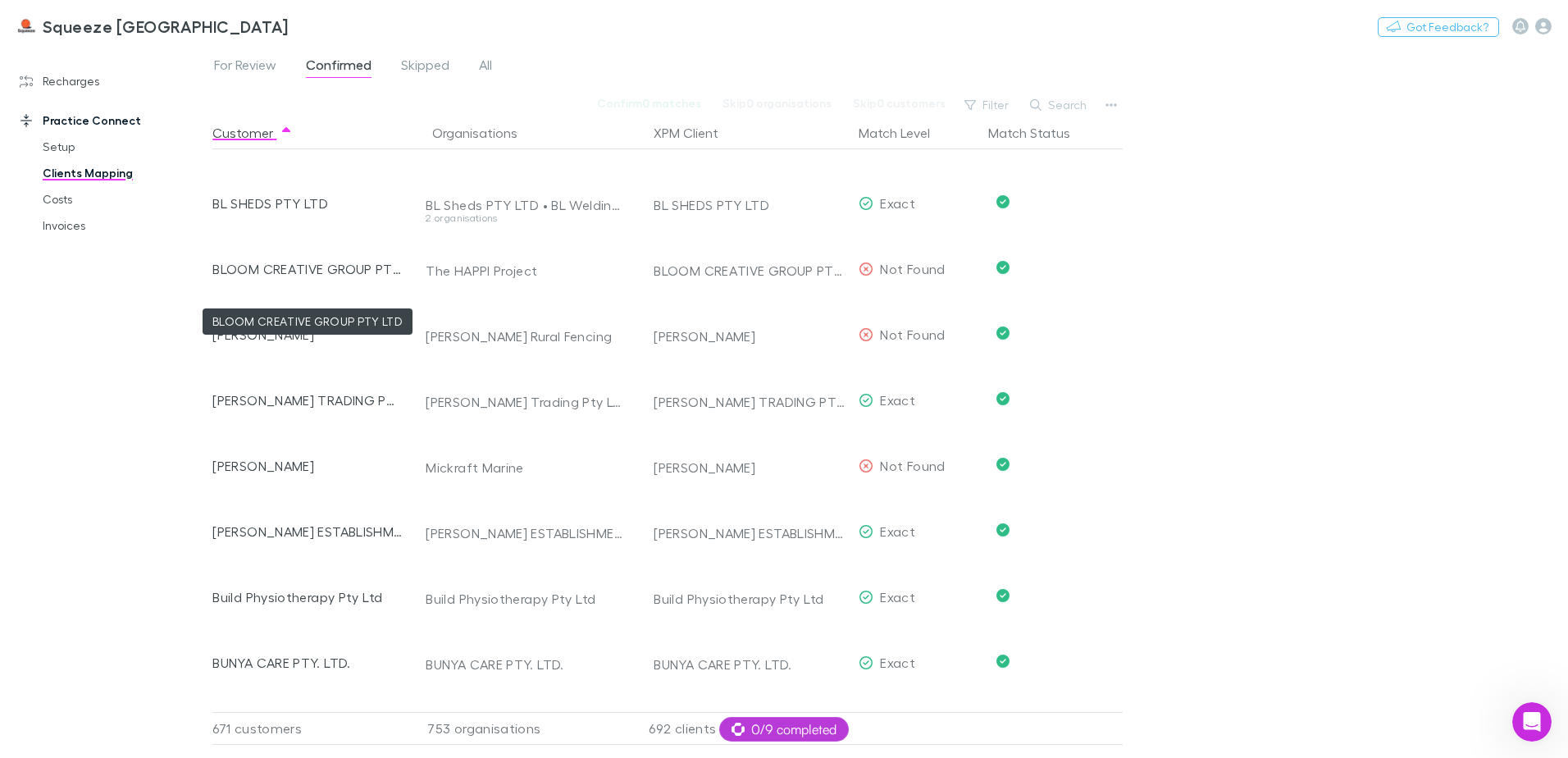
scroll to position [3526, 0]
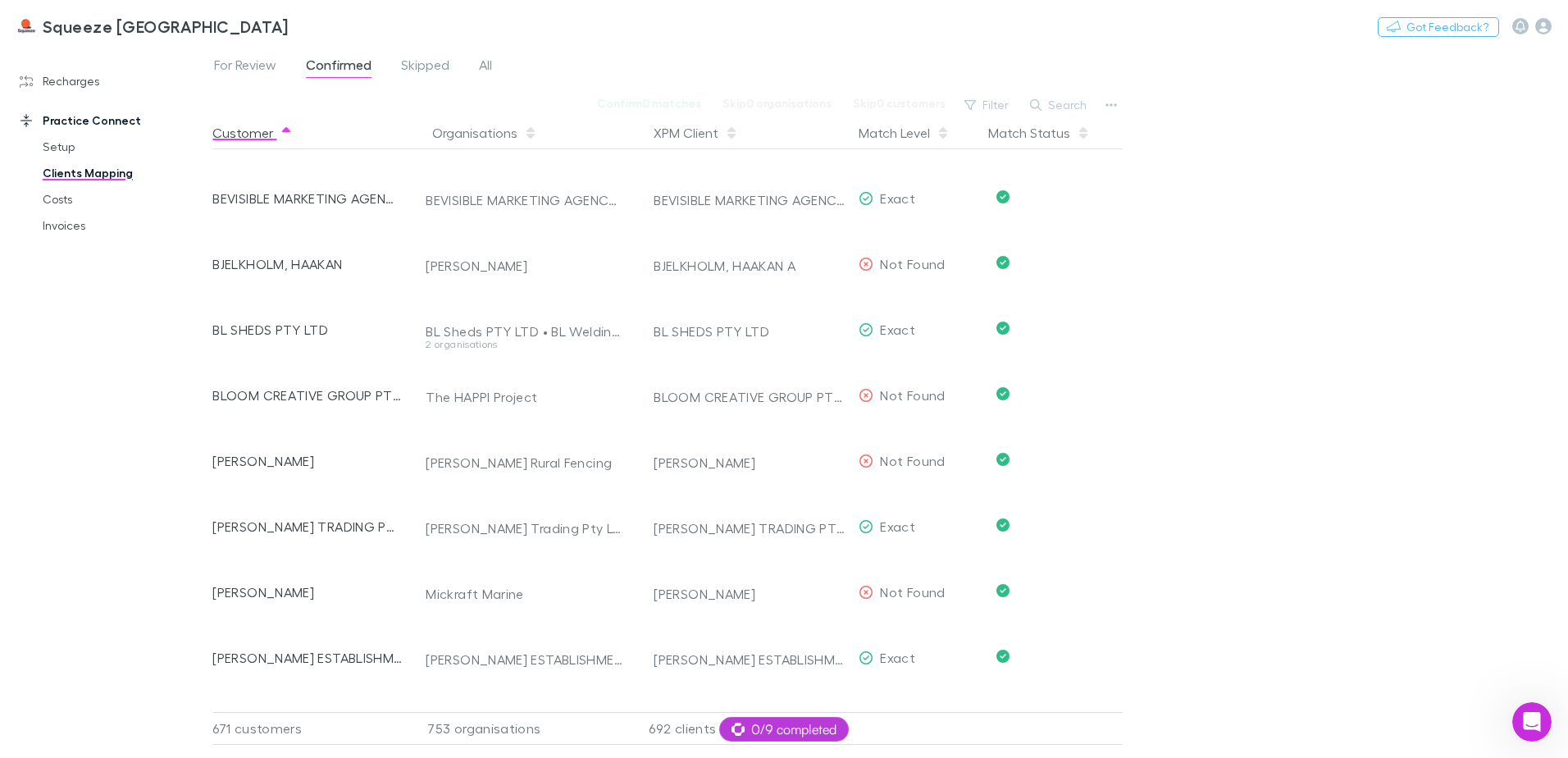
click at [236, 140] on button "Customer" at bounding box center [253, 132] width 80 height 32
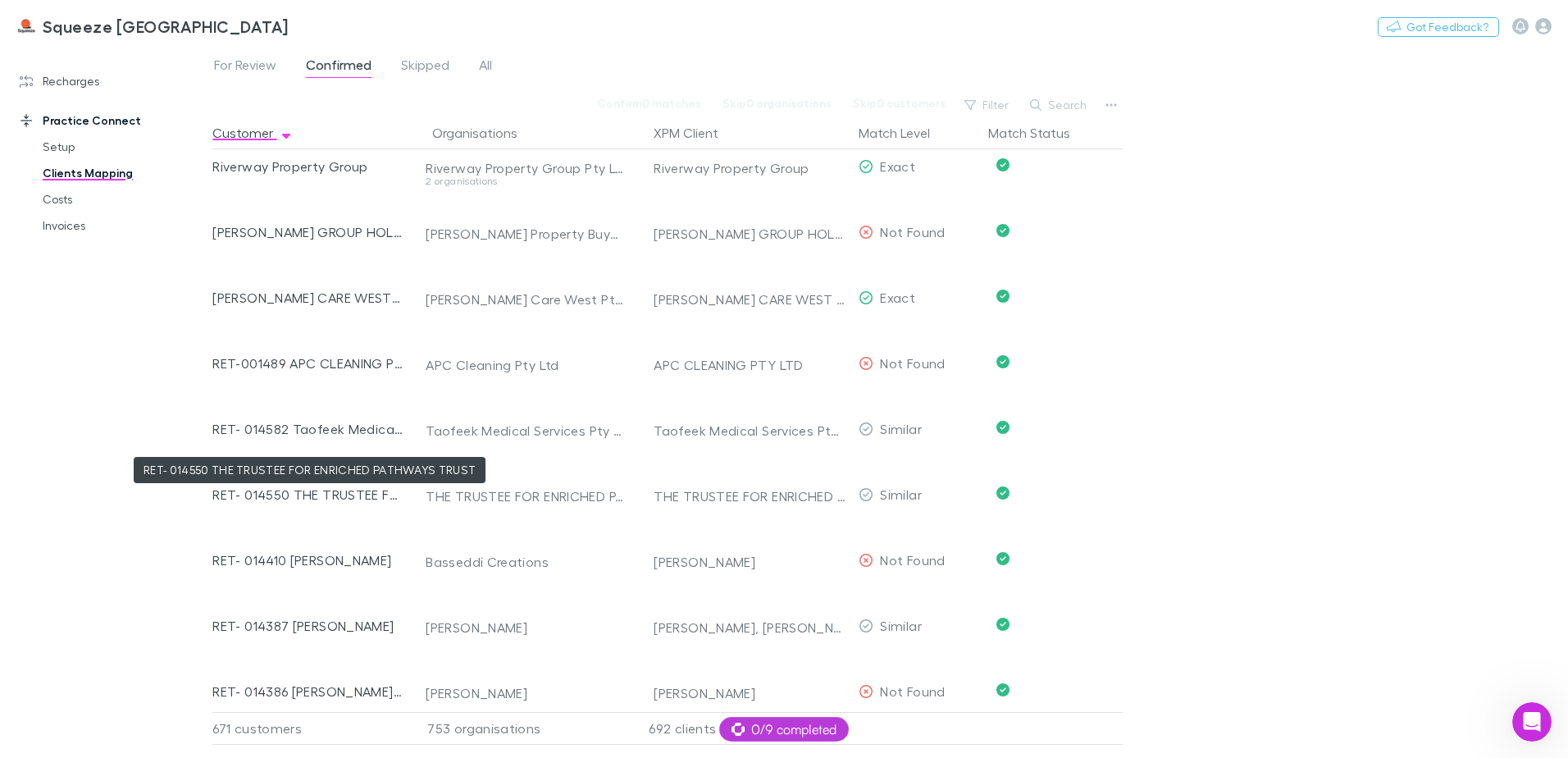
scroll to position [9292, 0]
